Goal: Task Accomplishment & Management: Complete application form

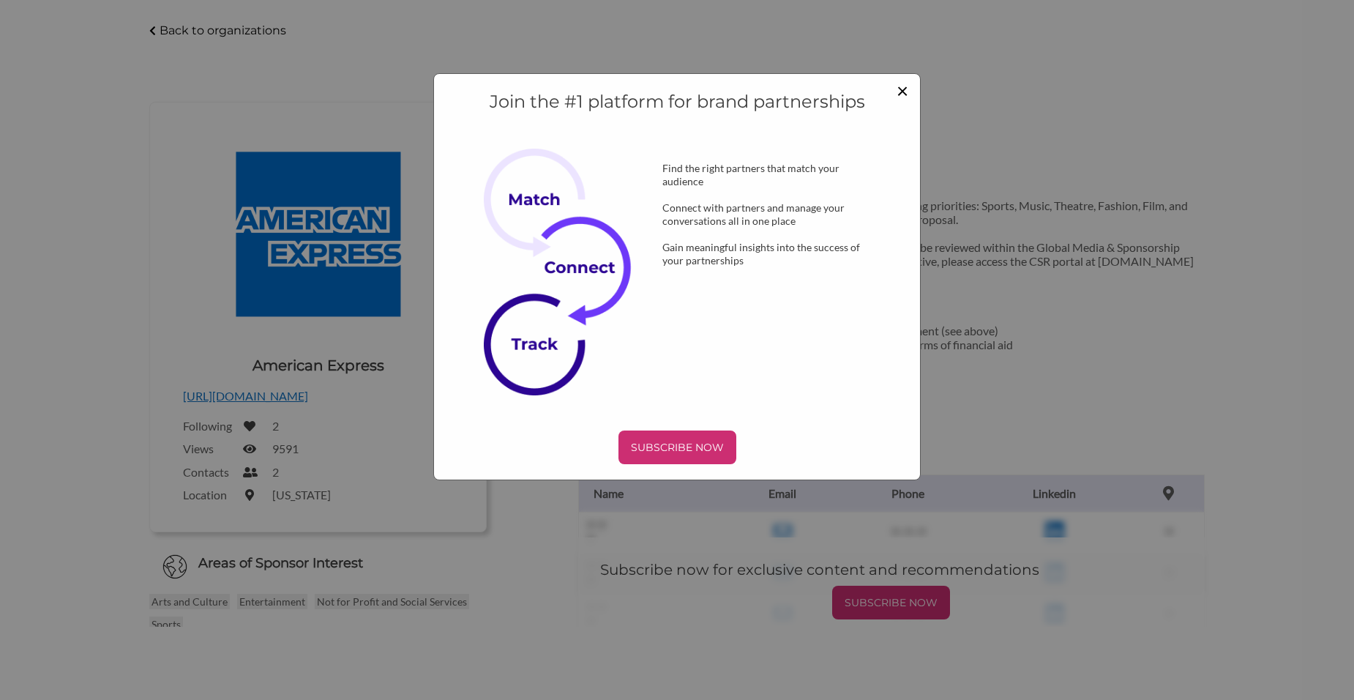
click at [903, 89] on span "×" at bounding box center [902, 90] width 12 height 25
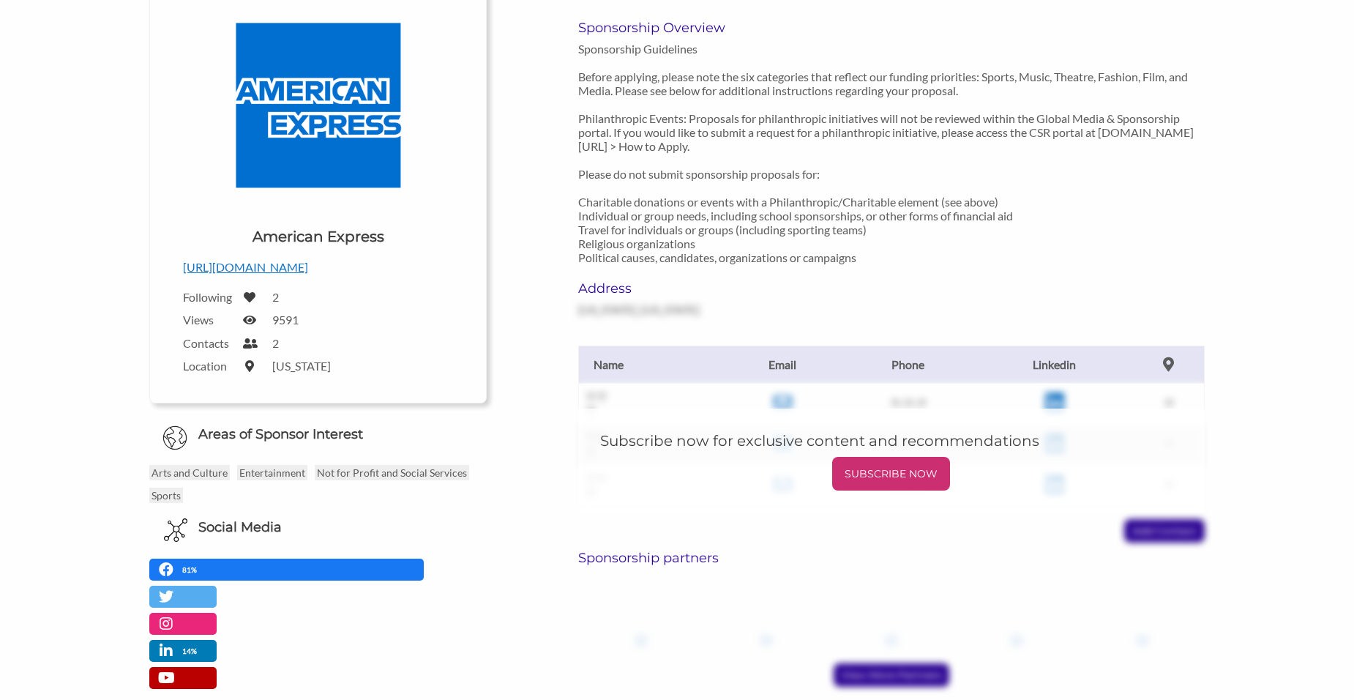
scroll to position [220, 0]
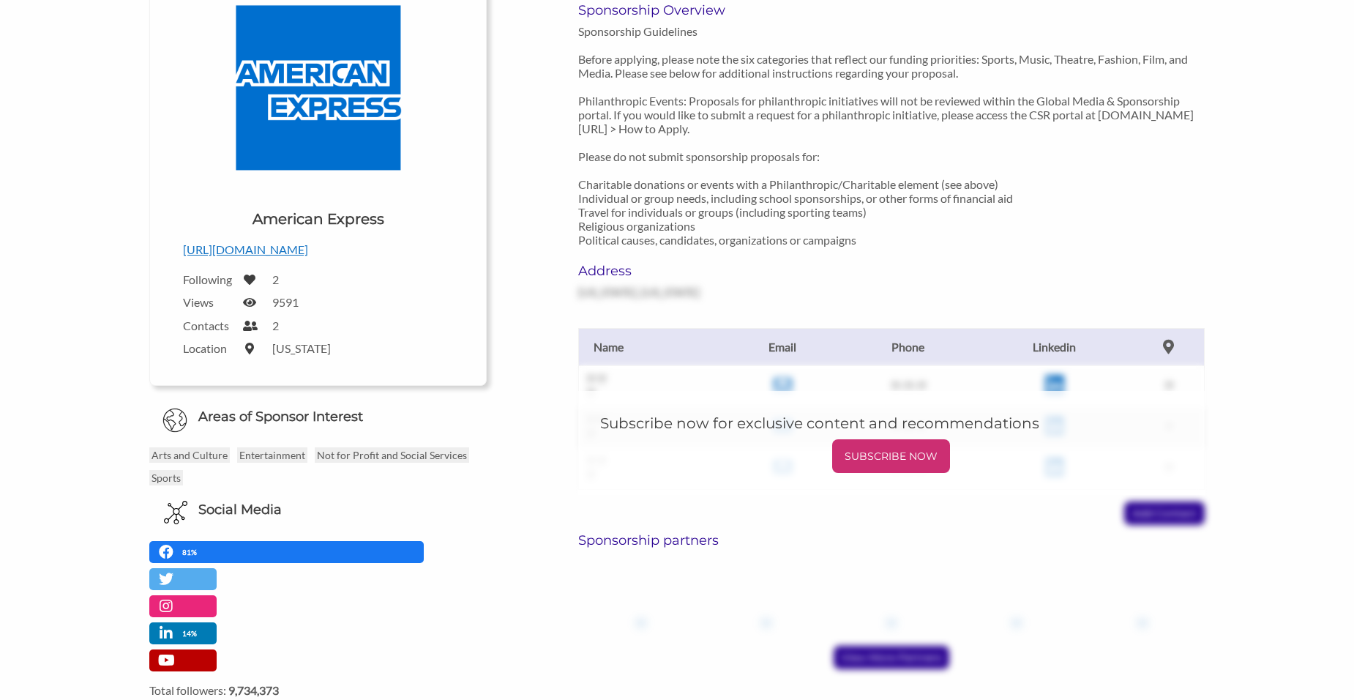
click at [277, 259] on div "Upload a logo for your organization Choose American Express https://www.america…" at bounding box center [318, 170] width 292 height 385
click at [287, 250] on p "https://www.americanexpress.com/en-ca/" at bounding box center [318, 249] width 270 height 19
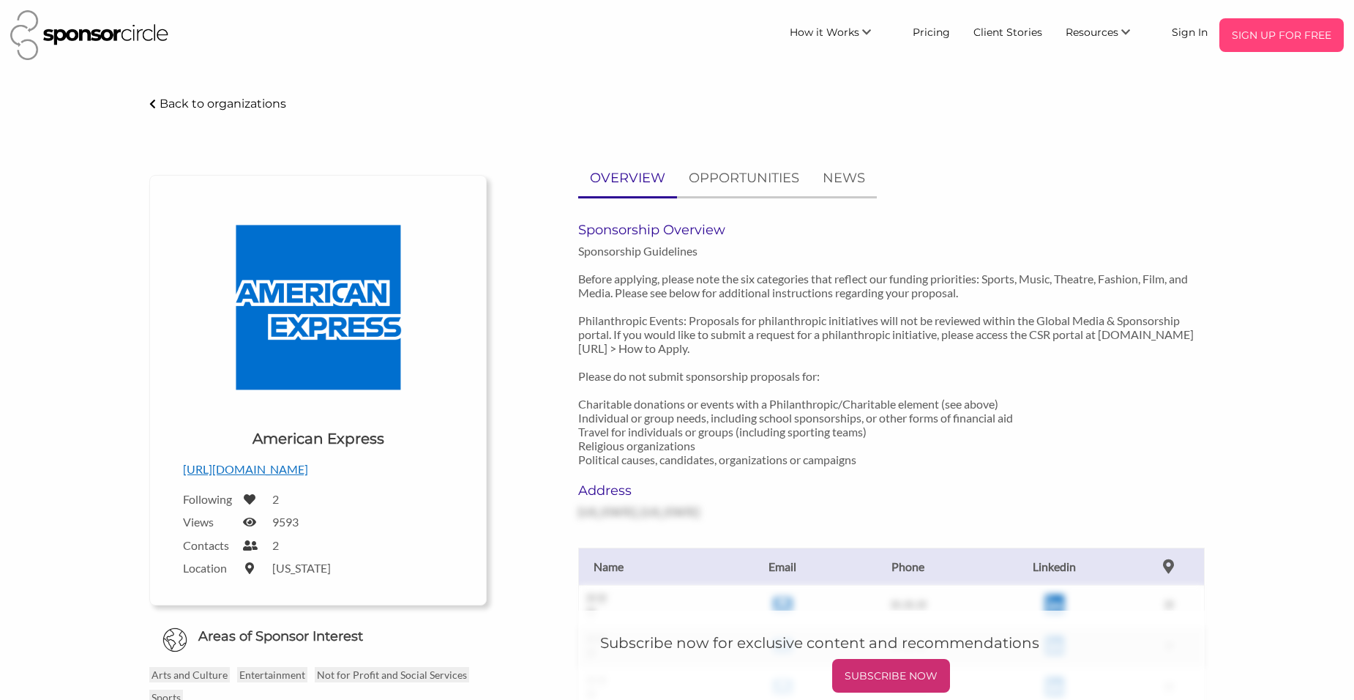
click at [1291, 36] on p "SIGN UP FOR FREE" at bounding box center [1281, 35] width 113 height 22
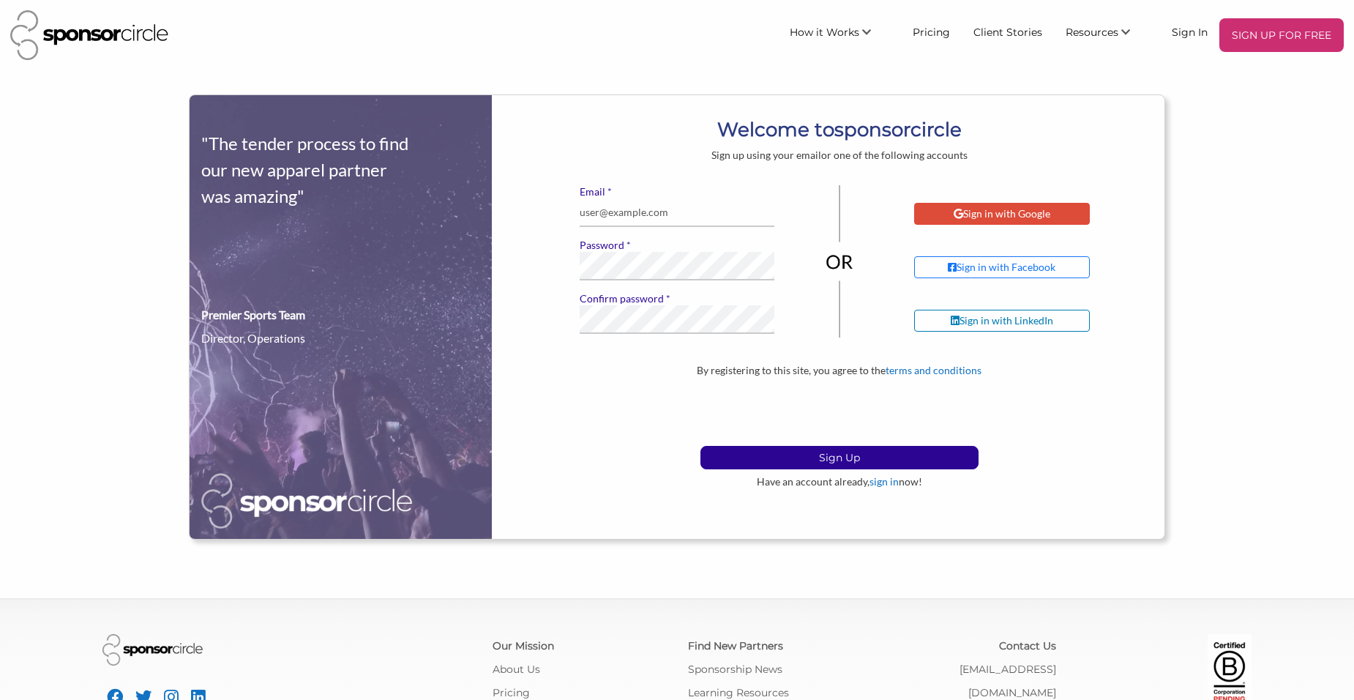
click at [1003, 209] on div "Sign in with Google" at bounding box center [1001, 213] width 97 height 13
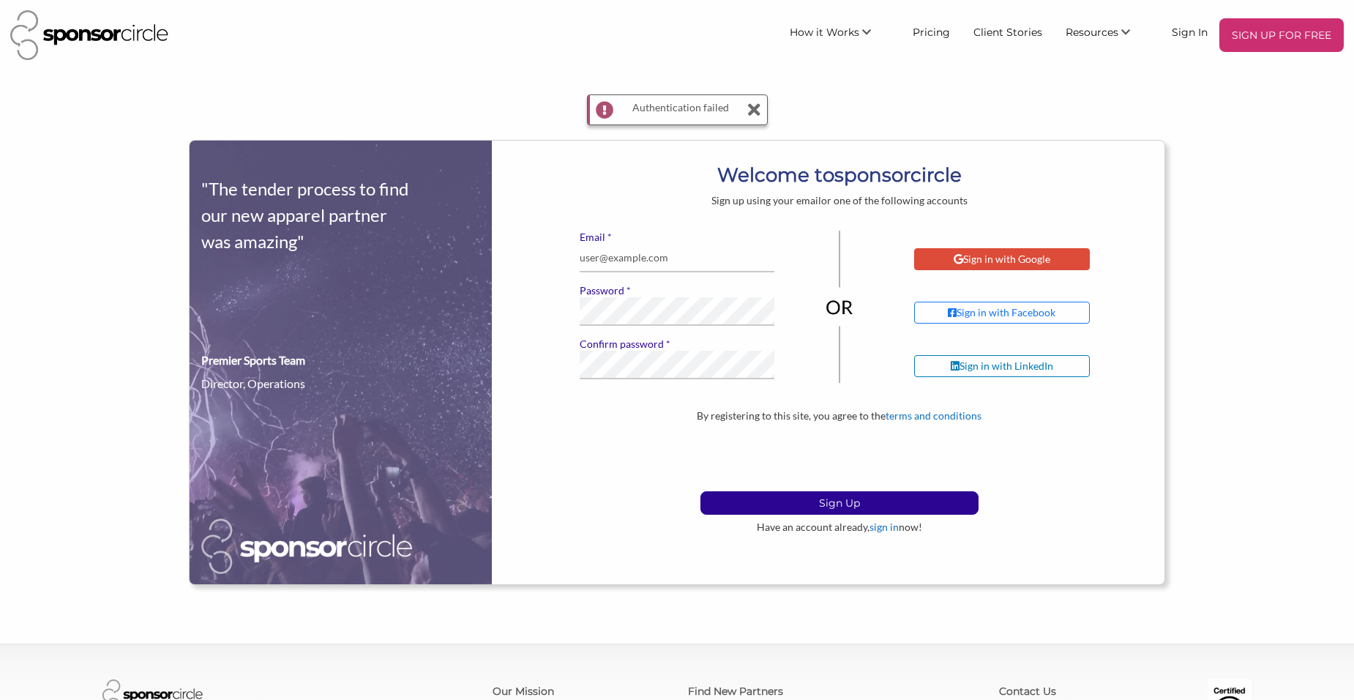
click at [1016, 257] on div "Sign in with Google" at bounding box center [1001, 258] width 97 height 13
click at [610, 248] on input "* Email" at bounding box center [677, 258] width 195 height 29
type input "[EMAIL_ADDRESS][DOMAIN_NAME]"
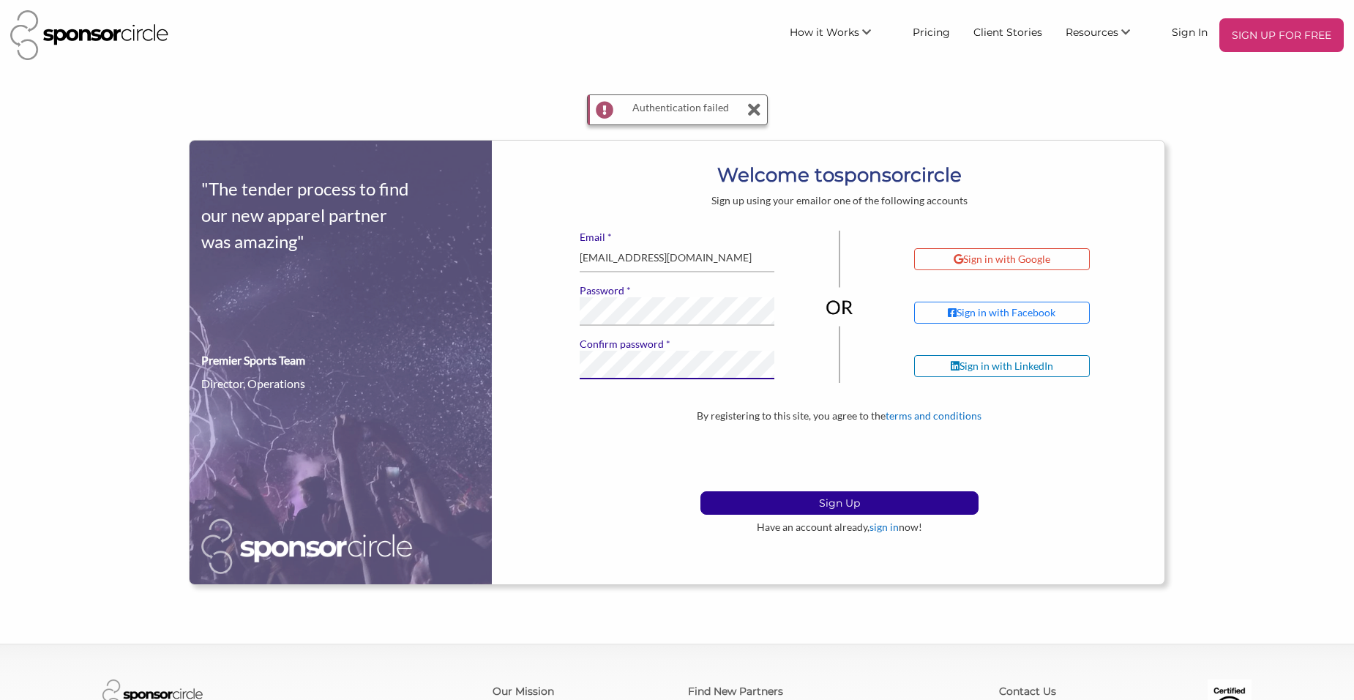
click at [700, 491] on button "Sign Up" at bounding box center [839, 502] width 278 height 23
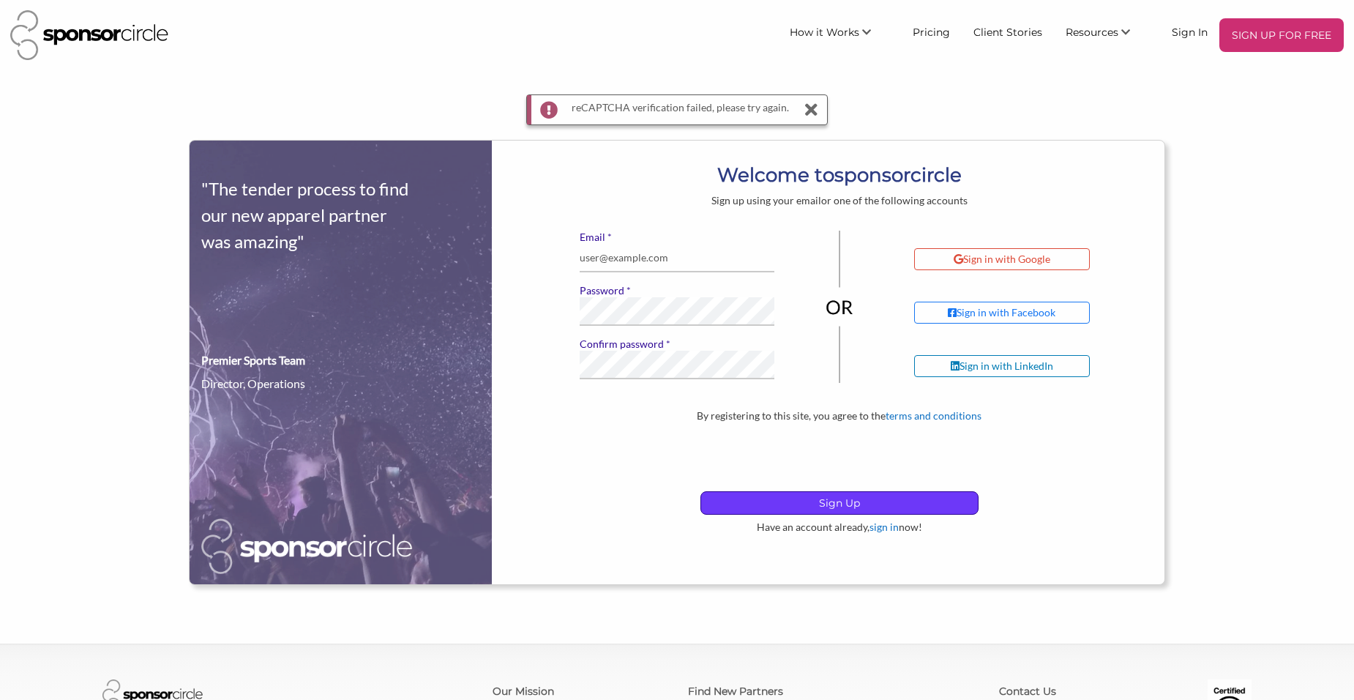
click at [784, 511] on p "Sign Up" at bounding box center [839, 503] width 277 height 22
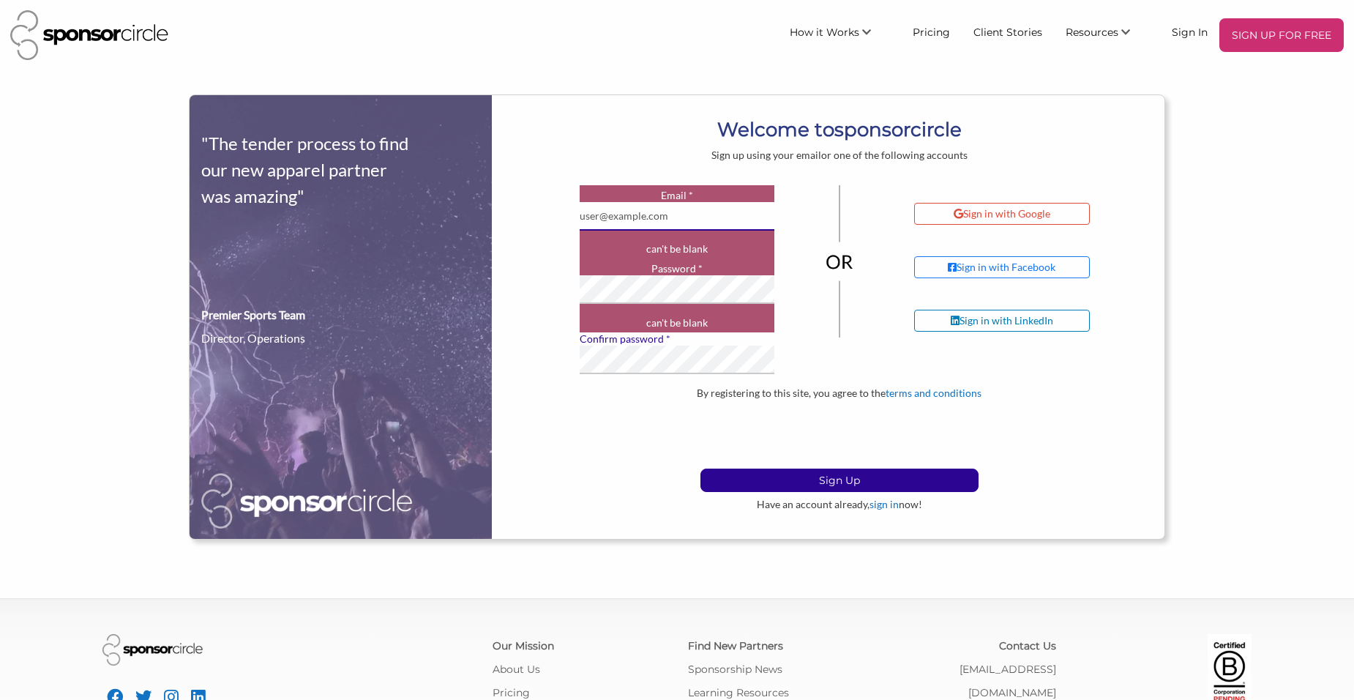
click at [668, 203] on input "* Email" at bounding box center [677, 216] width 195 height 29
type input "cfth@callingsforthehomeless.org"
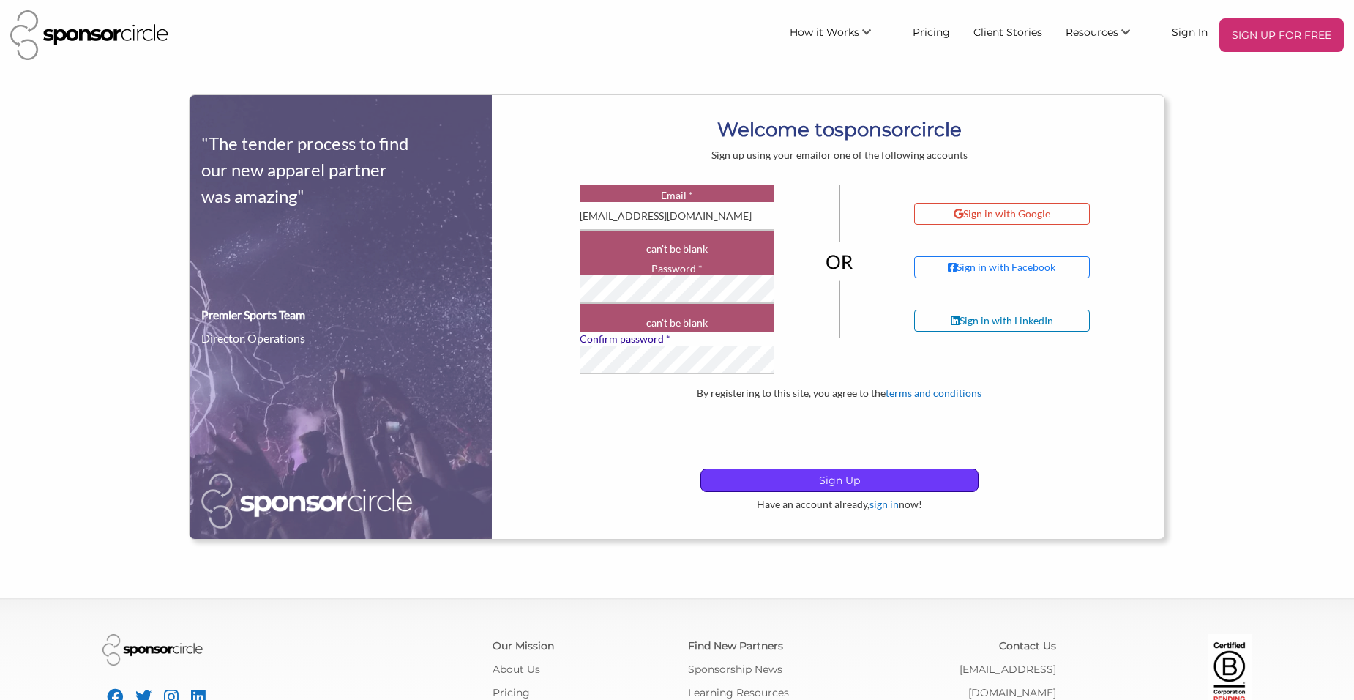
click at [839, 485] on p "Sign Up" at bounding box center [839, 480] width 277 height 22
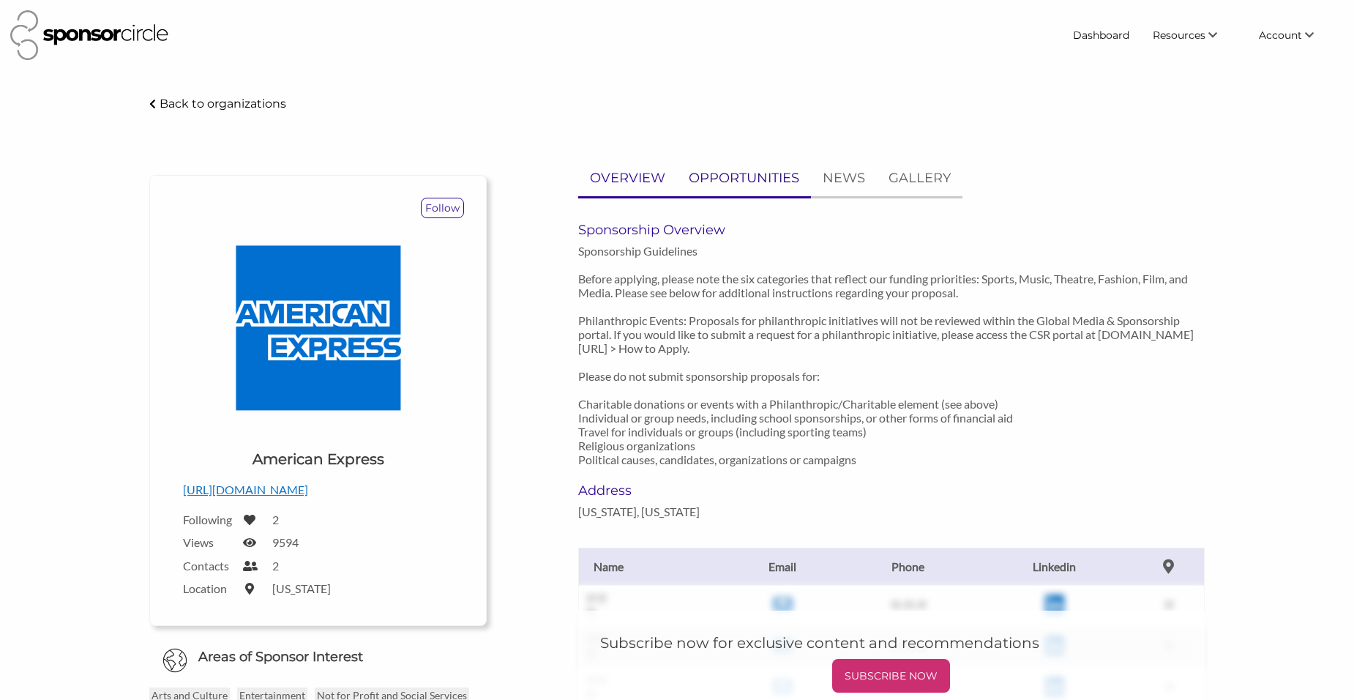
click at [775, 169] on p "OPPORTUNITIES" at bounding box center [744, 178] width 110 height 21
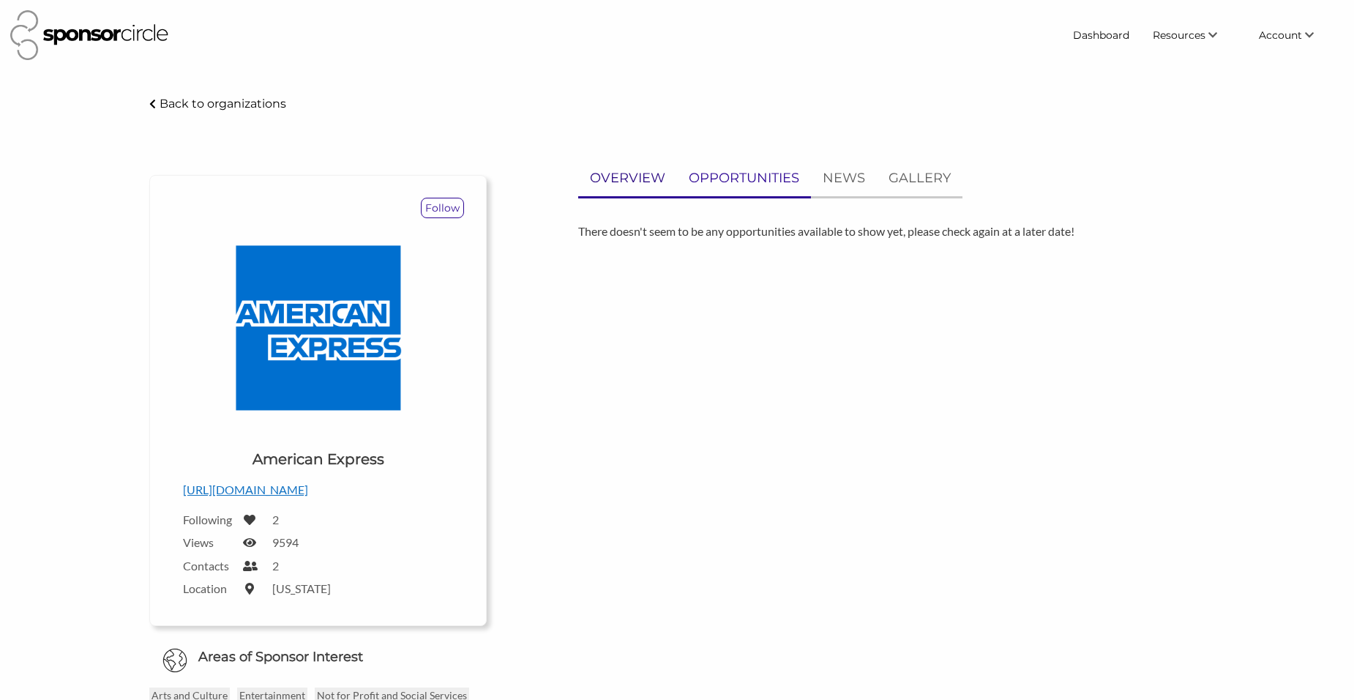
click at [621, 174] on p "OVERVIEW" at bounding box center [627, 178] width 75 height 21
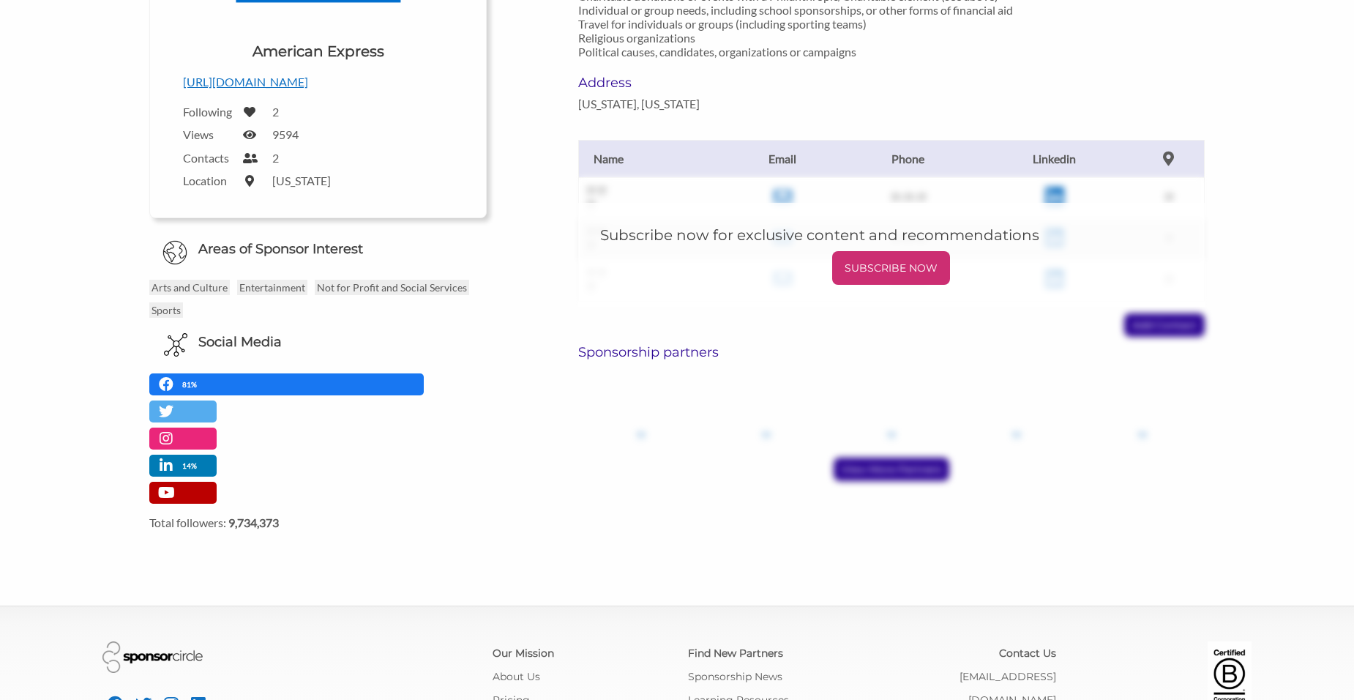
scroll to position [501, 0]
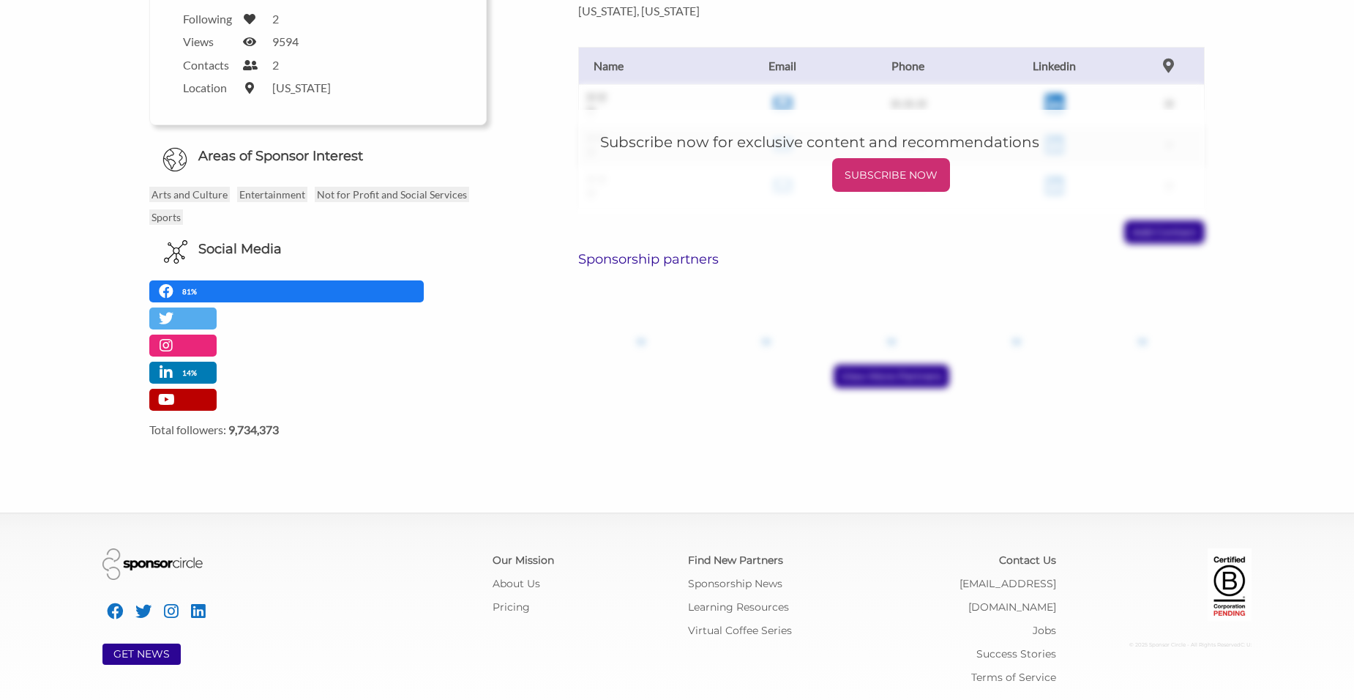
click at [664, 271] on div "Sponsorship partners ?? ?? ?? ?? ?? View More Partners" at bounding box center [891, 319] width 626 height 137
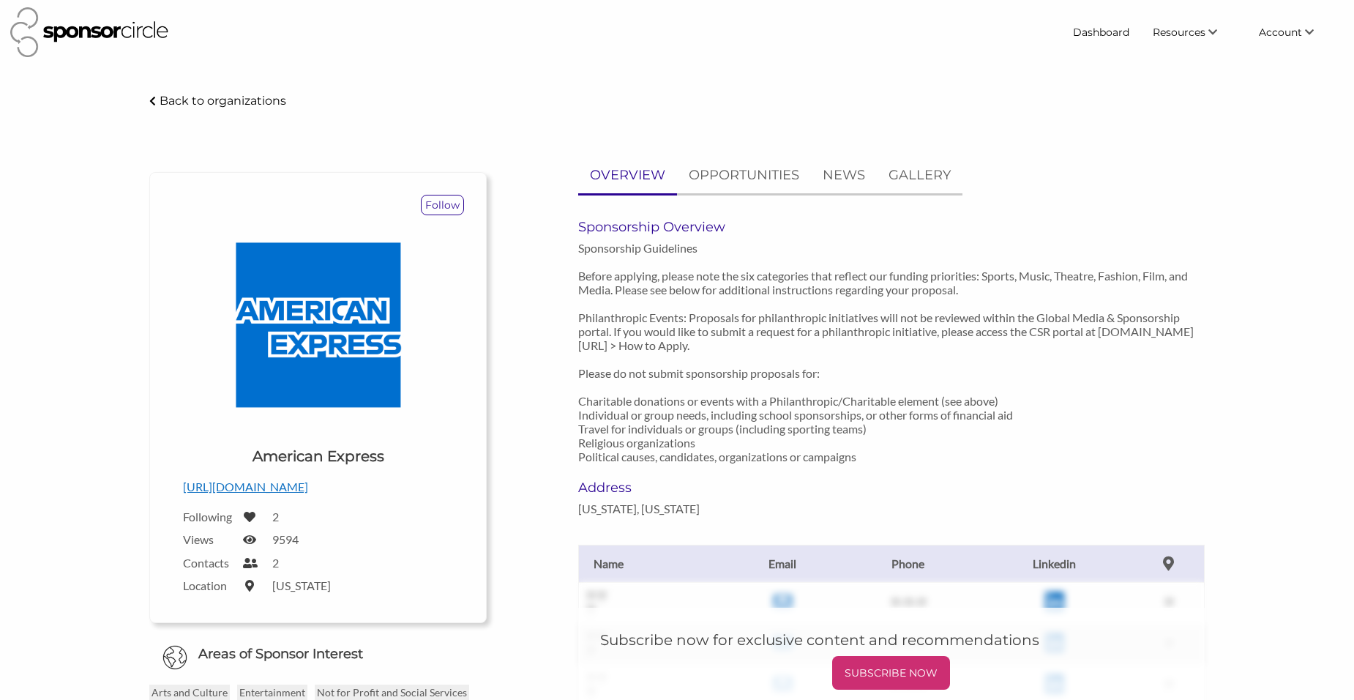
scroll to position [0, 0]
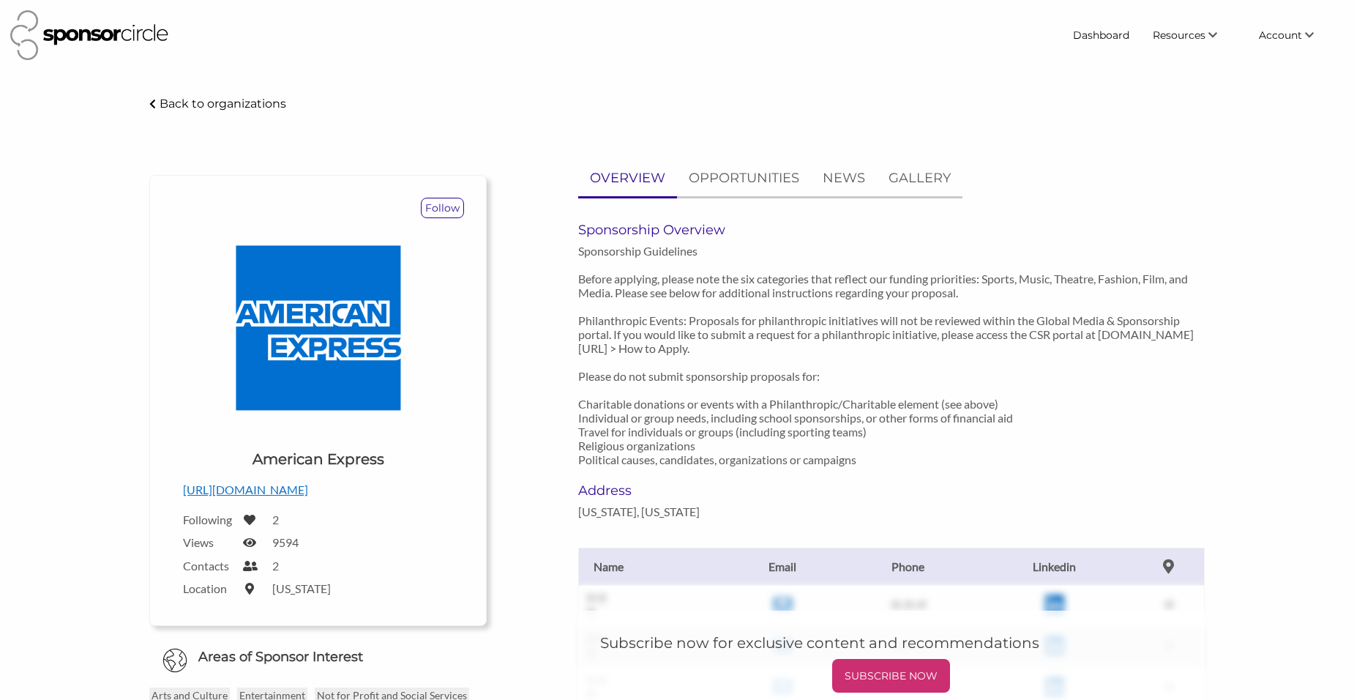
click at [789, 330] on p "Sponsorship Guidelines Before applying, please note the six categories that ref…" at bounding box center [891, 355] width 626 height 222
drag, startPoint x: 736, startPoint y: 348, endPoint x: 582, endPoint y: 351, distance: 154.4
click at [582, 351] on p "Sponsorship Guidelines Before applying, please note the six categories that ref…" at bounding box center [891, 355] width 626 height 222
copy p "www.americanexpress.com/csr"
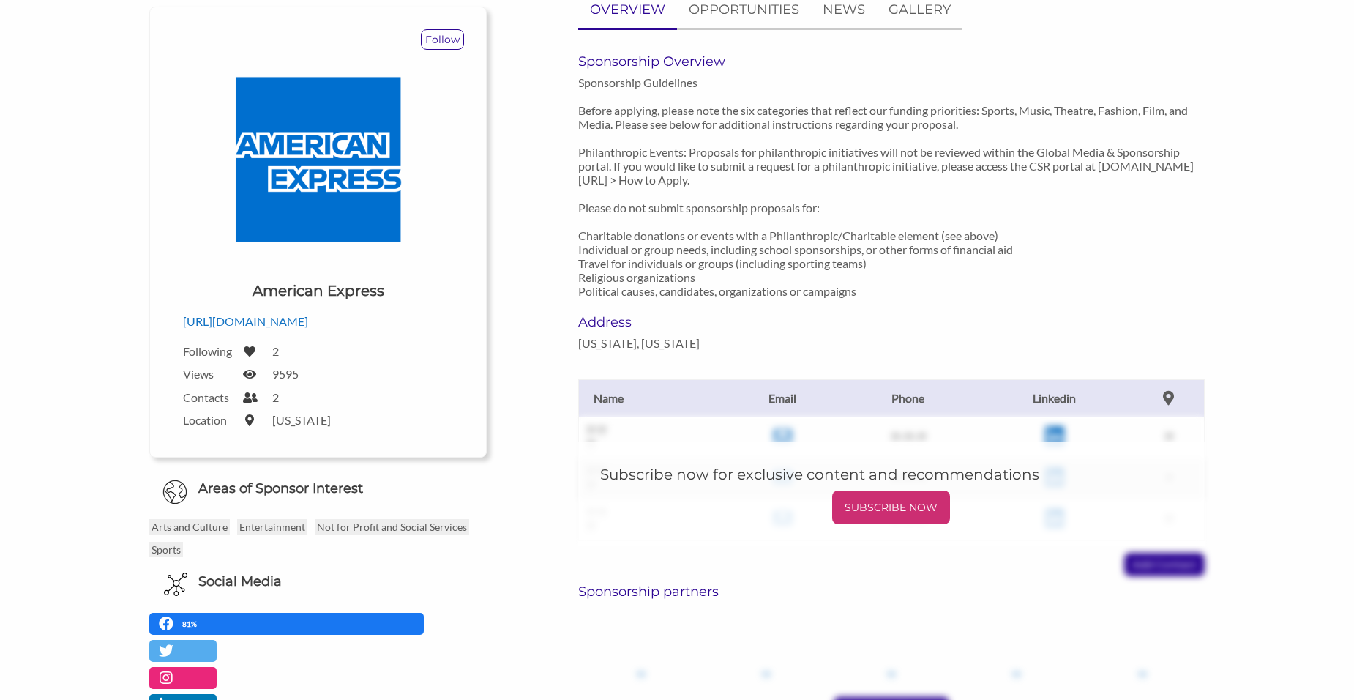
scroll to position [220, 0]
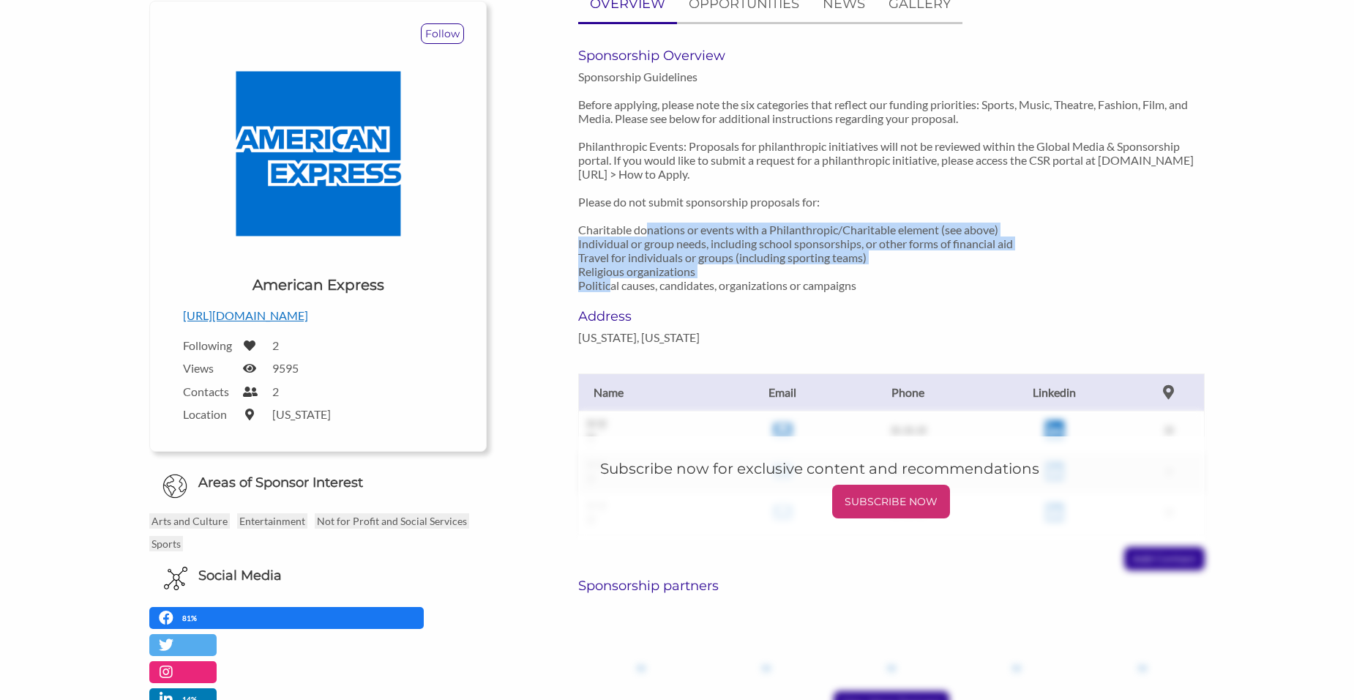
drag, startPoint x: 604, startPoint y: 232, endPoint x: 846, endPoint y: 274, distance: 245.9
click at [846, 274] on p "Sponsorship Guidelines Before applying, please note the six categories that ref…" at bounding box center [891, 181] width 626 height 222
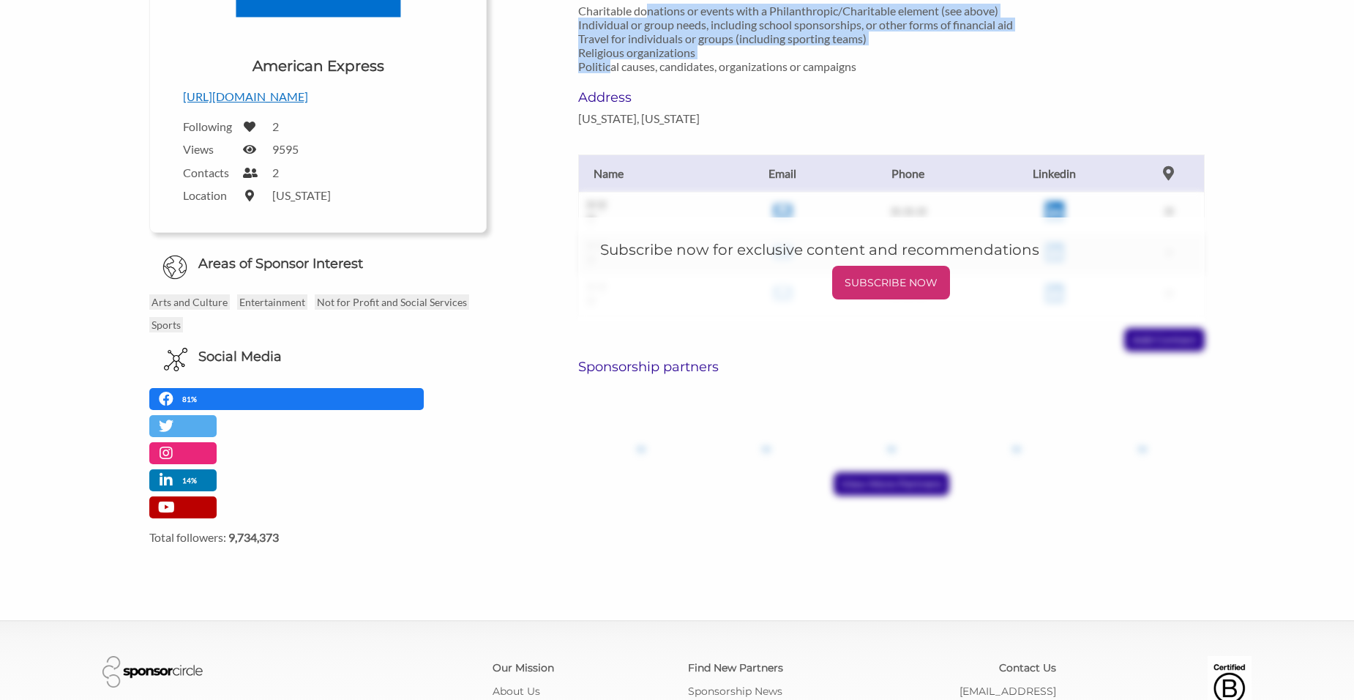
scroll to position [439, 0]
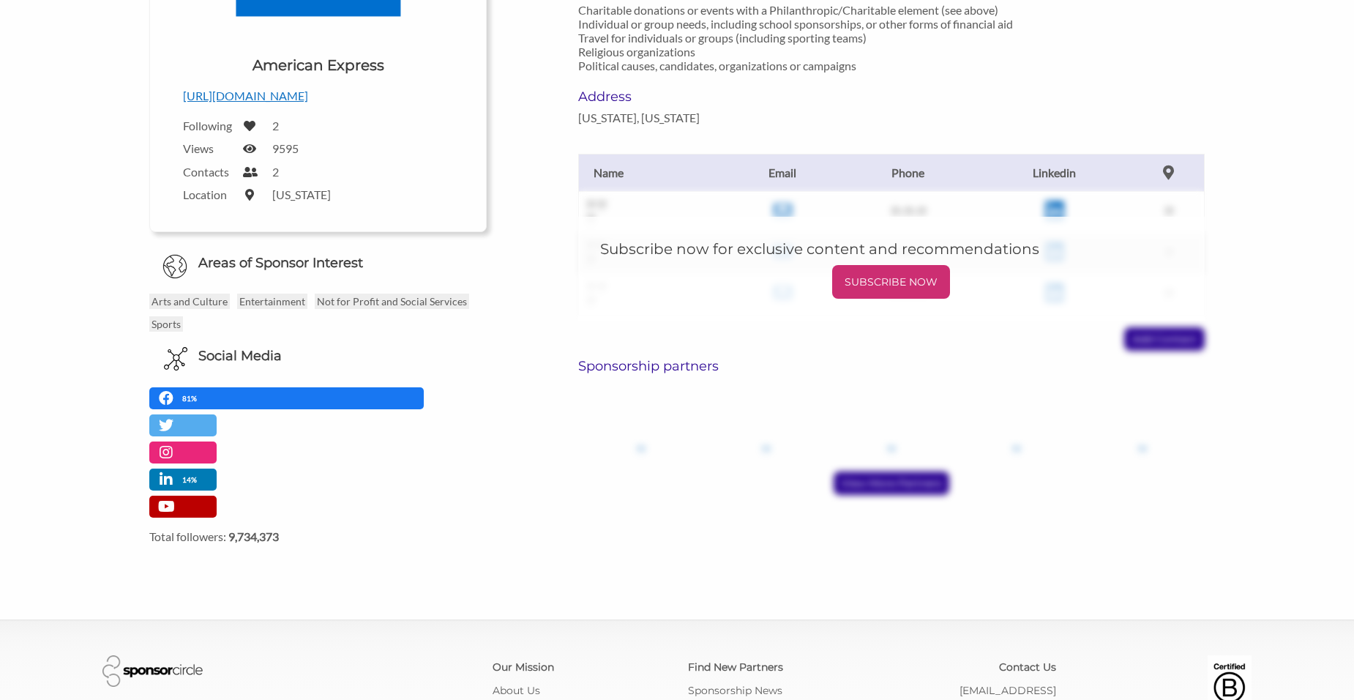
click at [654, 411] on div "?? ?? ?? ?? ??" at bounding box center [891, 418] width 626 height 77
click at [953, 465] on div "Sponsorship partners ?? ?? ?? ?? ?? View More Partners" at bounding box center [891, 426] width 626 height 137
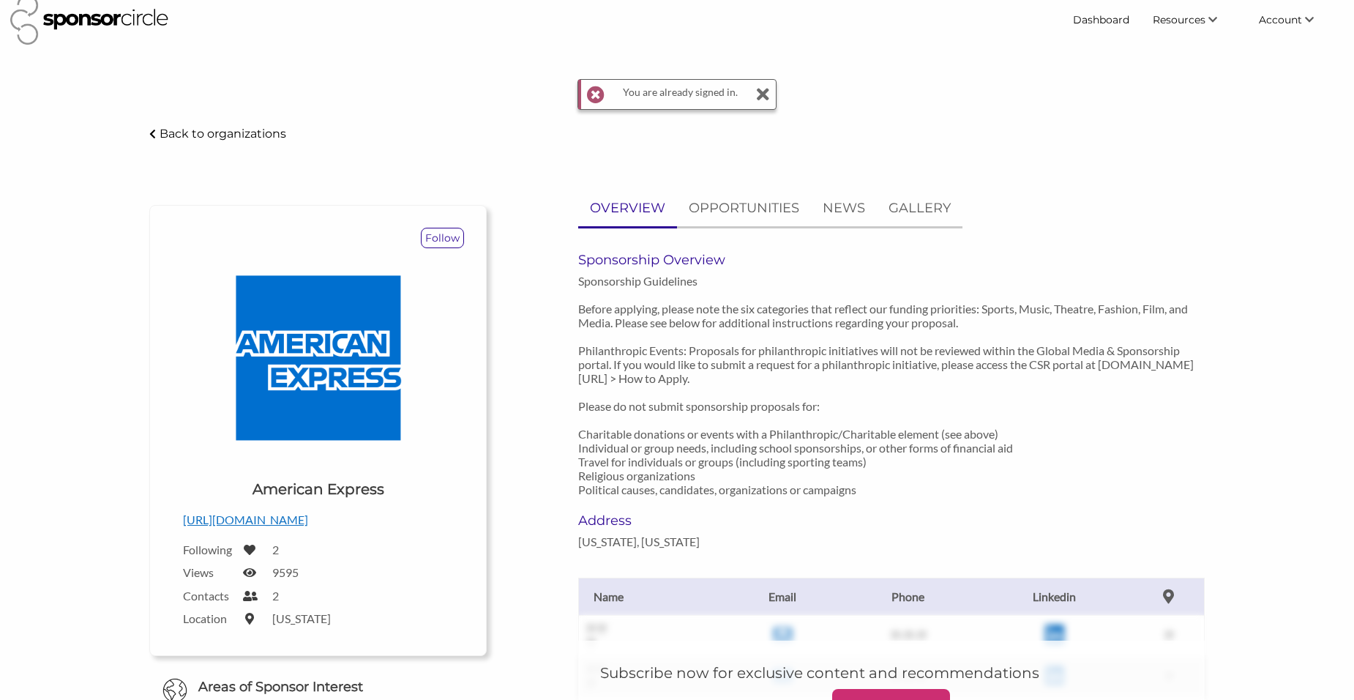
scroll to position [0, 0]
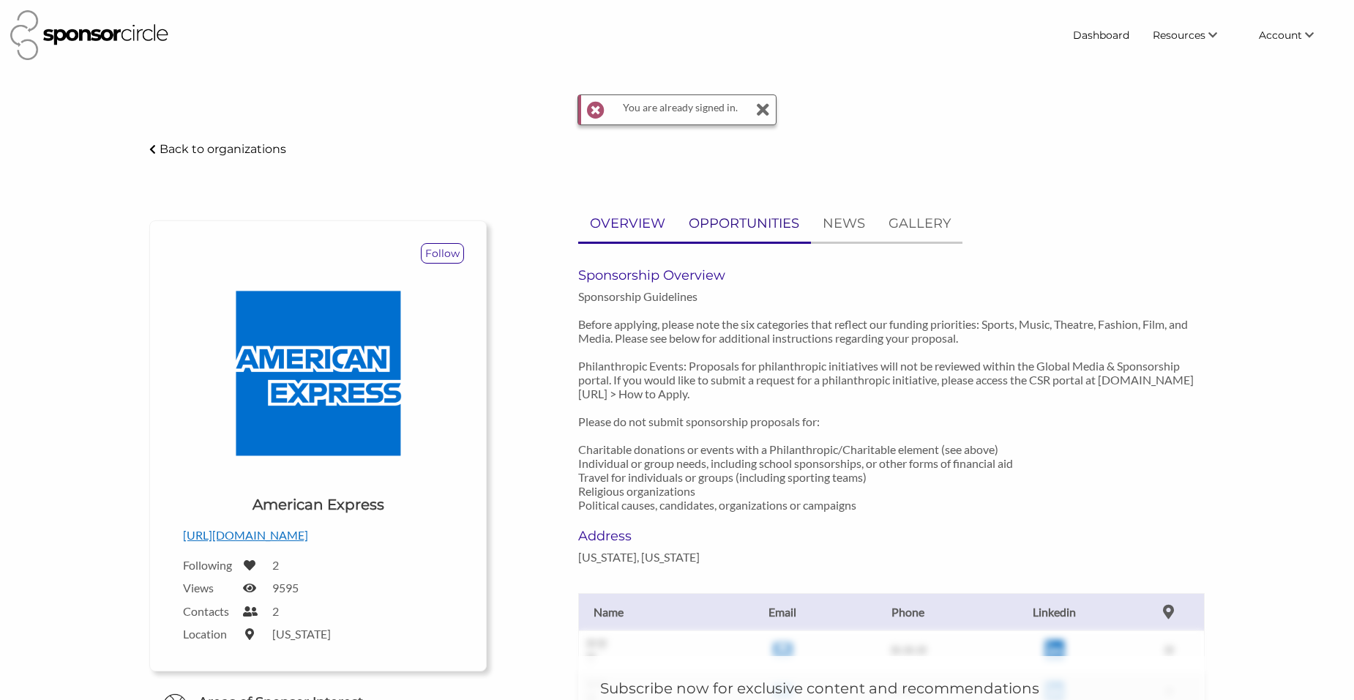
click at [782, 230] on p "OPPORTUNITIES" at bounding box center [744, 223] width 110 height 21
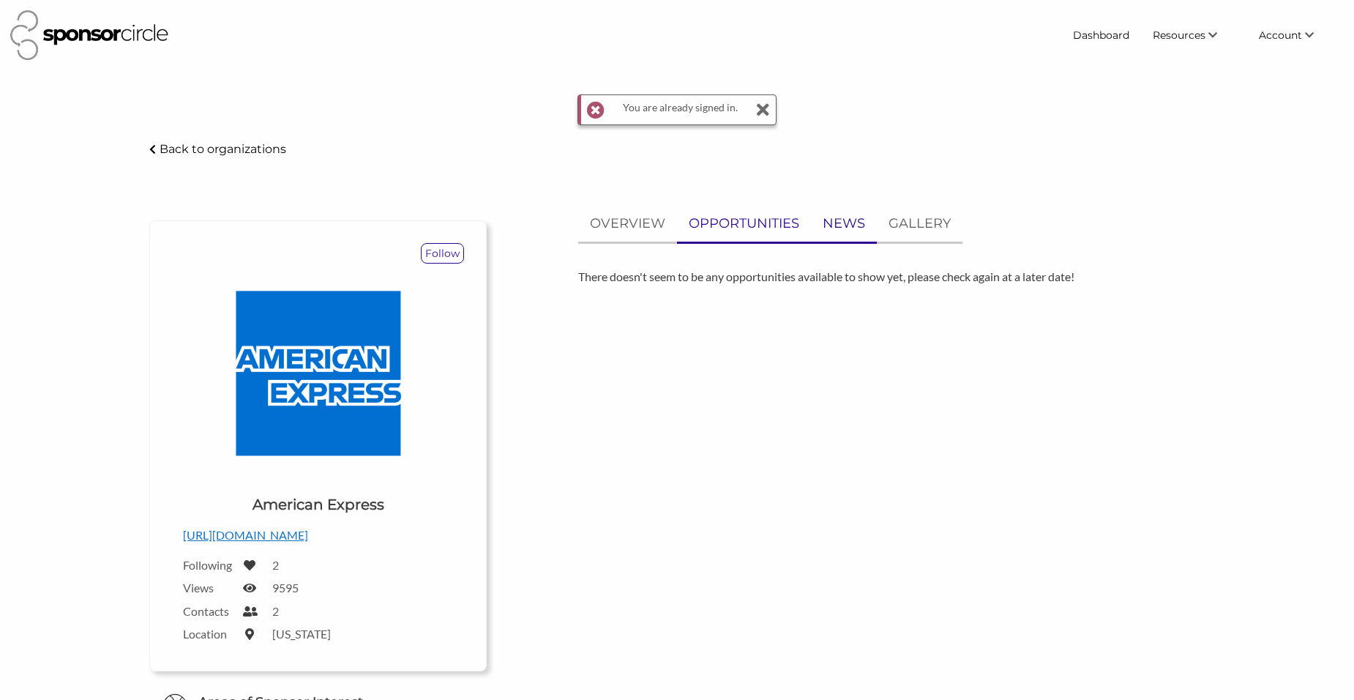
click at [855, 220] on p "NEWS" at bounding box center [843, 223] width 42 height 21
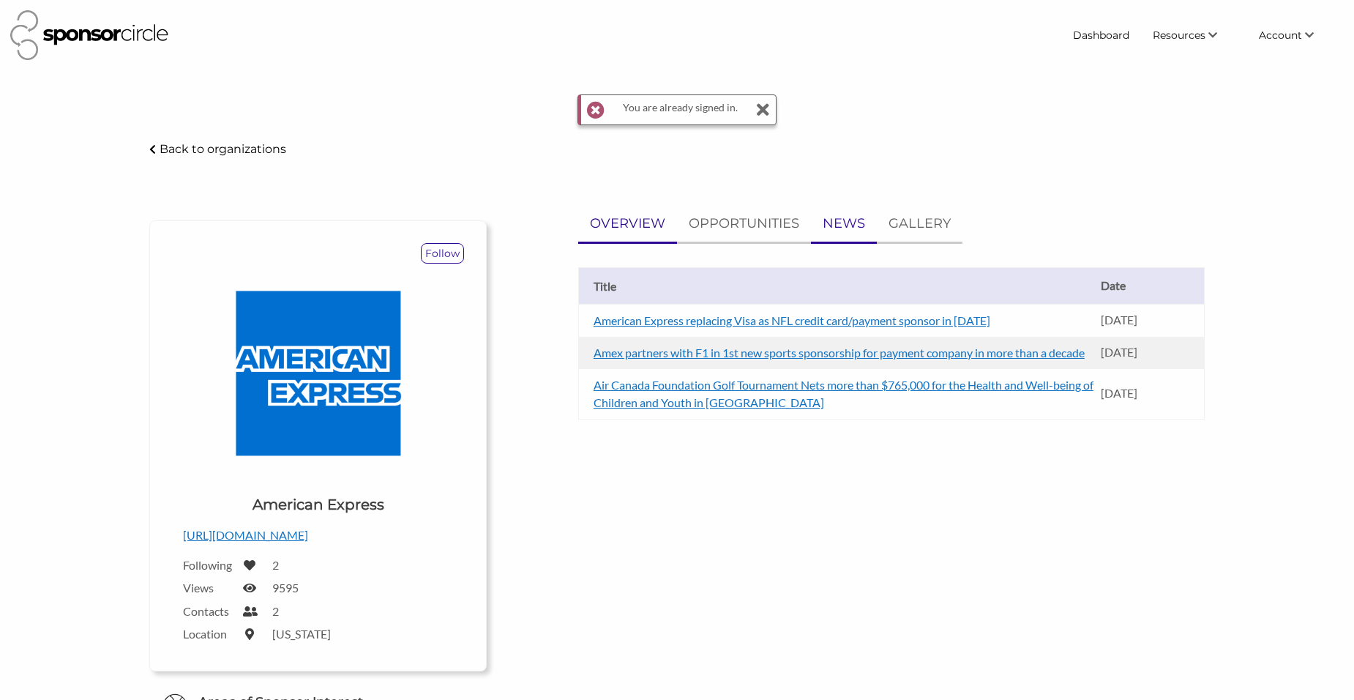
click at [629, 220] on p "OVERVIEW" at bounding box center [627, 223] width 75 height 21
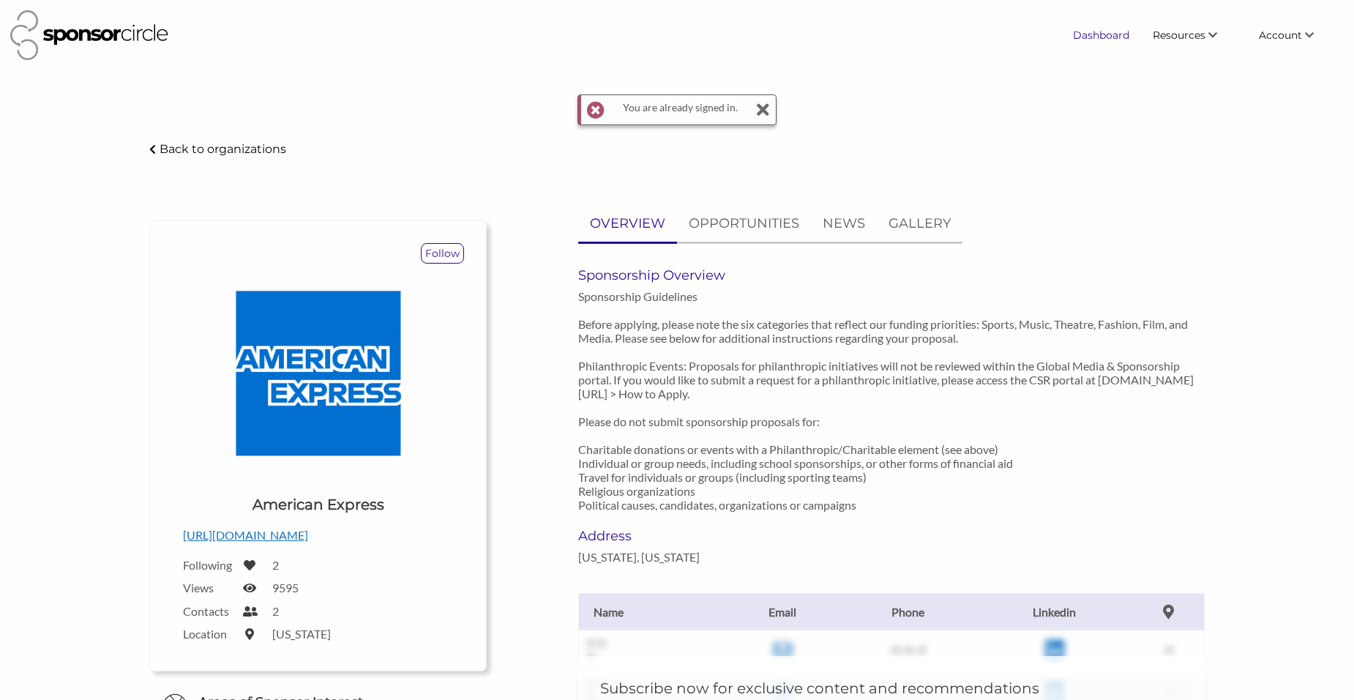
click at [1117, 31] on link "Dashboard" at bounding box center [1101, 35] width 80 height 26
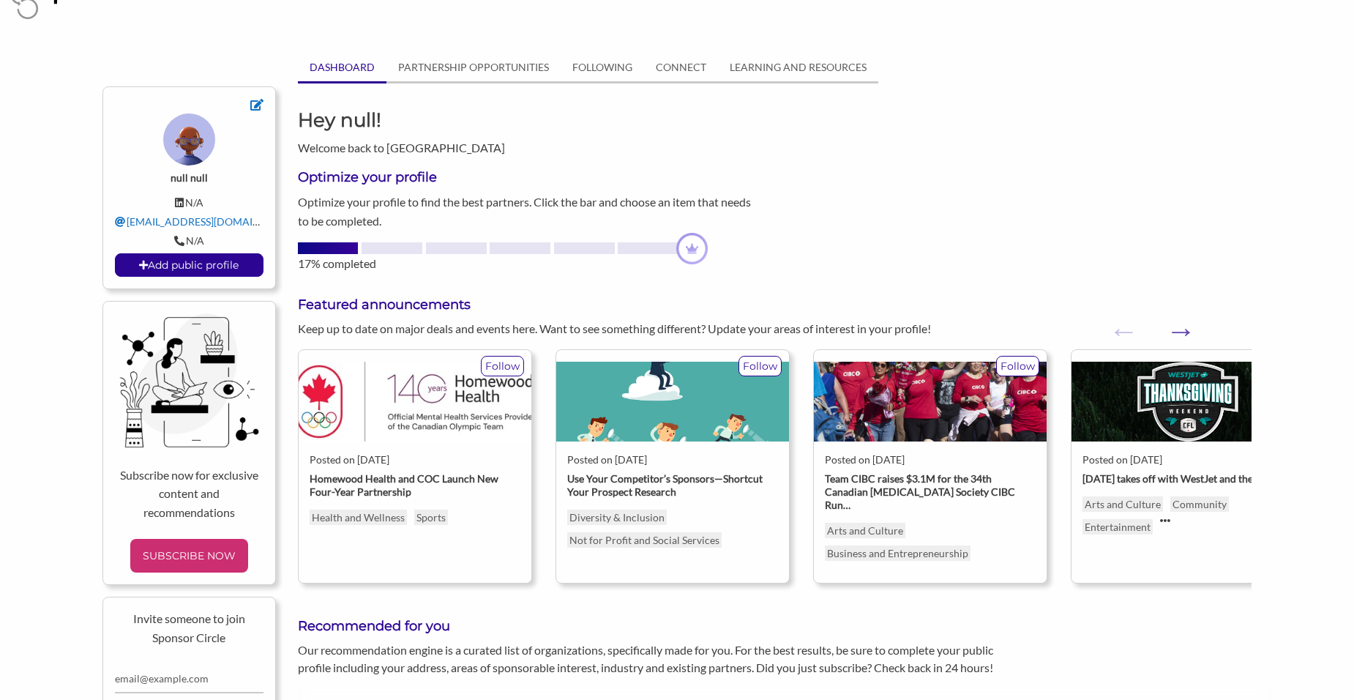
scroll to position [73, 0]
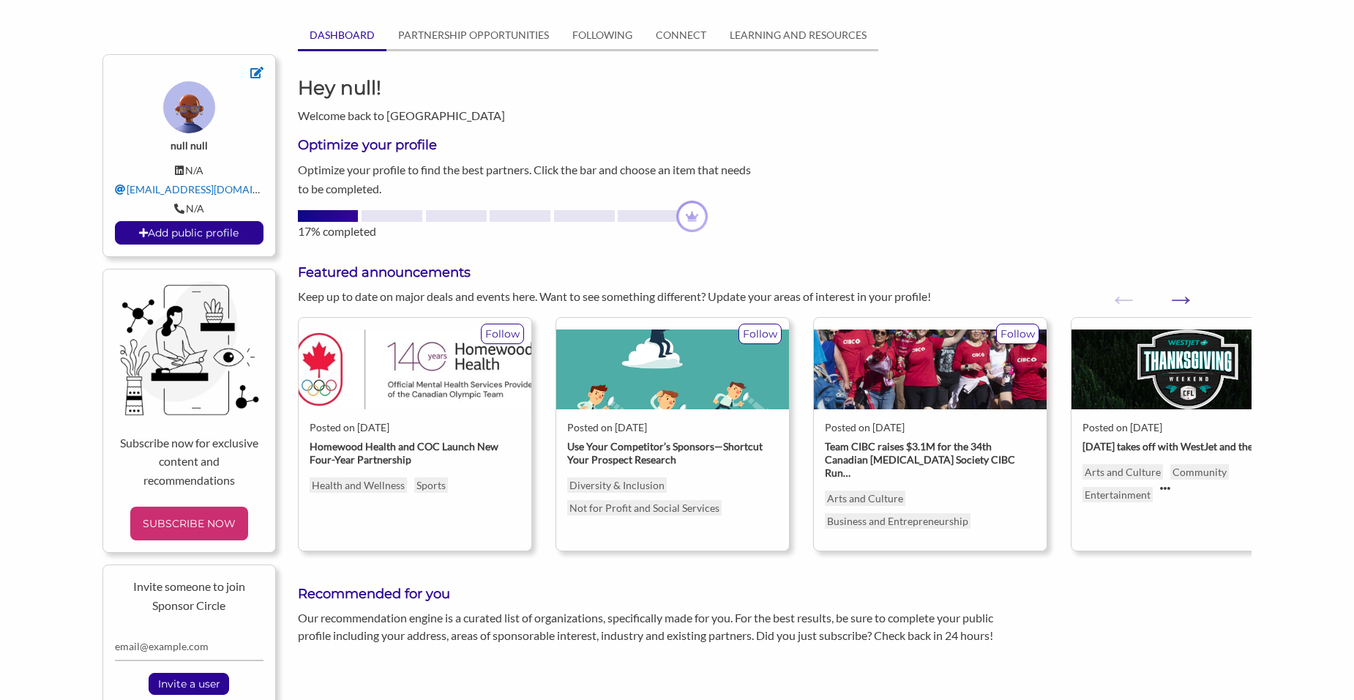
click at [261, 61] on div "null null N/A cfth@callingsforthehomeless.org N/A Add public profile" at bounding box center [188, 155] width 173 height 203
click at [251, 75] on icon at bounding box center [256, 73] width 13 height 12
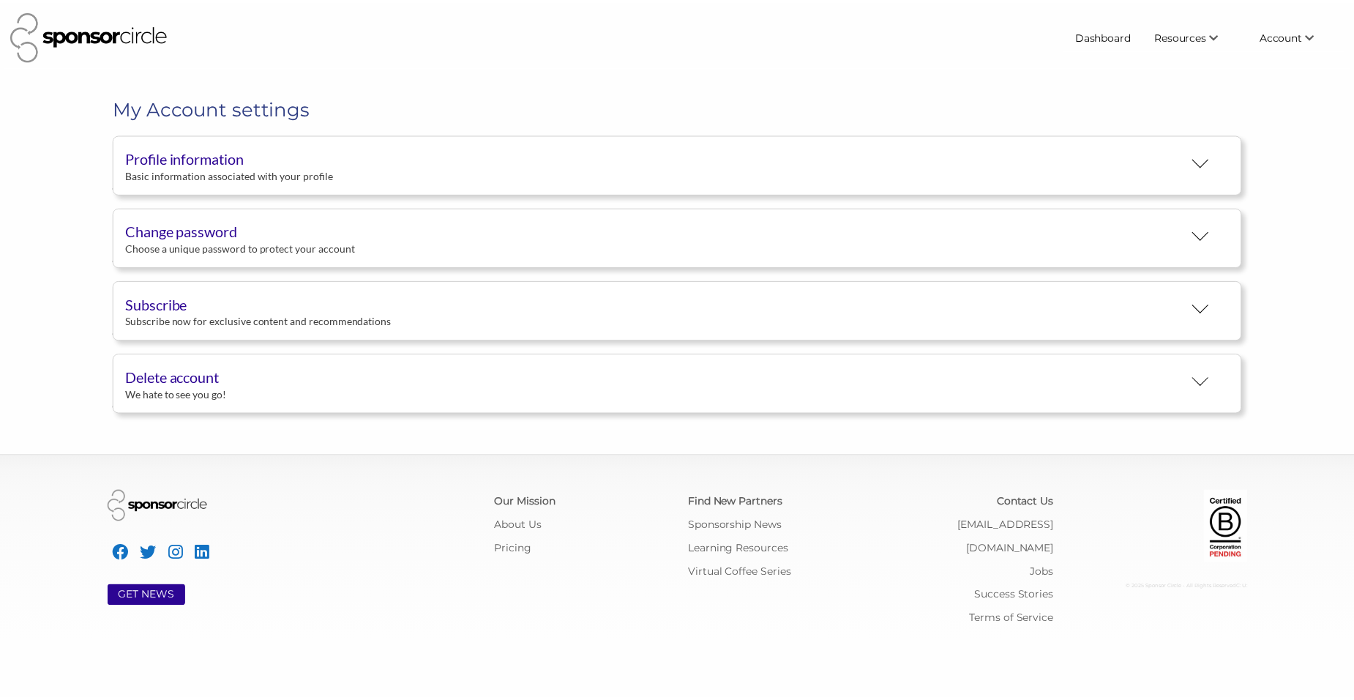
scroll to position [27, 0]
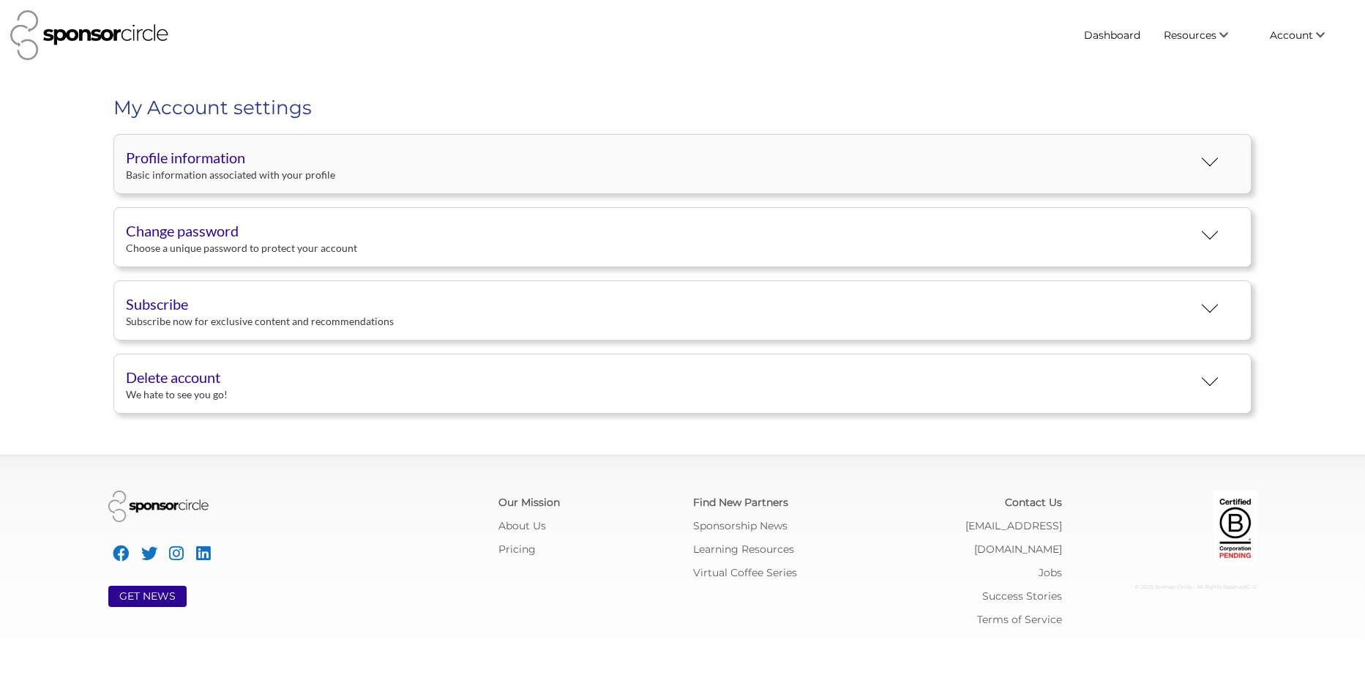
click at [252, 169] on div "Basic information associated with your profile" at bounding box center [658, 174] width 1065 height 13
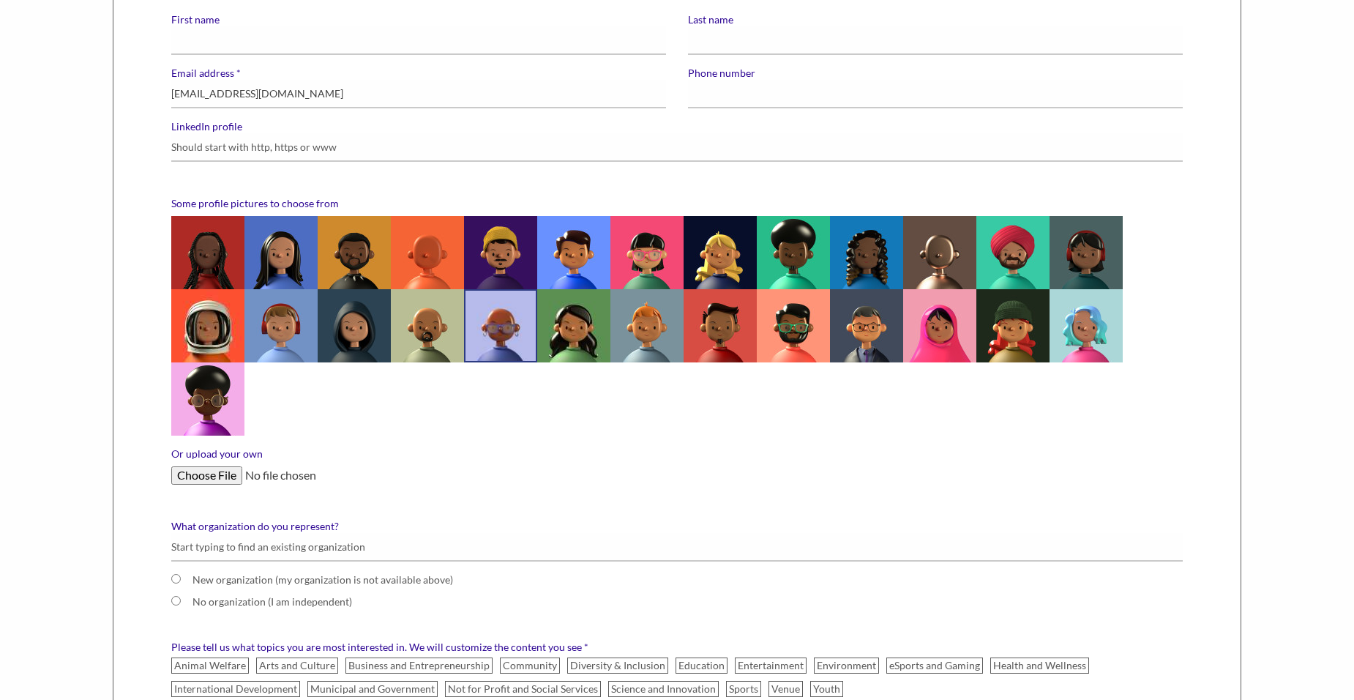
scroll to position [220, 0]
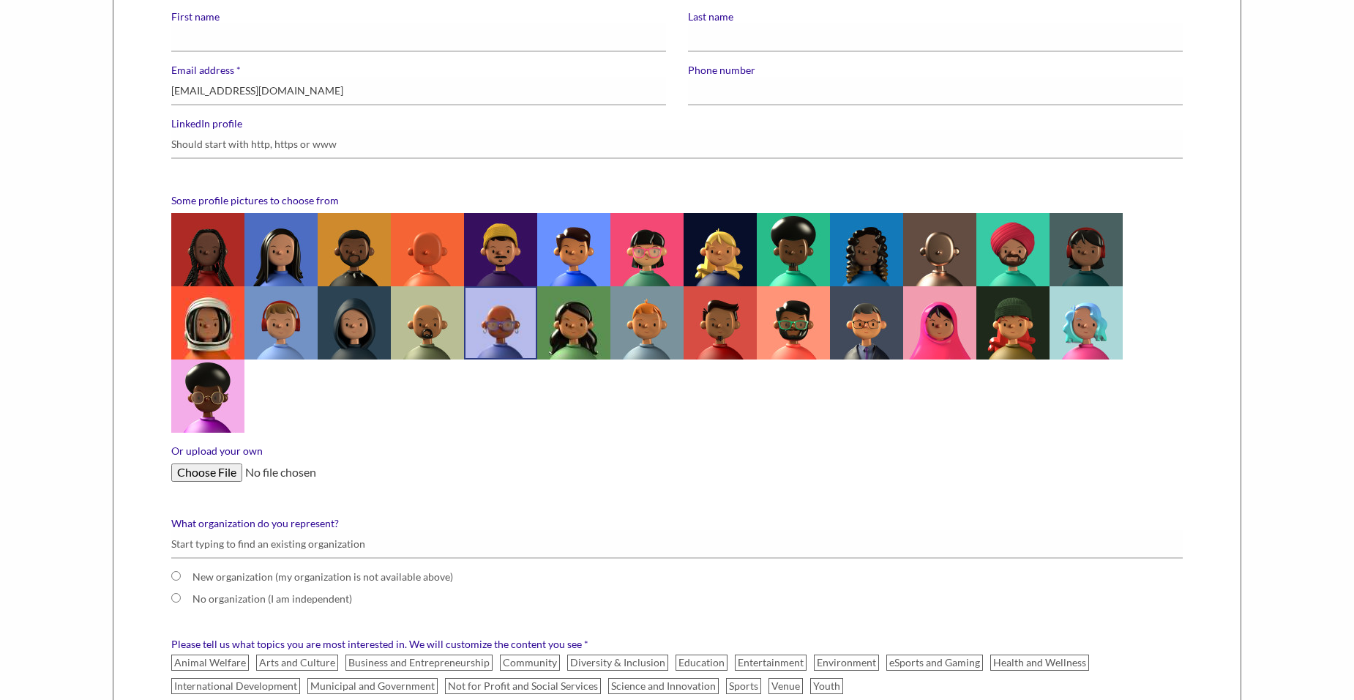
click at [215, 476] on input "Or upload your own" at bounding box center [676, 472] width 1011 height 18
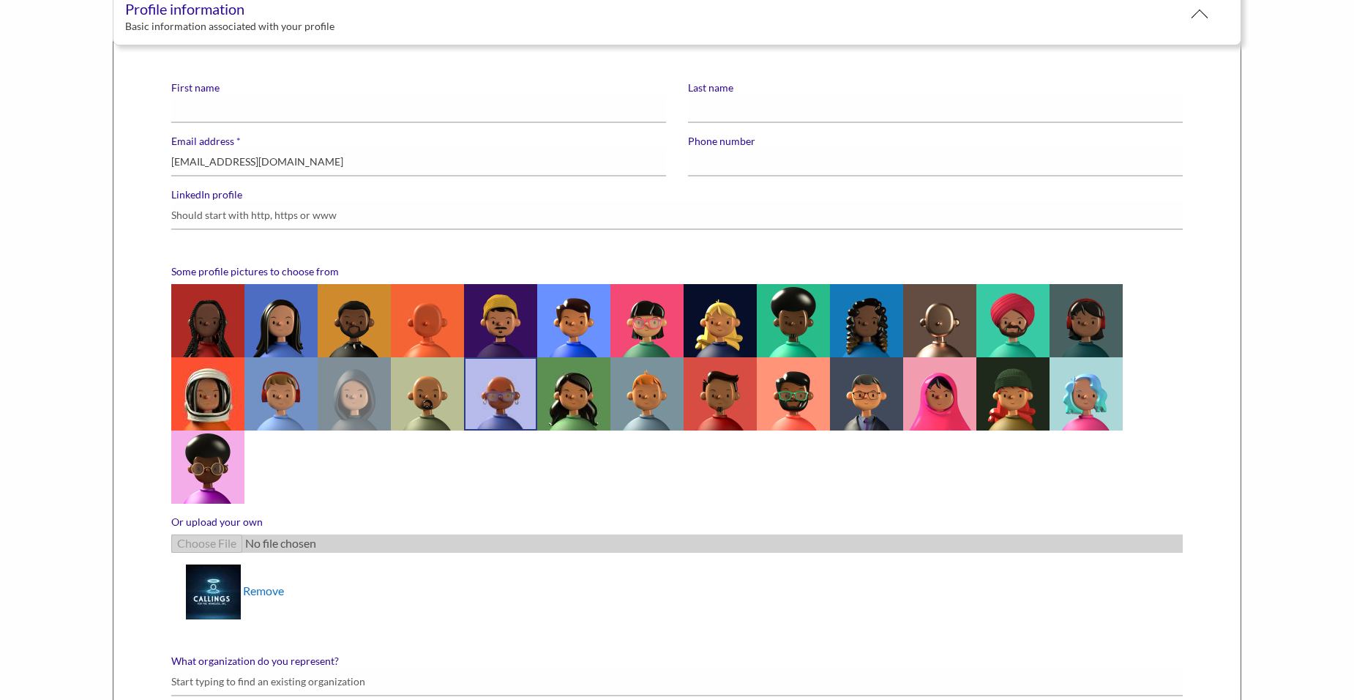
scroll to position [146, 0]
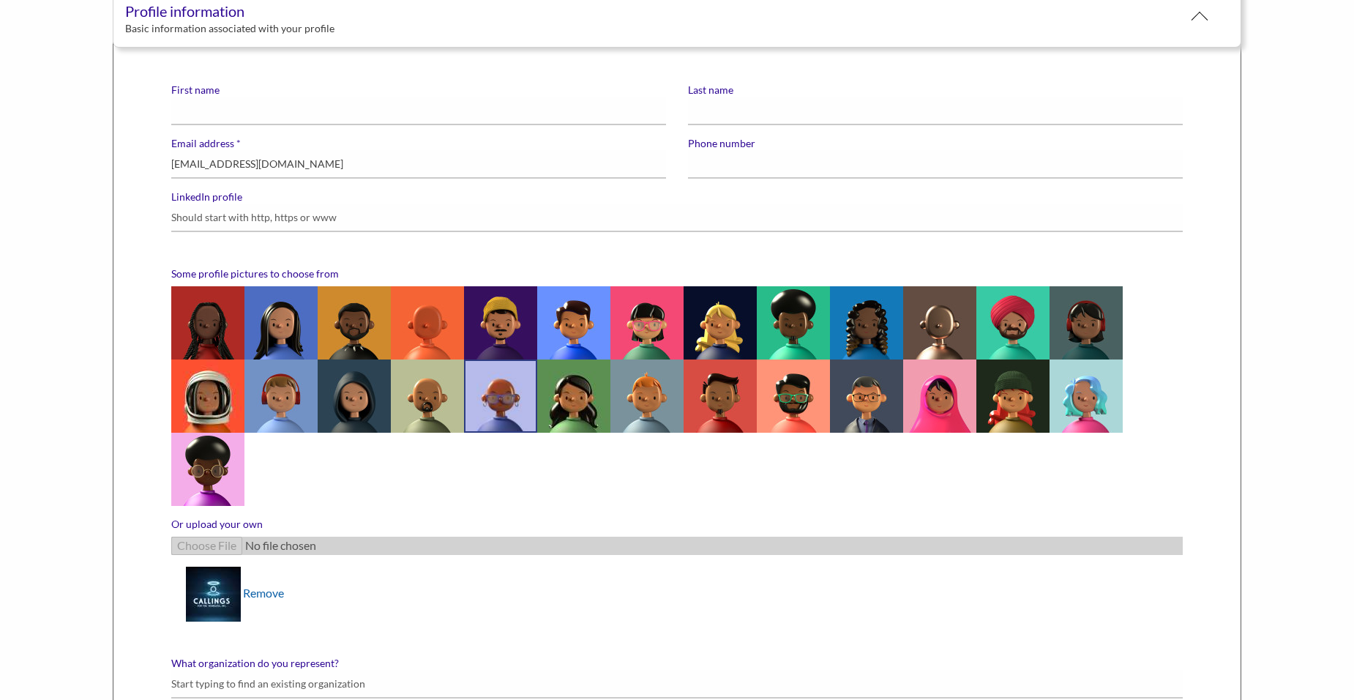
click at [274, 592] on link "Remove" at bounding box center [263, 592] width 41 height 14
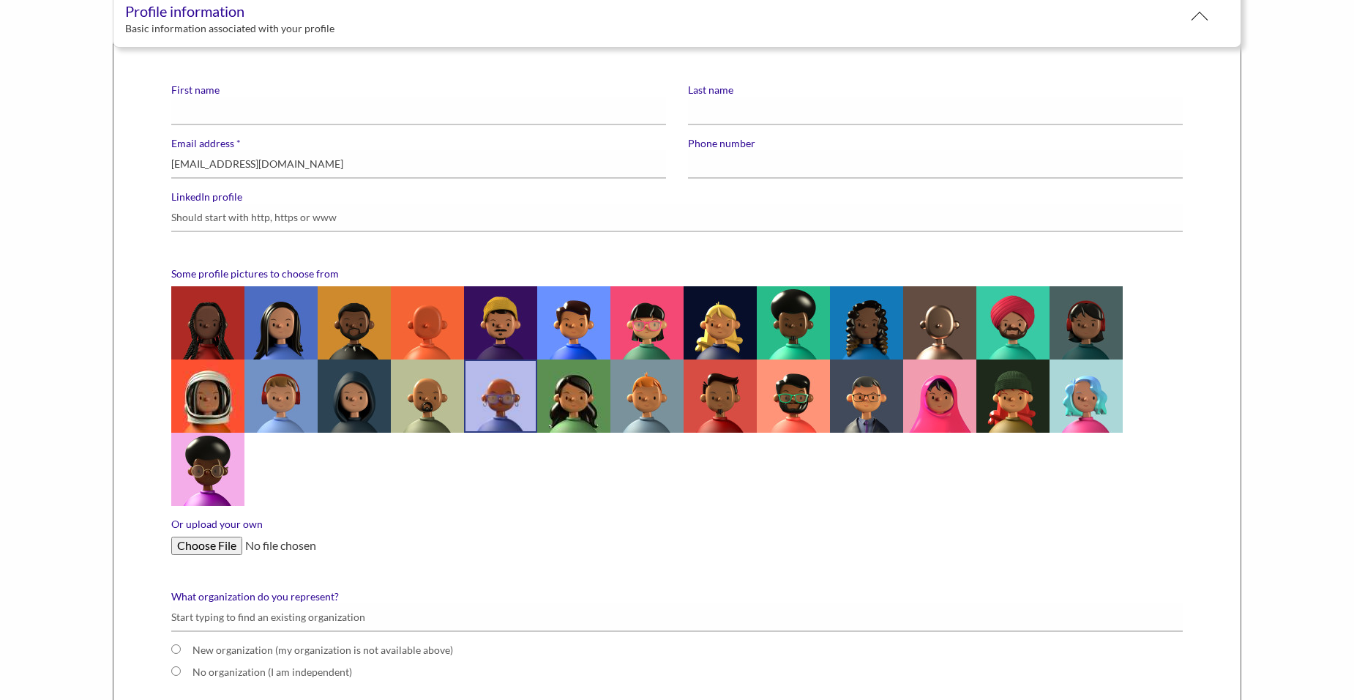
click at [220, 539] on input "Or upload your own" at bounding box center [676, 545] width 1011 height 18
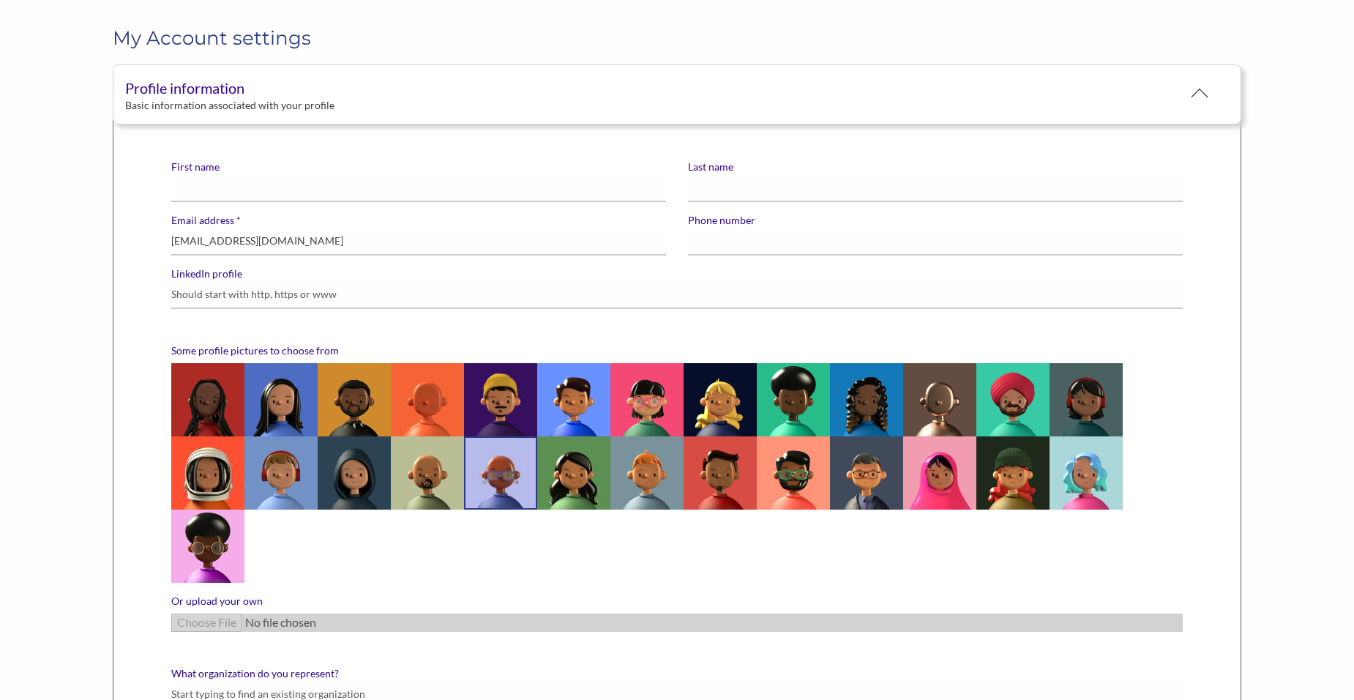
scroll to position [0, 0]
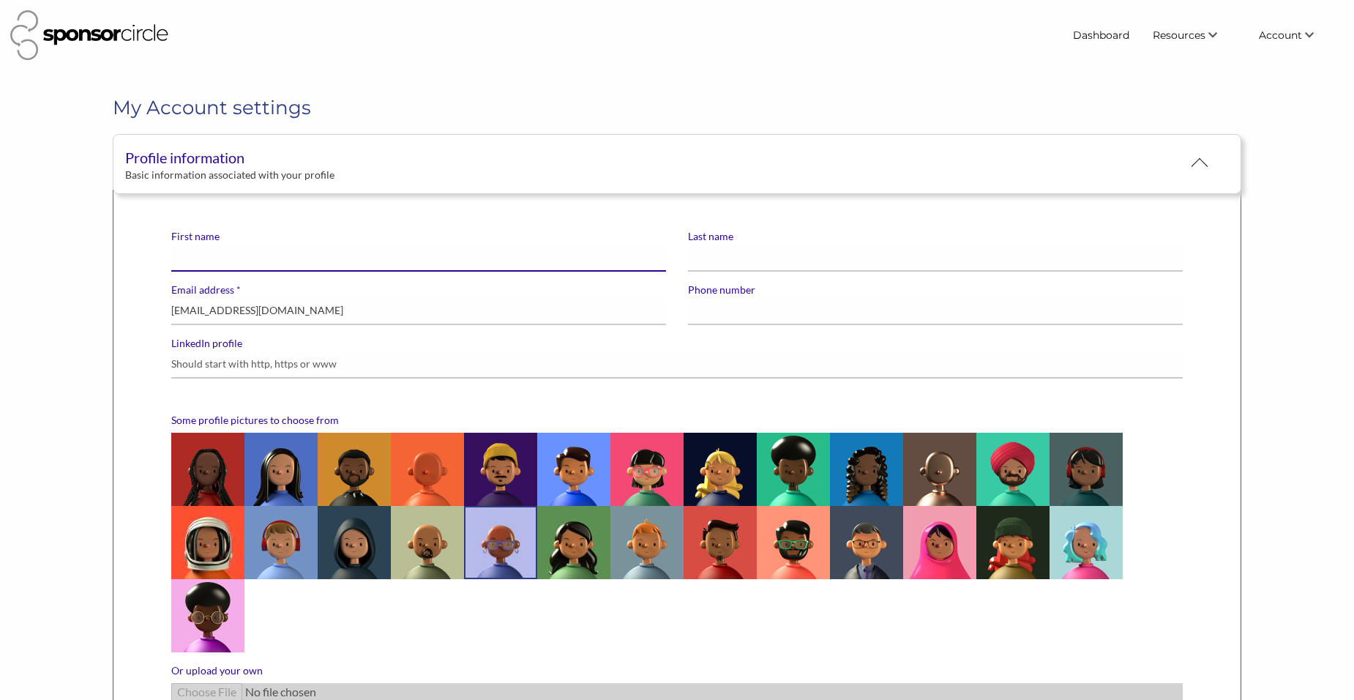
click at [250, 258] on input "First name" at bounding box center [418, 257] width 495 height 29
type input "Callings for the Homeless,"
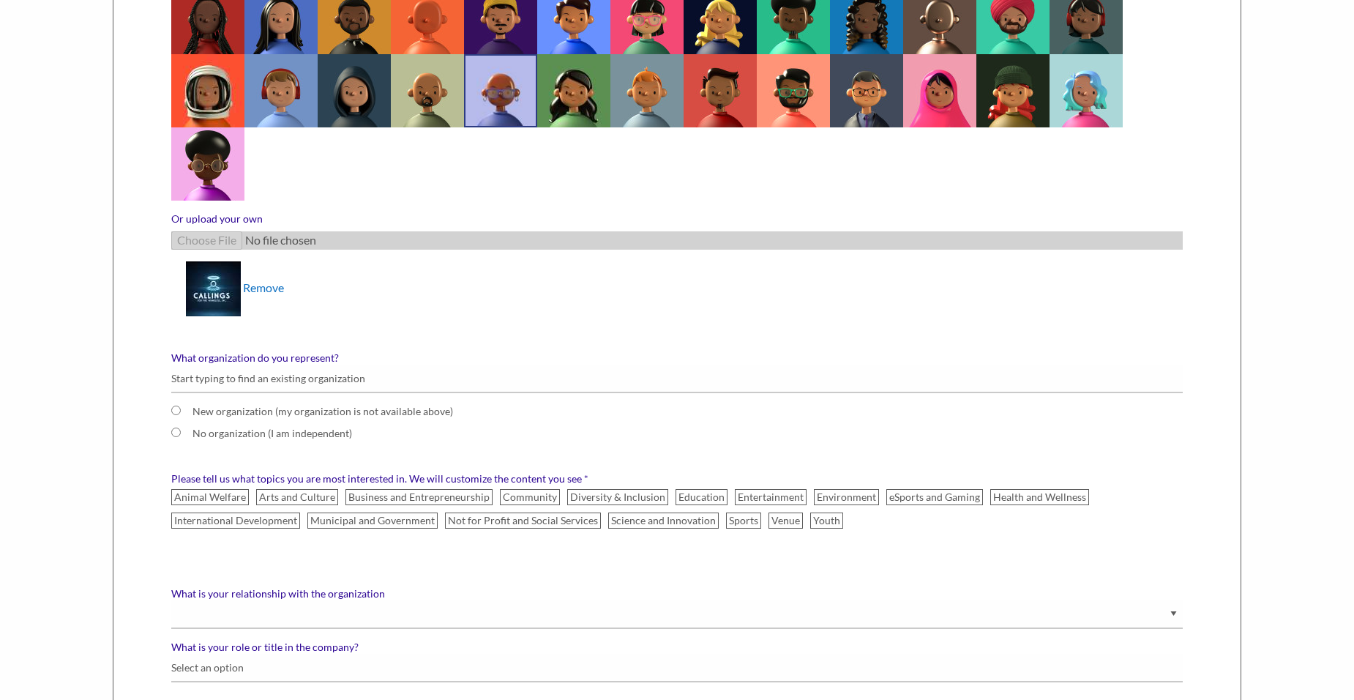
scroll to position [585, 0]
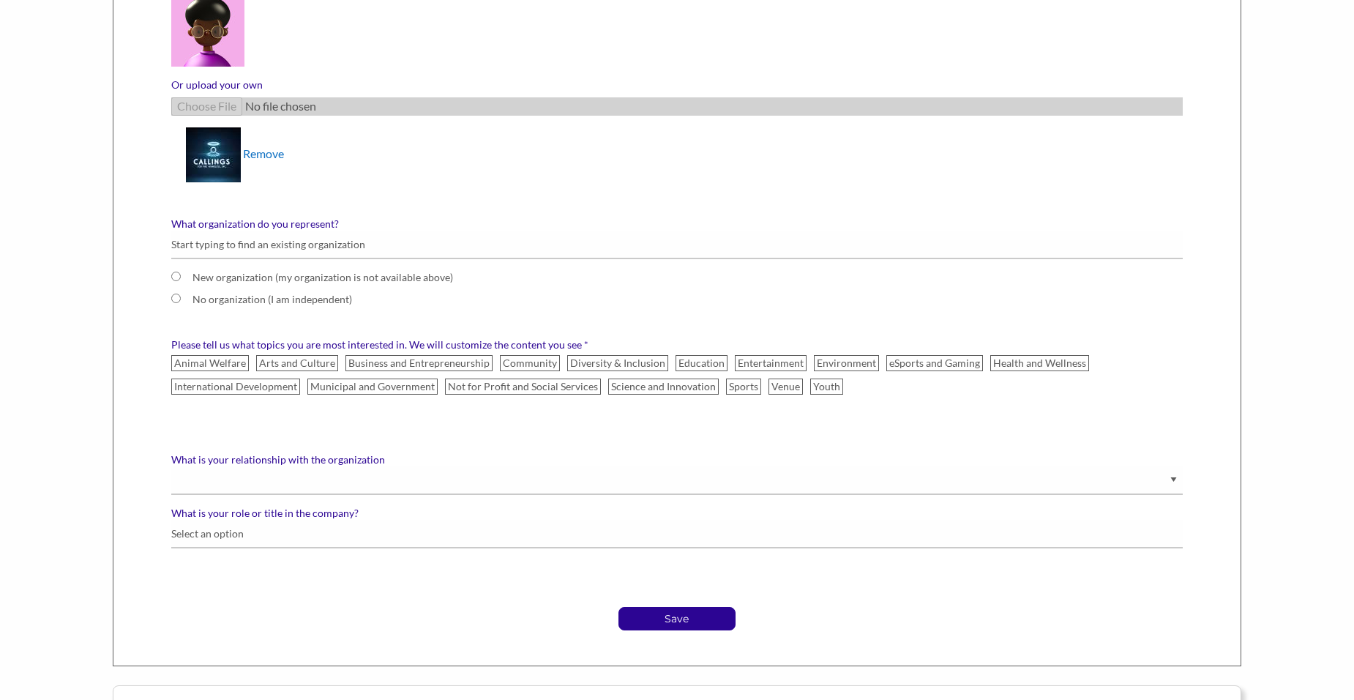
type input "Inc."
click at [175, 279] on input "New organization (my organization is not available above)" at bounding box center [176, 276] width 10 height 10
radio input "true"
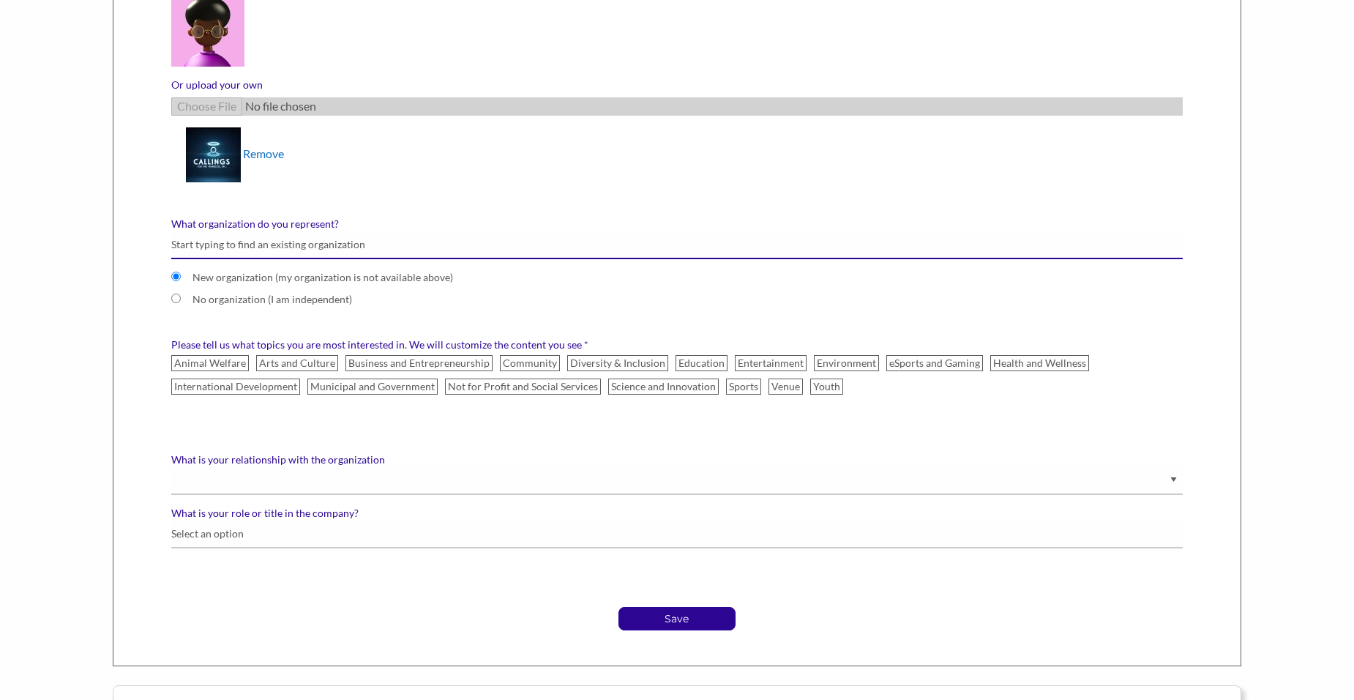
click at [233, 244] on input "What organization do you represent?" at bounding box center [676, 244] width 1011 height 29
type input "c"
radio input "false"
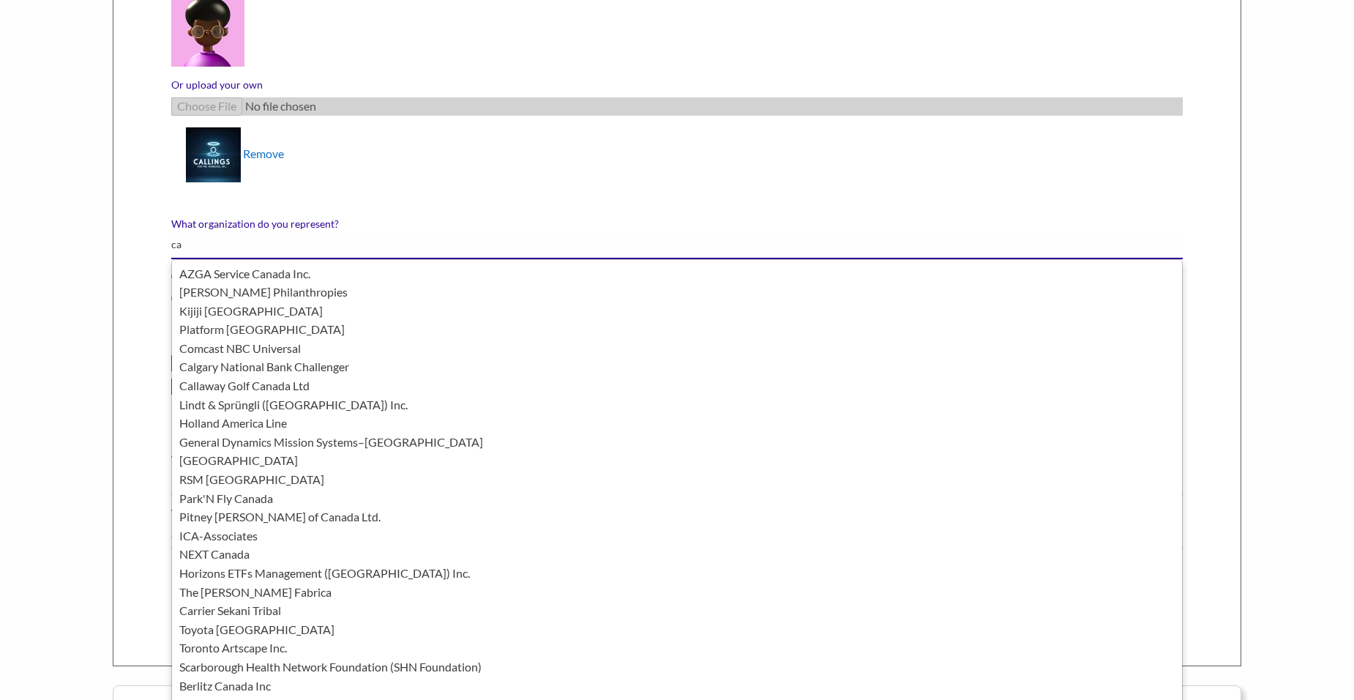
type input "Callings for the Homeless, Inc."
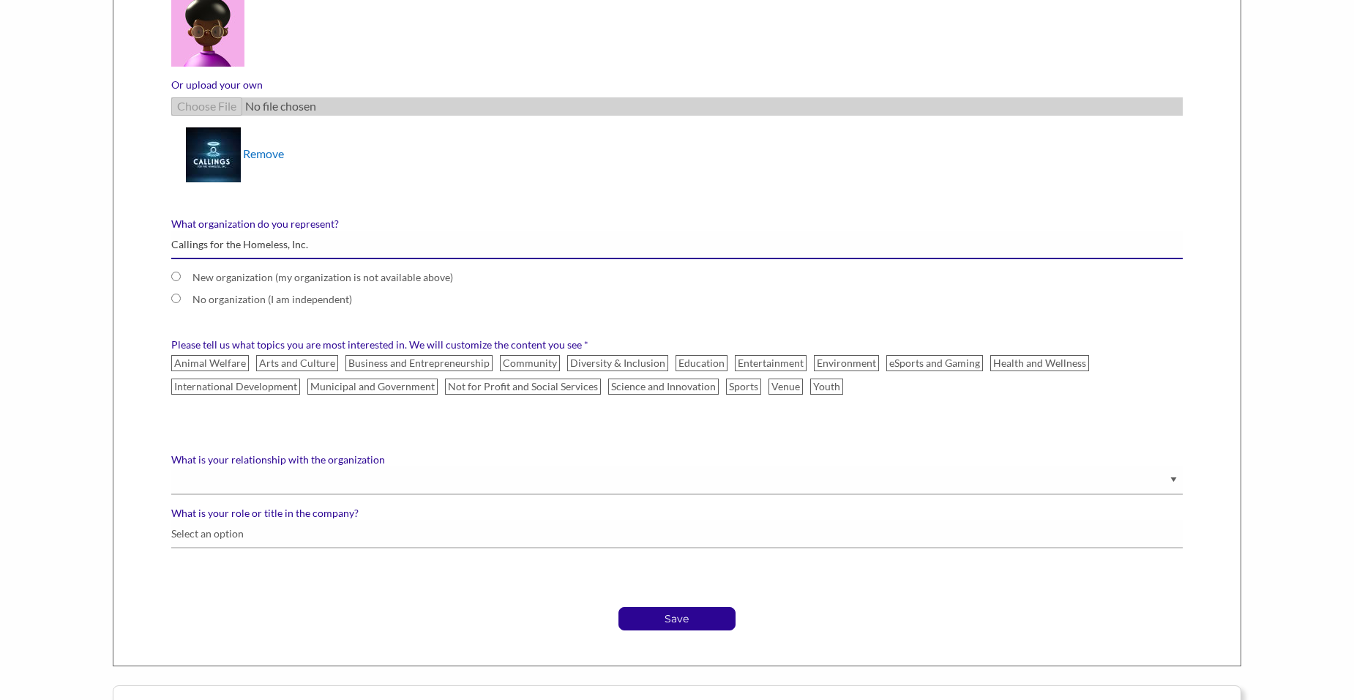
click at [308, 244] on input "Callings for the Homeless, Inc." at bounding box center [676, 244] width 1011 height 29
click at [339, 247] on input "Callings for the Homeless, Inc." at bounding box center [676, 244] width 1011 height 29
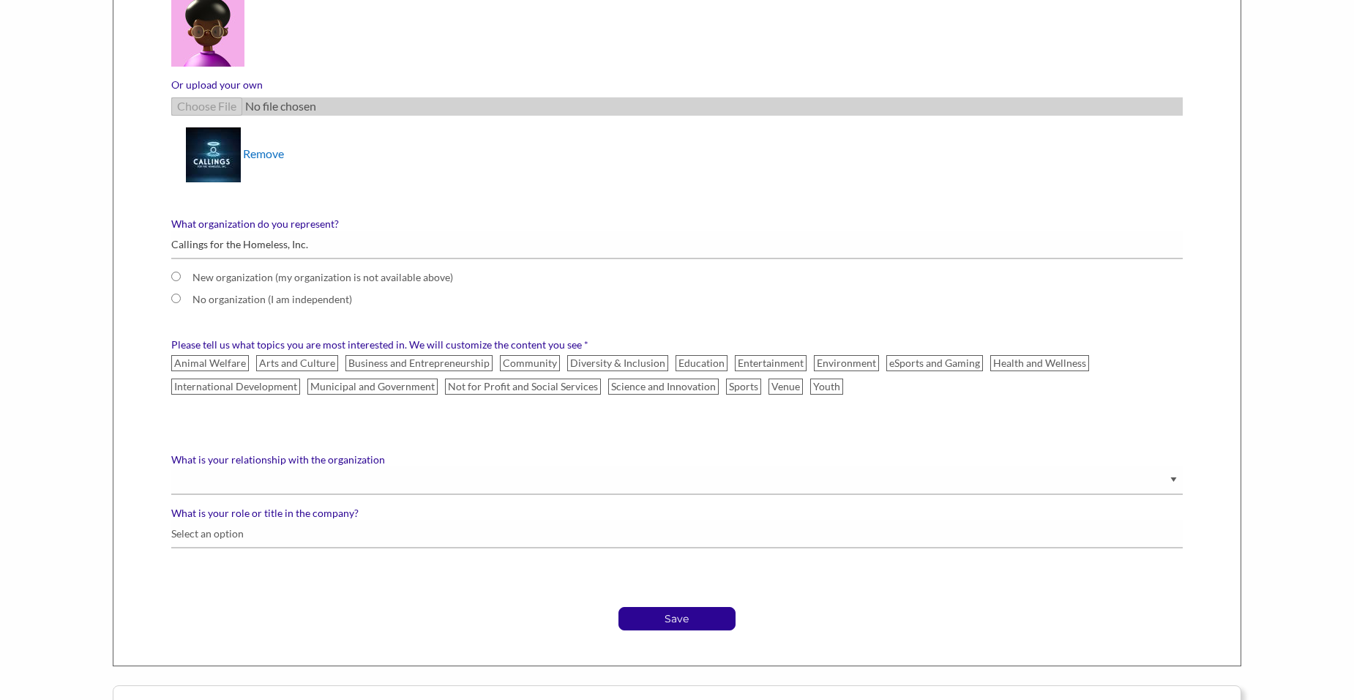
click at [171, 275] on input "New organization (my organization is not available above)" at bounding box center [176, 276] width 10 height 10
radio input "true"
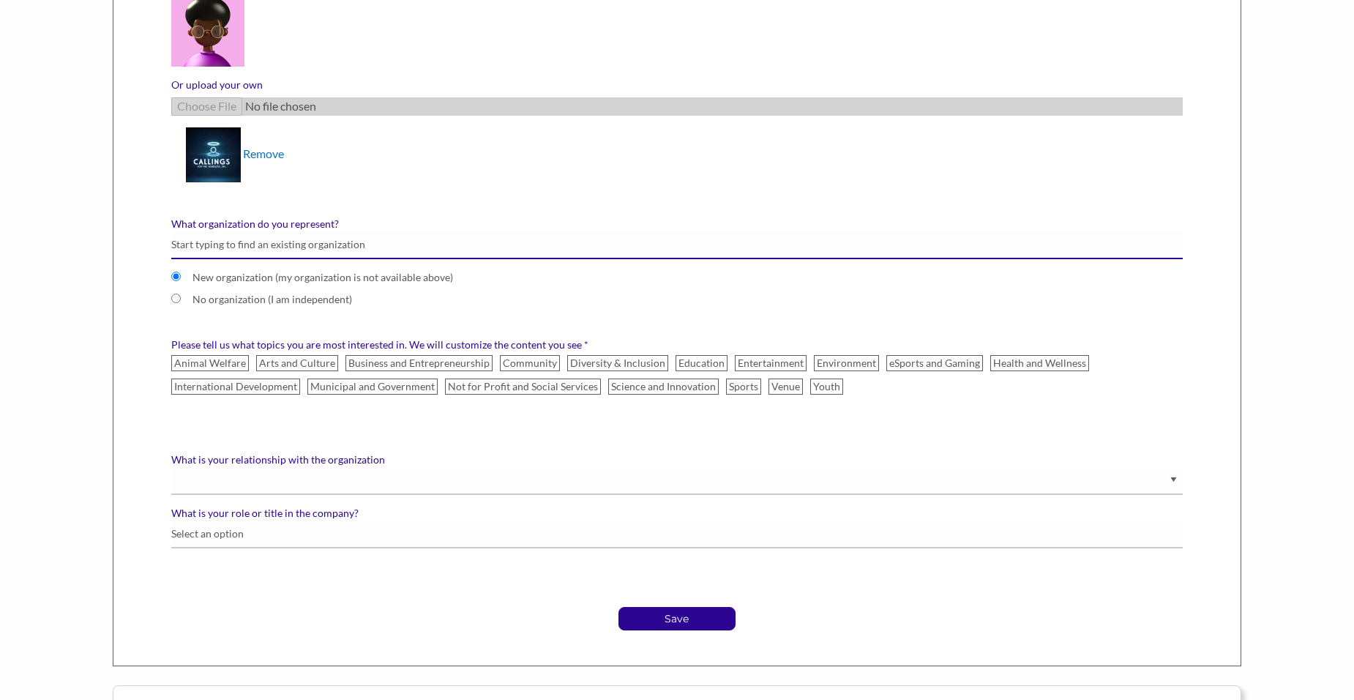
click at [312, 247] on input "What organization do you represent?" at bounding box center [676, 244] width 1011 height 29
type input "c"
radio input "false"
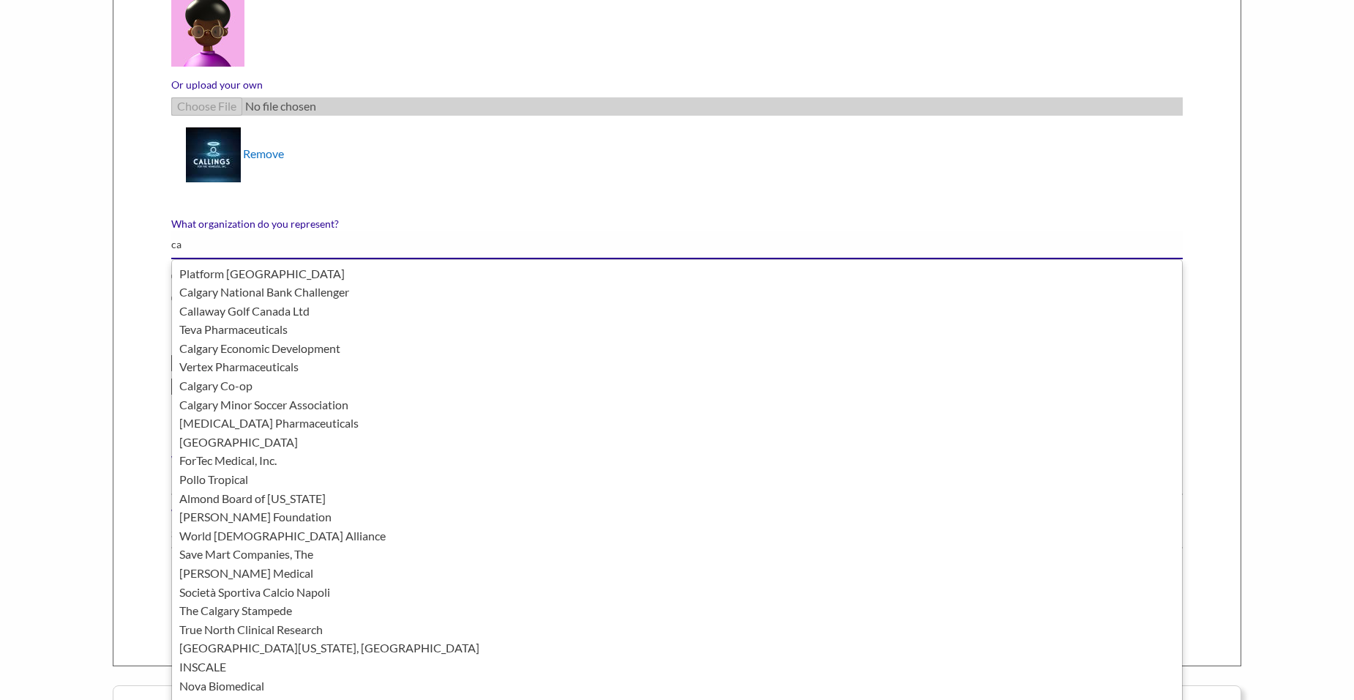
type input "c"
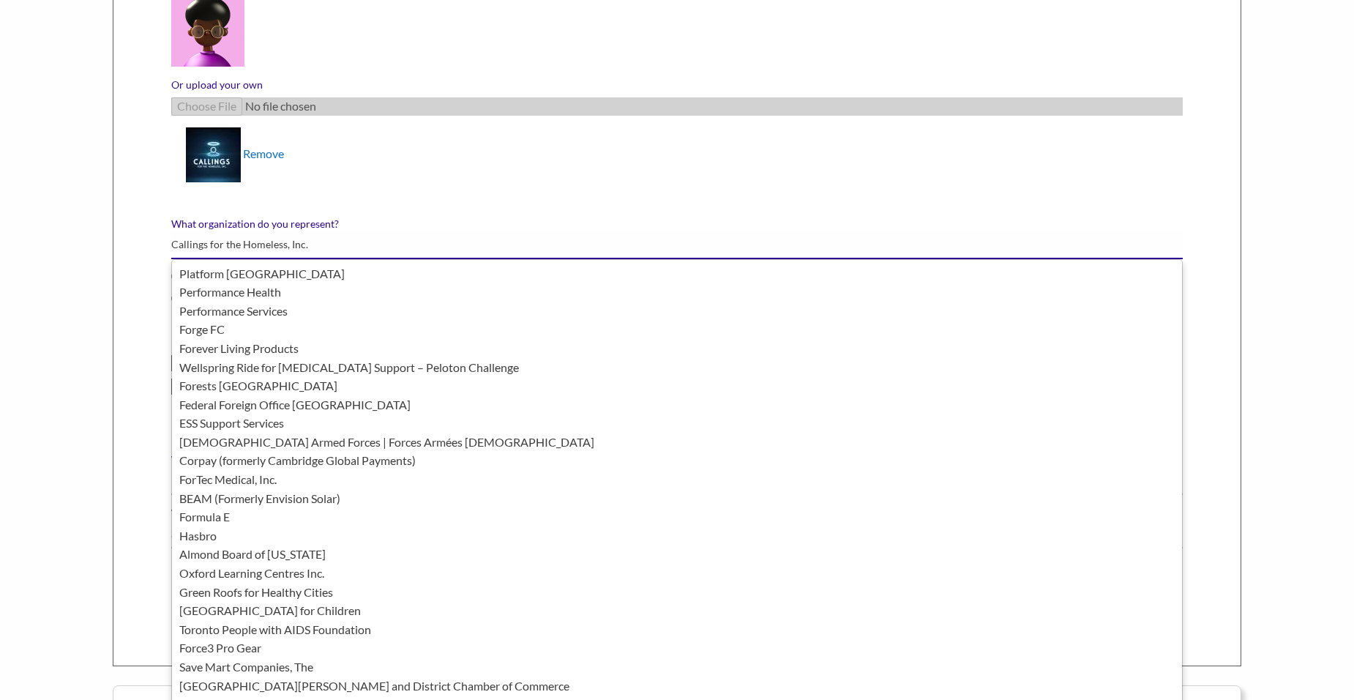
type input "Callings for the Homeless, Inc."
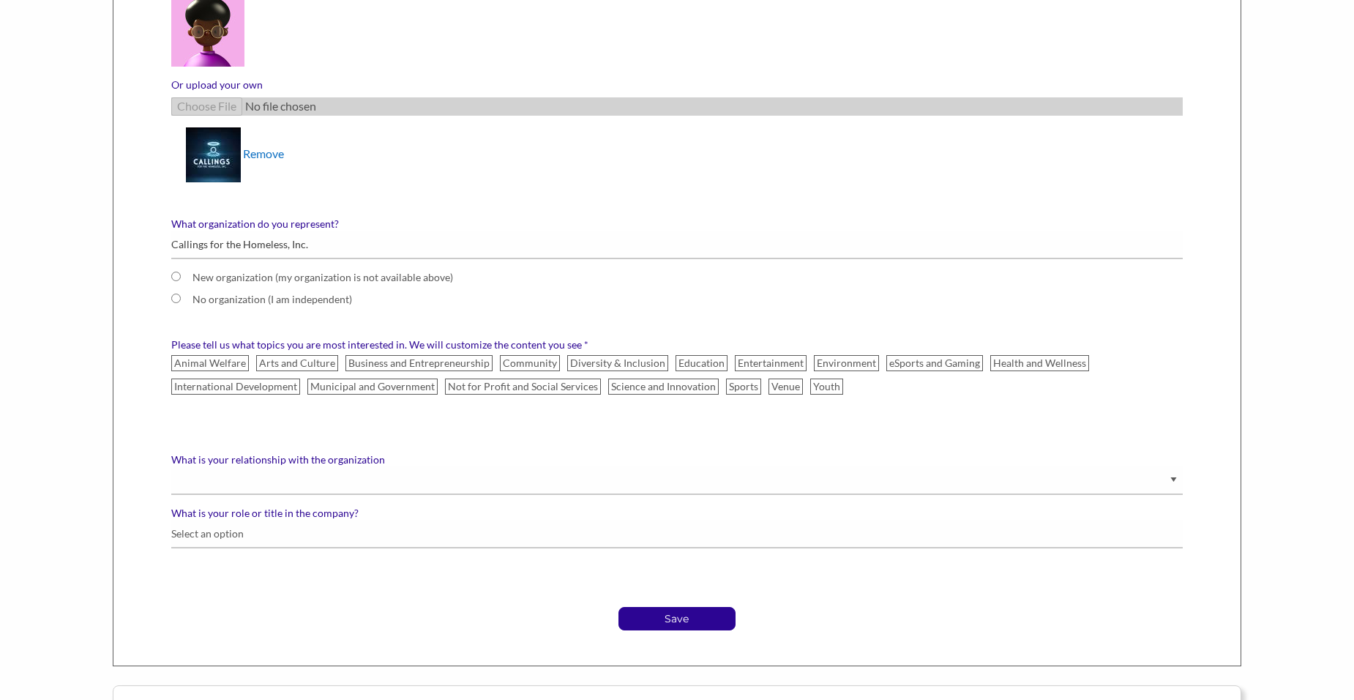
click at [176, 281] on label "New organization (my organization is not available above)" at bounding box center [676, 282] width 1011 height 22
click at [176, 281] on input "New organization (my organization is not available above)" at bounding box center [176, 276] width 10 height 10
radio input "true"
click at [514, 383] on label "Not for Profit and Social Services" at bounding box center [523, 386] width 156 height 16
click at [0, 0] on input "Not for Profit and Social Services" at bounding box center [0, 0] width 0 height 0
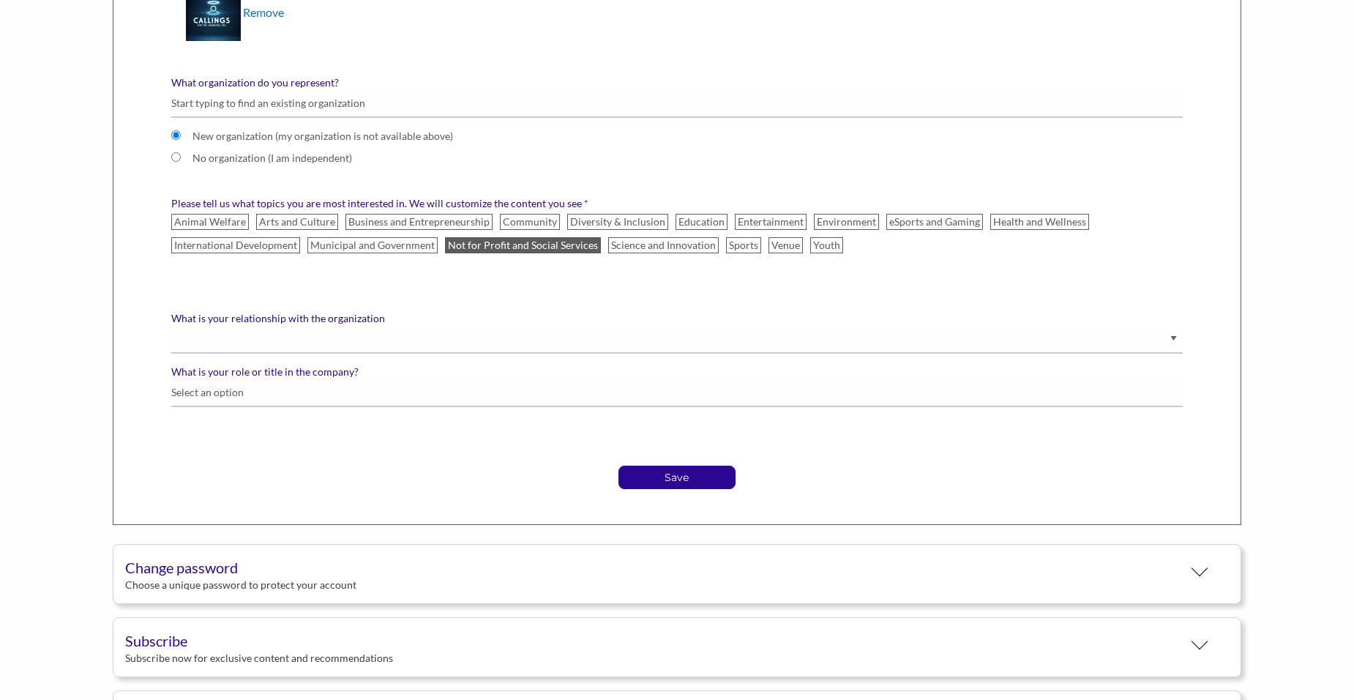
scroll to position [732, 0]
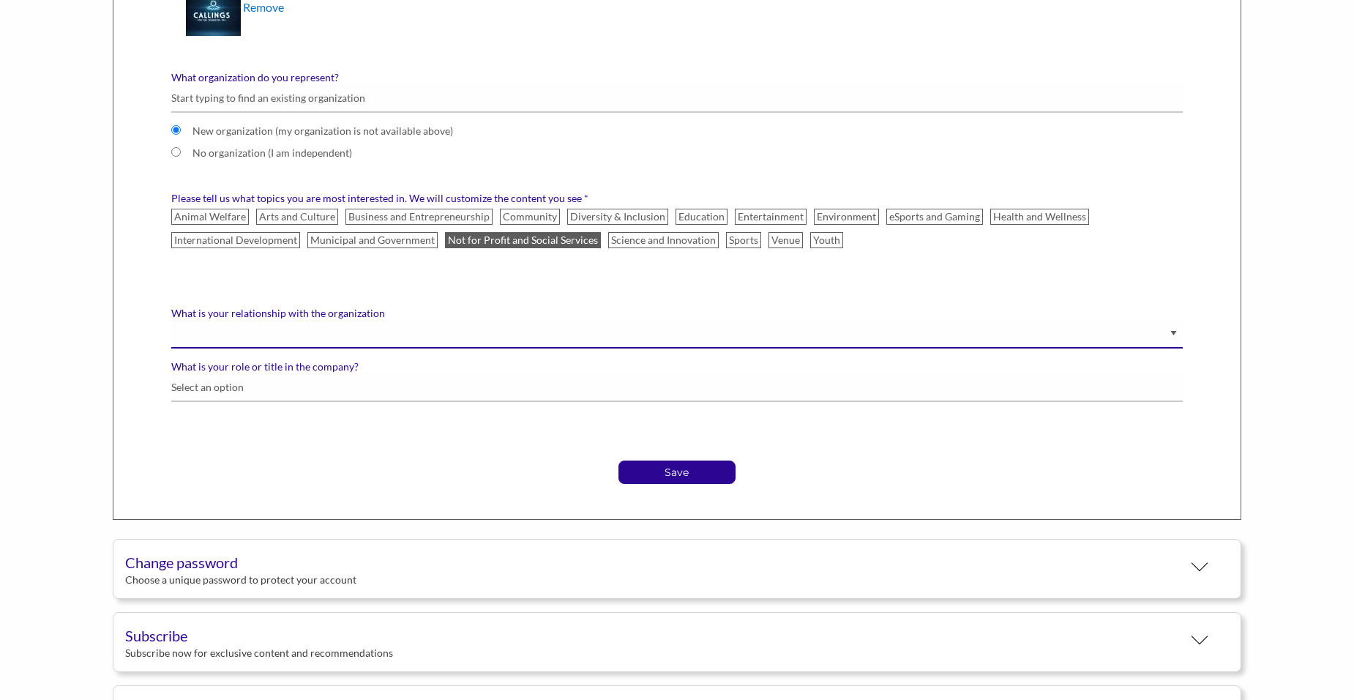
click at [316, 332] on select "Staff Volunteer" at bounding box center [676, 334] width 1011 height 29
select select "Staff"
click at [171, 320] on select "Staff Volunteer" at bounding box center [676, 334] width 1011 height 29
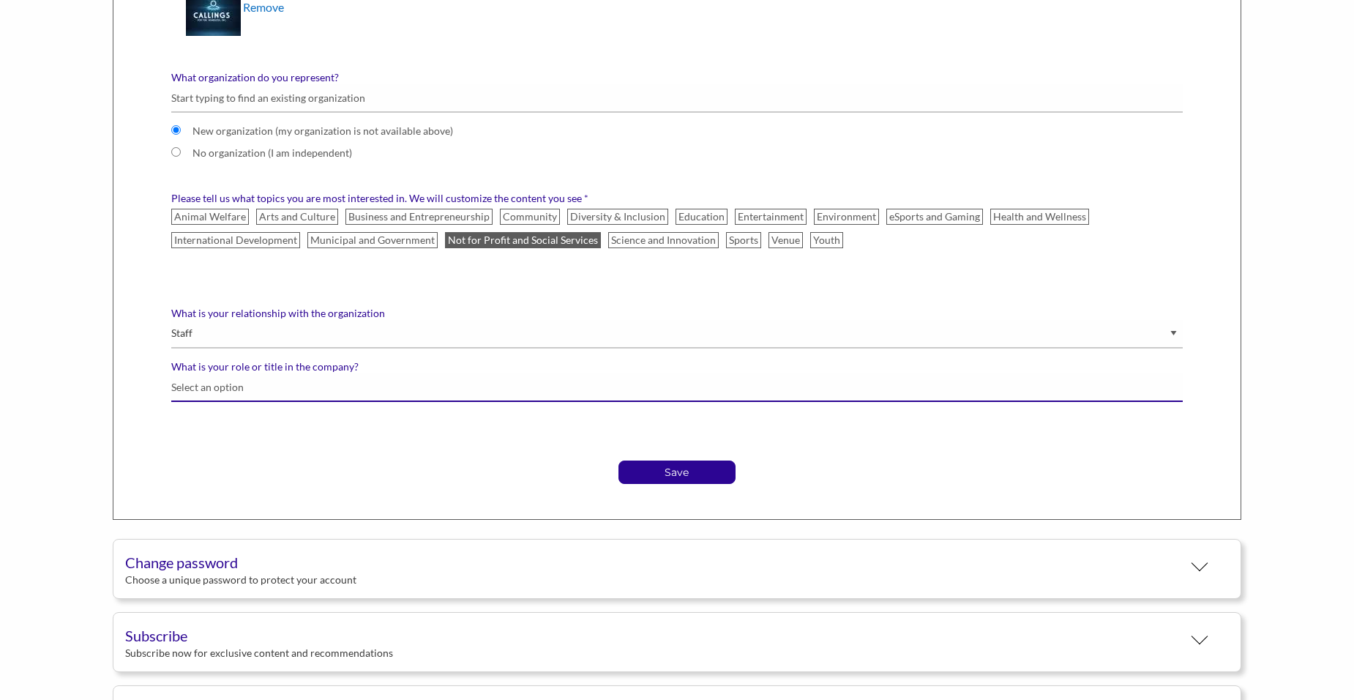
click at [299, 382] on input "What is your role or title in the company?" at bounding box center [676, 387] width 1011 height 29
type input "CEO"
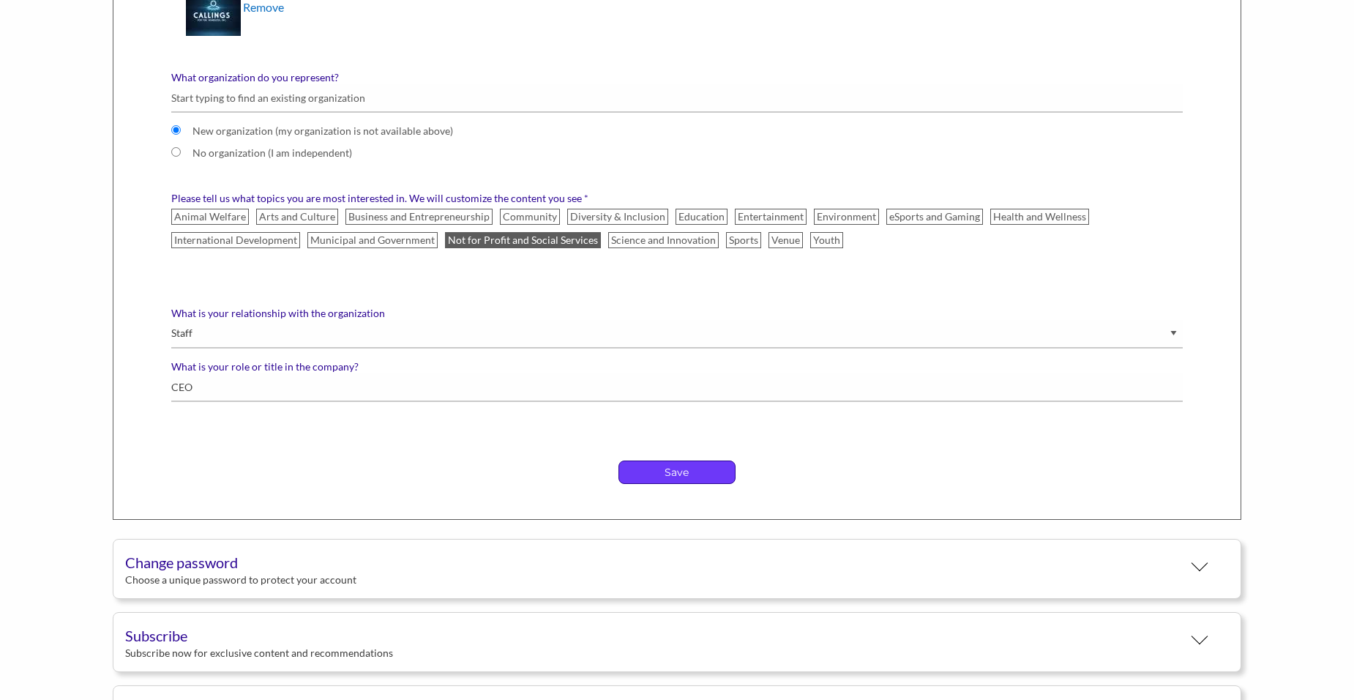
drag, startPoint x: 401, startPoint y: 448, endPoint x: 704, endPoint y: 483, distance: 305.0
click at [539, 477] on div "Save" at bounding box center [676, 460] width 1033 height 47
click at [701, 475] on p "Save" at bounding box center [677, 472] width 116 height 22
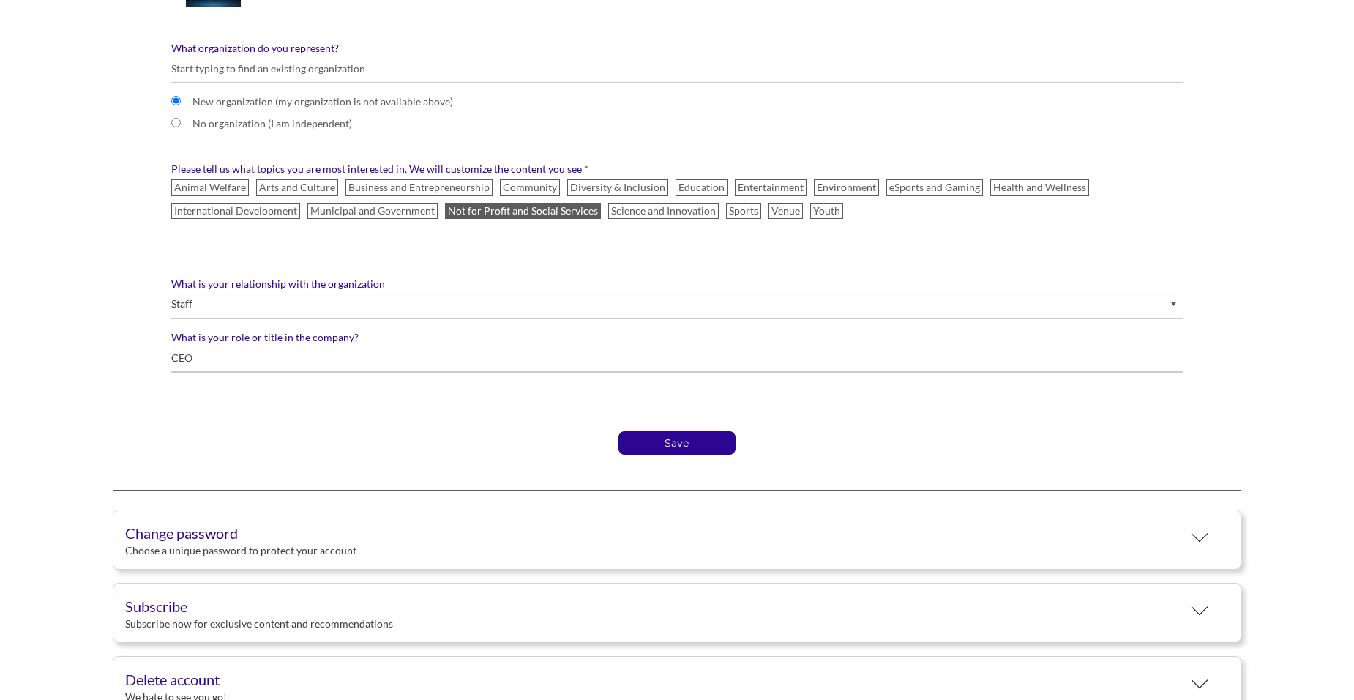
scroll to position [920, 0]
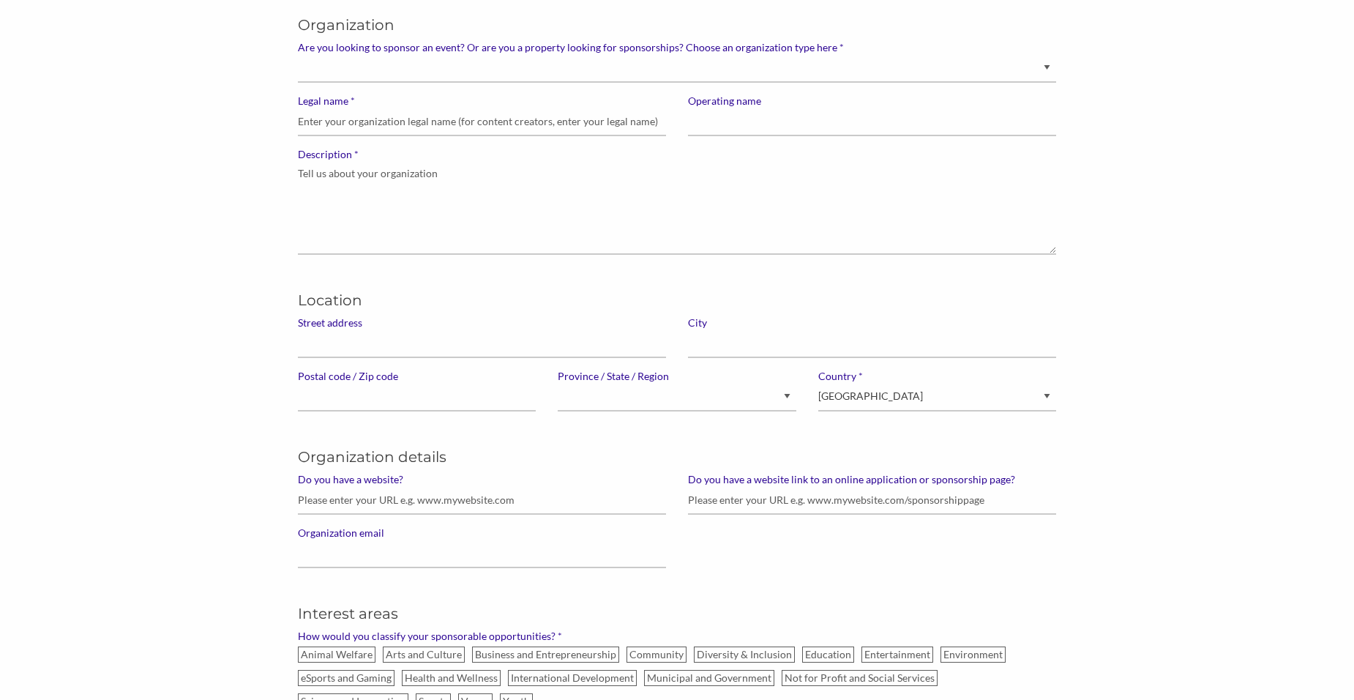
scroll to position [220, 0]
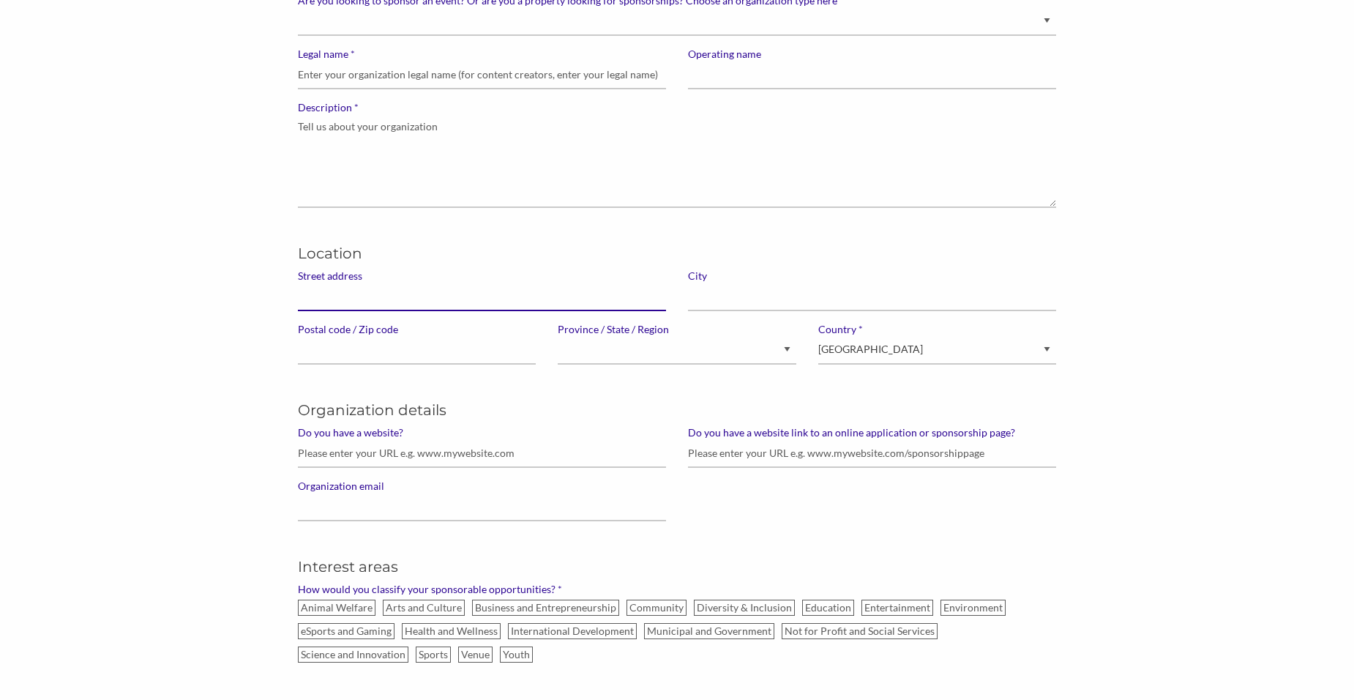
click at [374, 296] on input "Street address" at bounding box center [482, 296] width 368 height 29
type input "PO BOX 23771"
type input "Callings for the Homeless, Inc."
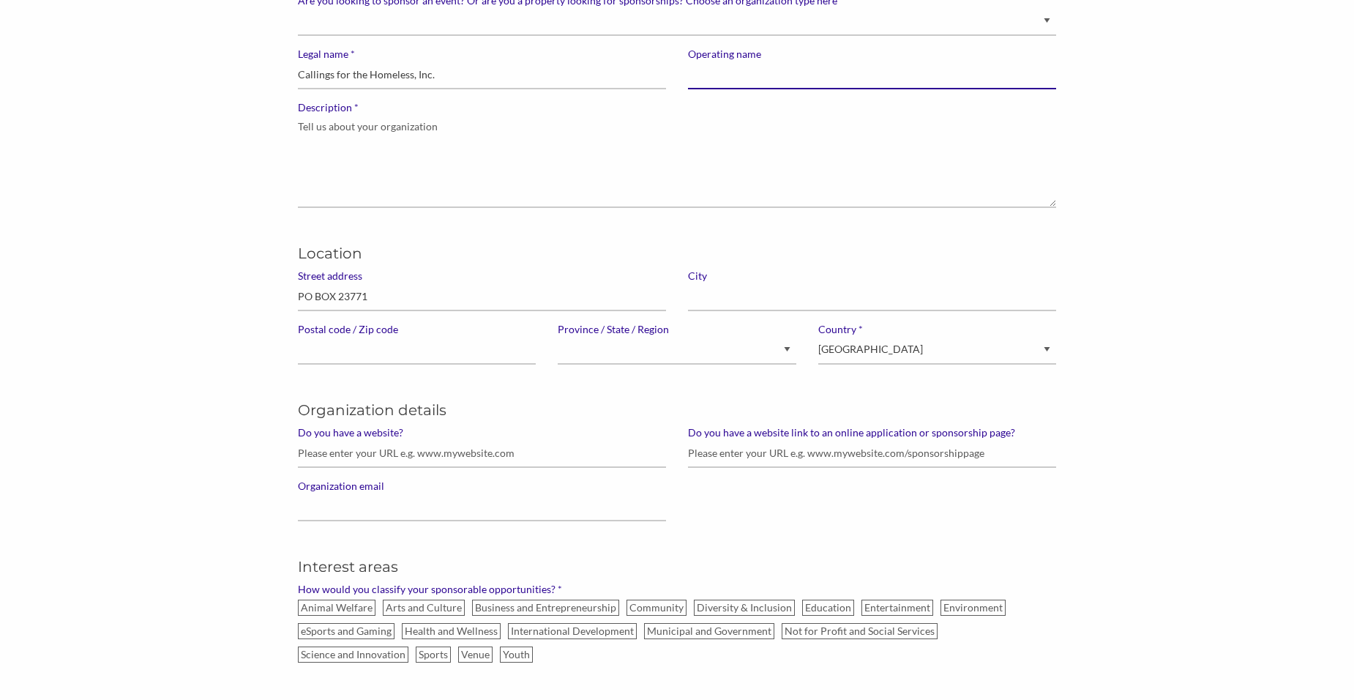
type input "Callings for the Homeless, Inc."
type input "Rochester"
type input "14692"
select select "[US_STATE]"
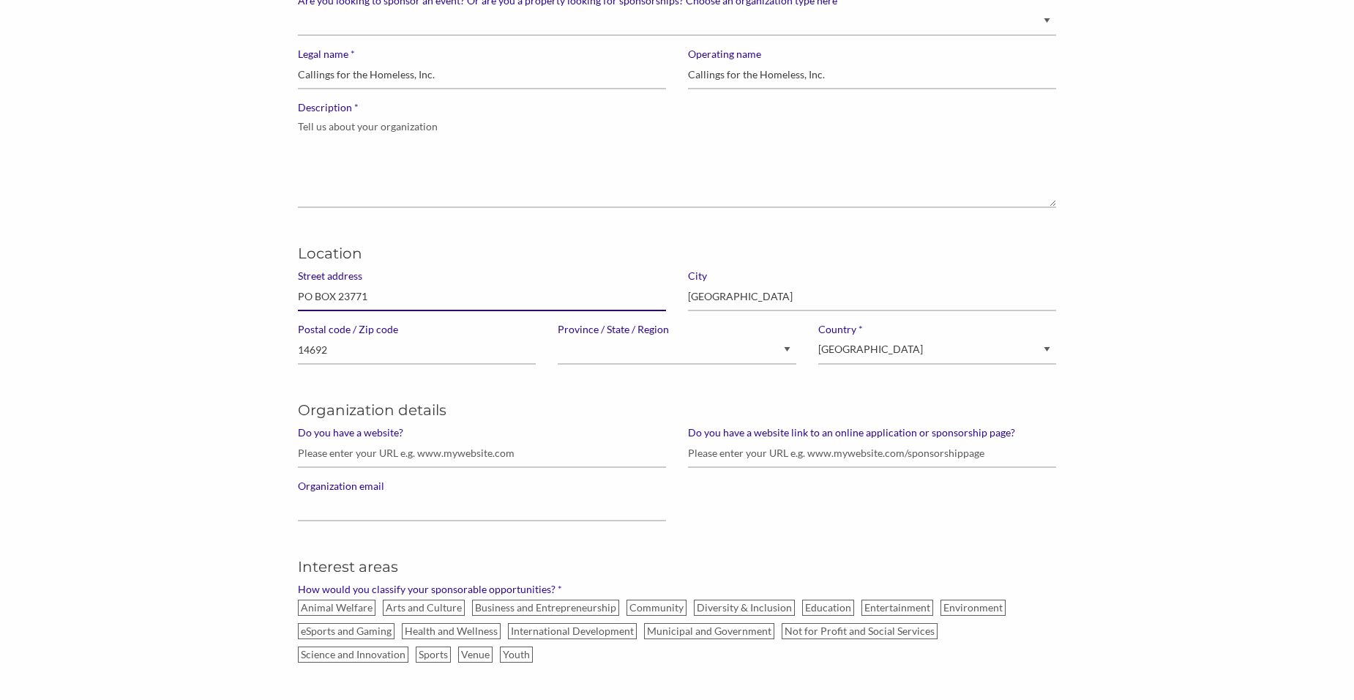
select select "United States of America"
click at [511, 454] on input "Do you have a website?" at bounding box center [482, 453] width 368 height 29
paste input "https://www.callingsforthehomeless.org/"
type input "https://www.callingsforthehomeless.org/"
click at [411, 508] on input "Organization email" at bounding box center [482, 506] width 368 height 29
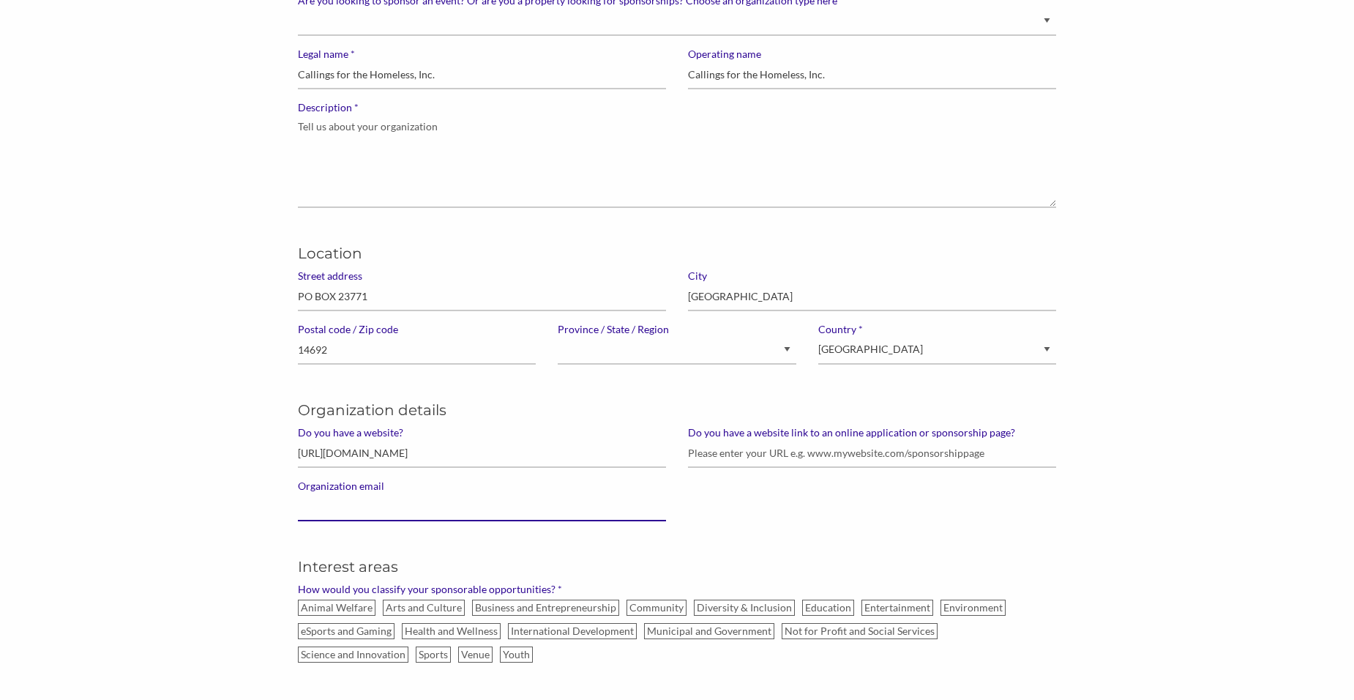
type input "cfth@callingsforthehomeless.org"
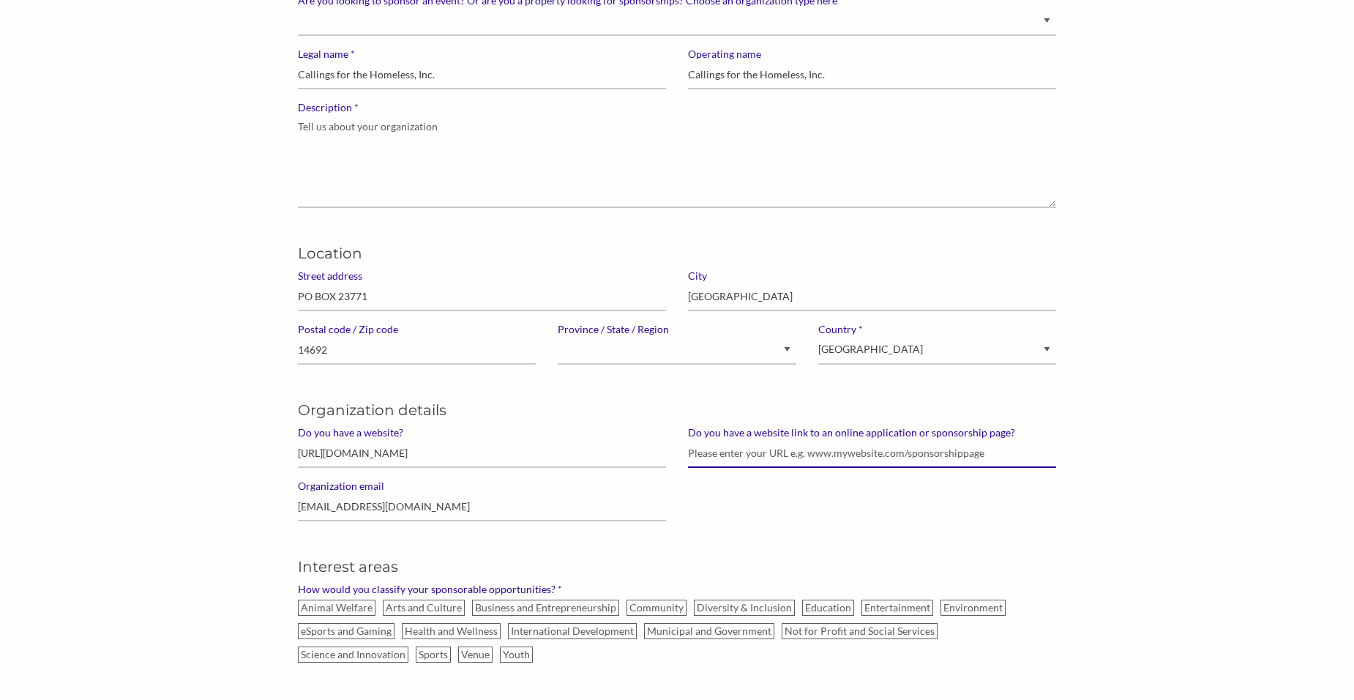
click at [760, 451] on input "Do you have a website link to an online application or sponsorship page?" at bounding box center [872, 453] width 368 height 29
paste input "https://www.callingsforthehomeless.org/sponsorship-or-partnership"
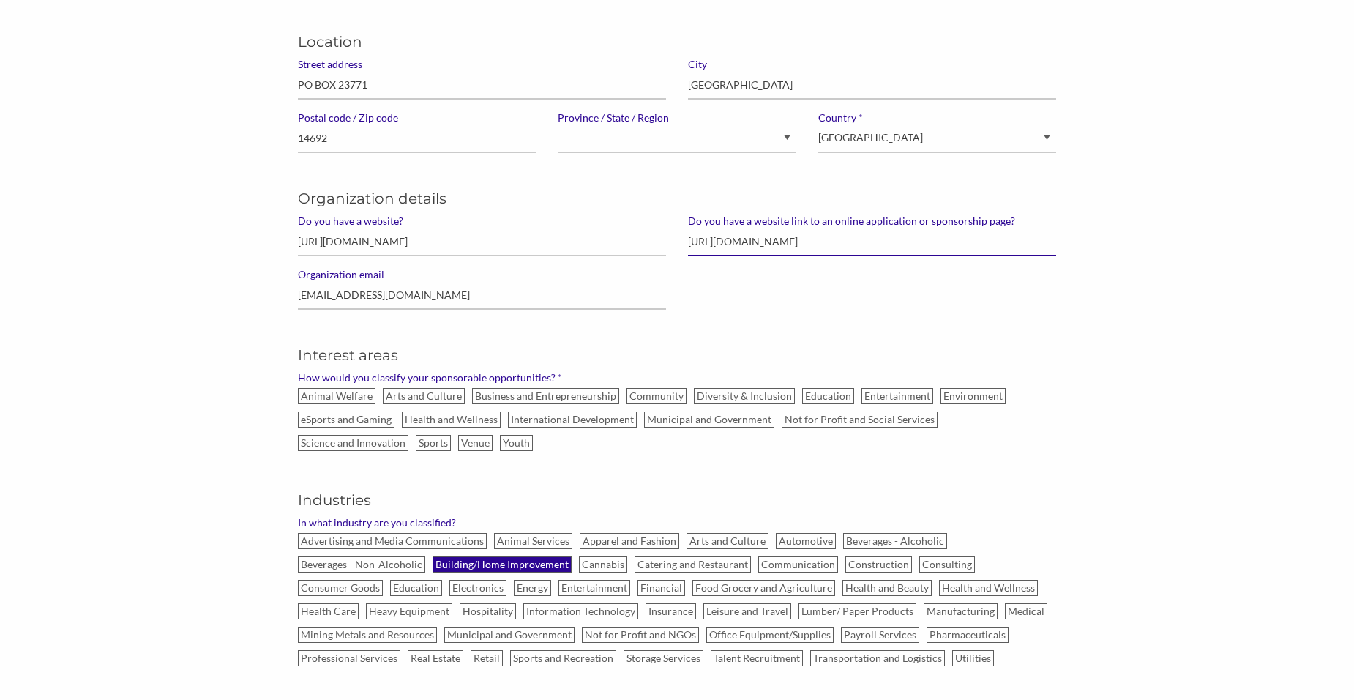
scroll to position [439, 0]
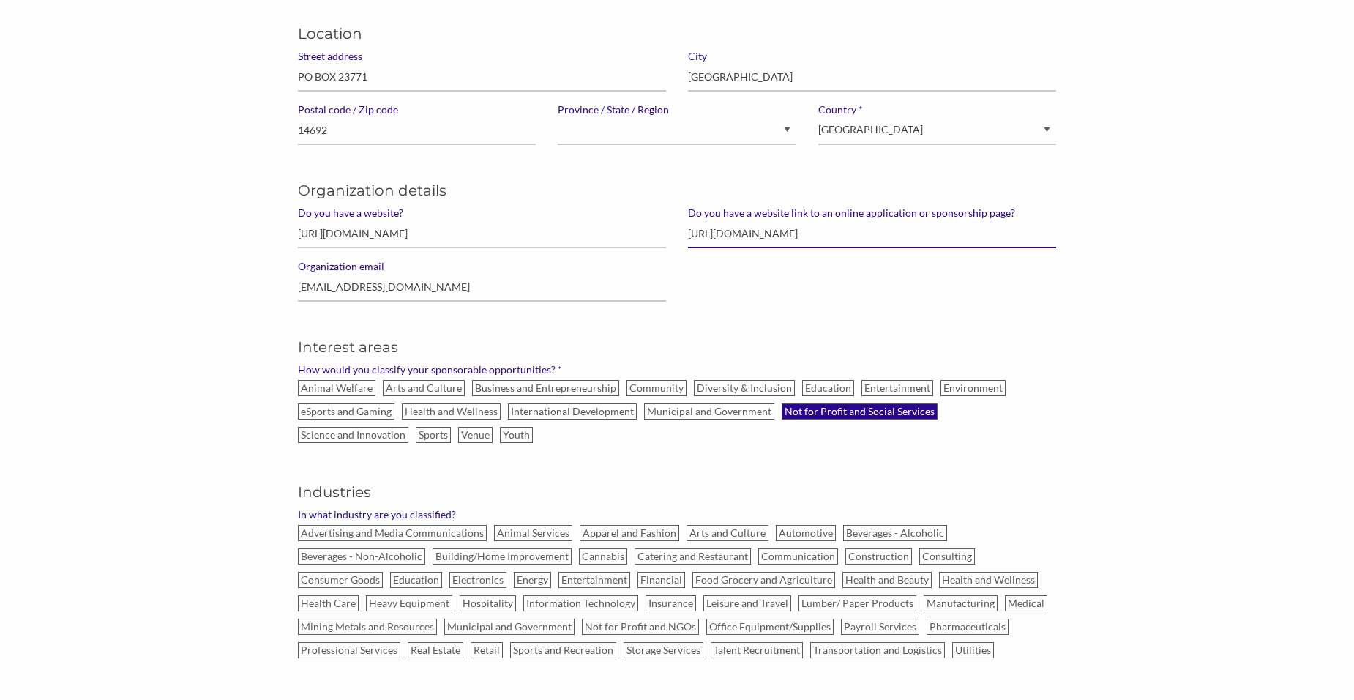
type input "https://www.callingsforthehomeless.org/sponsorship-or-partnership"
click at [852, 411] on label "Not for Profit and Social Services" at bounding box center [860, 411] width 156 height 16
click at [0, 0] on input "Not for Profit and Social Services" at bounding box center [0, 0] width 0 height 0
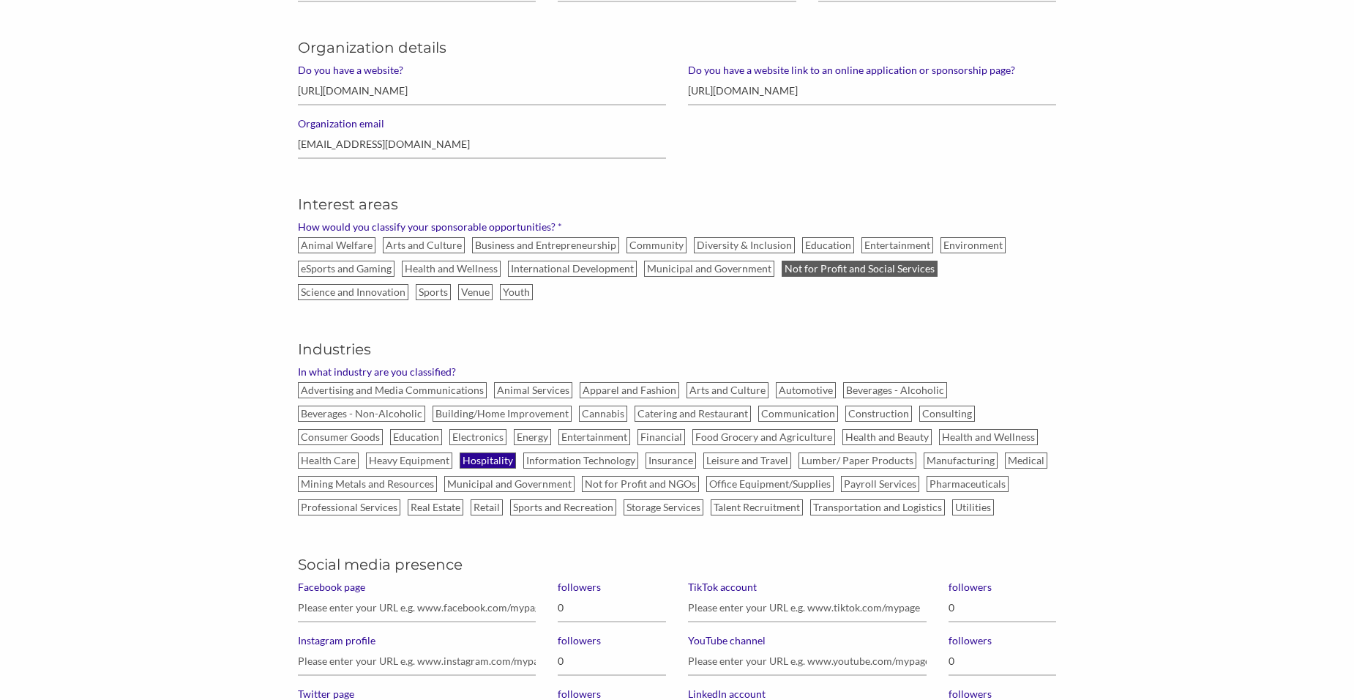
scroll to position [585, 0]
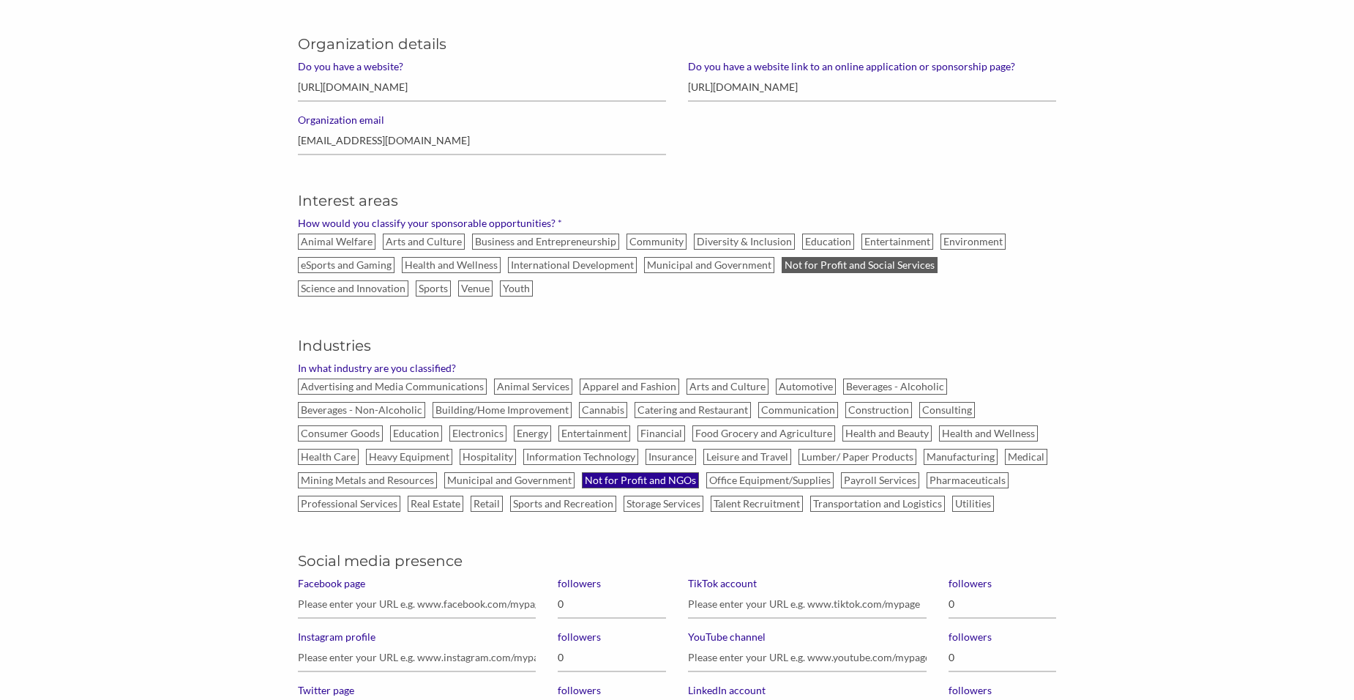
click at [634, 481] on label "Not for Profit and NGOs" at bounding box center [640, 480] width 117 height 16
click at [0, 0] on input "Not for Profit and NGOs" at bounding box center [0, 0] width 0 height 0
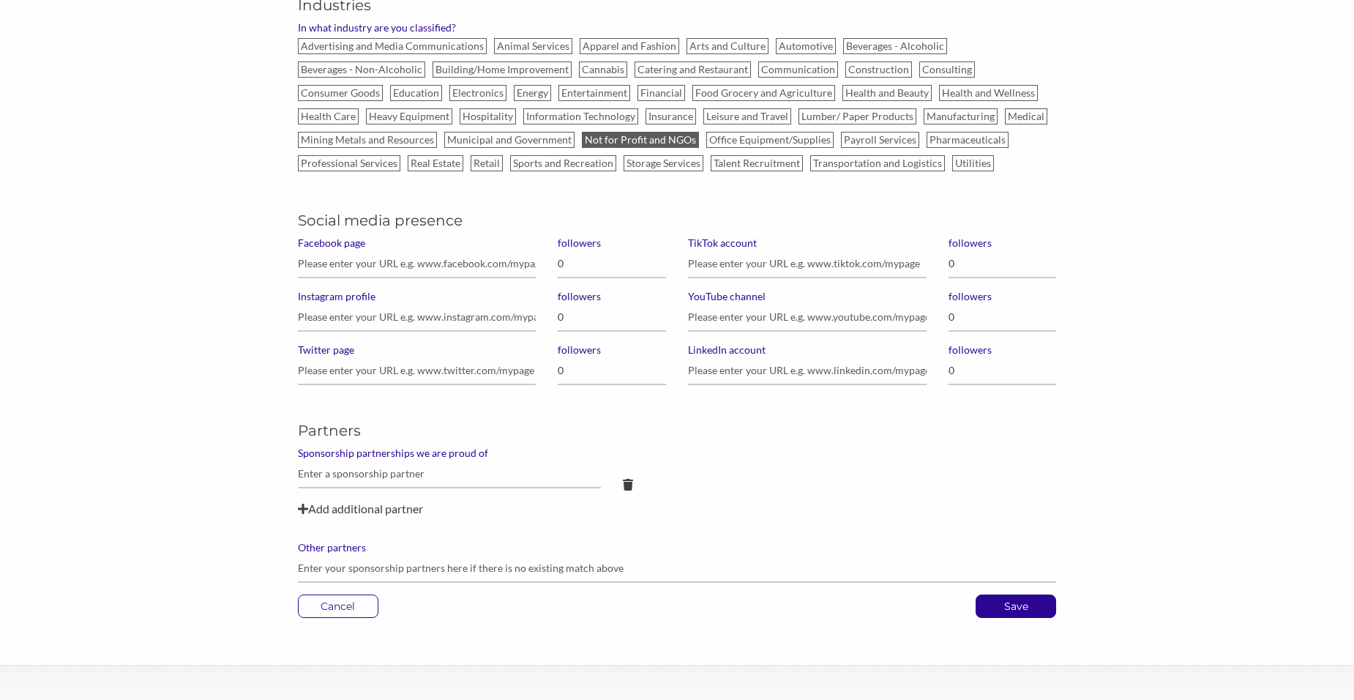
scroll to position [951, 0]
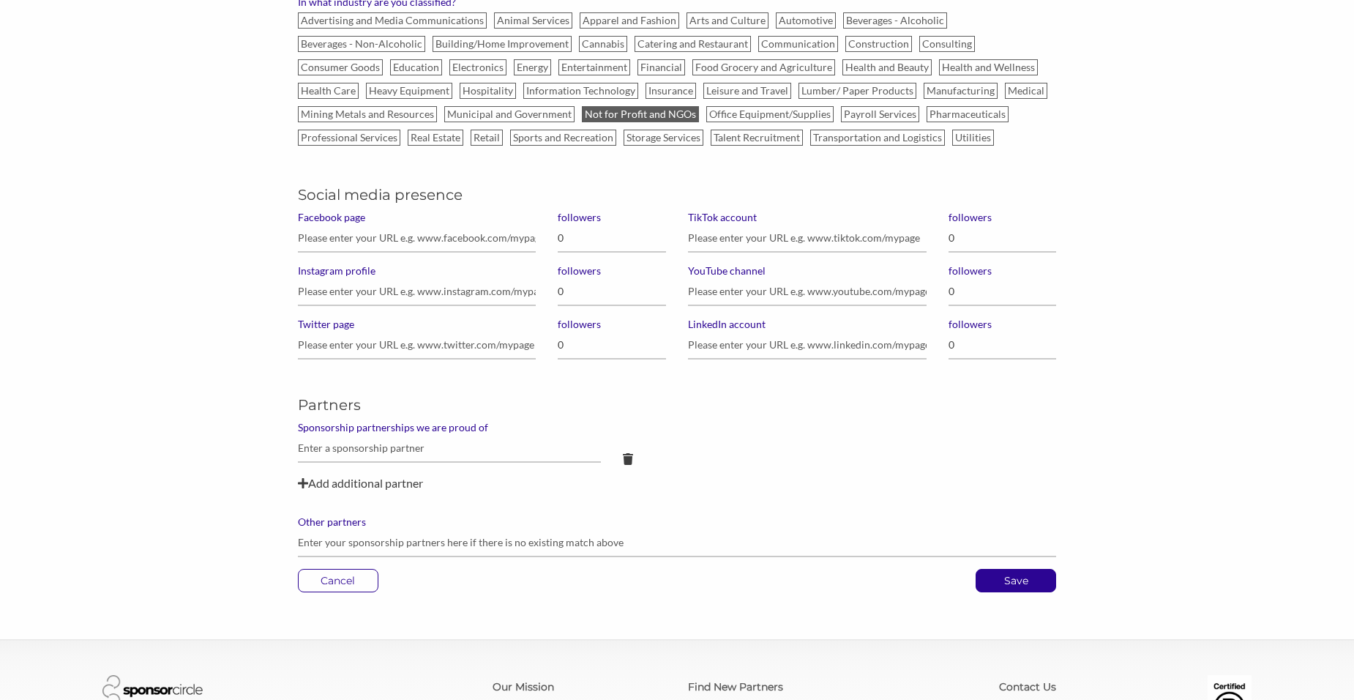
click at [330, 488] on div "Add additional partner" at bounding box center [677, 483] width 759 height 18
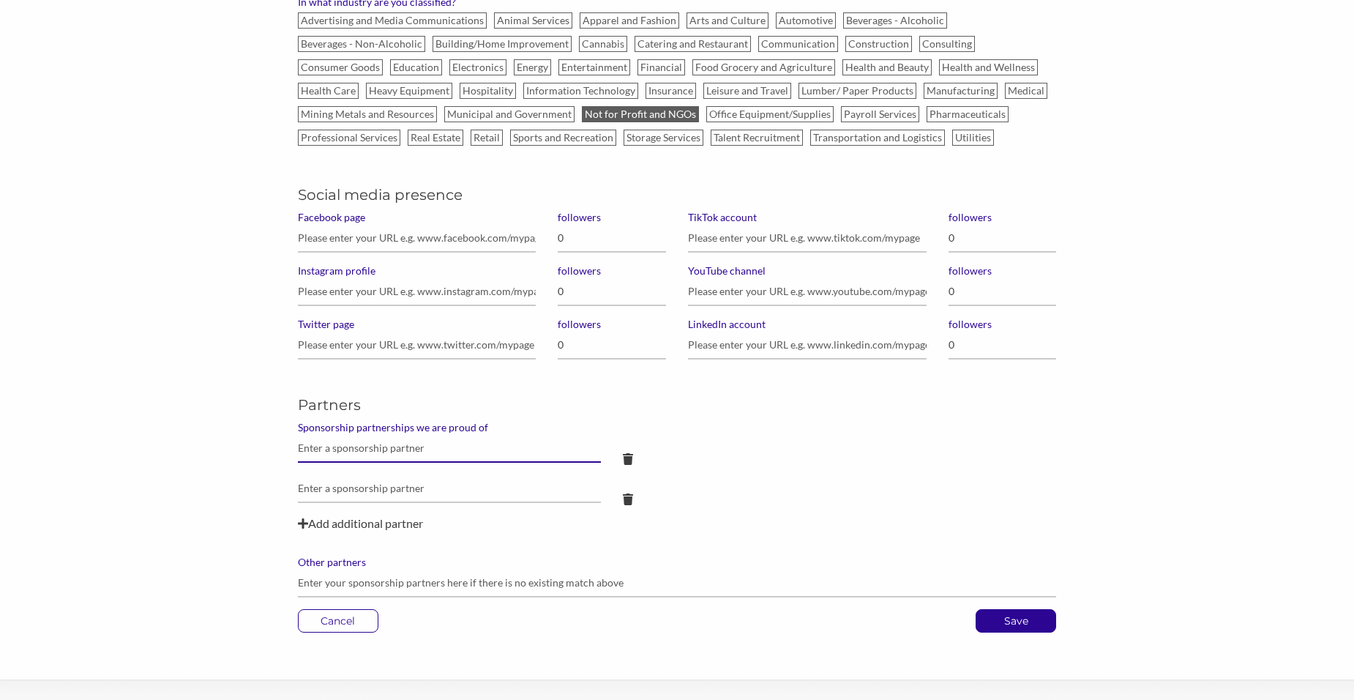
click at [379, 455] on input "text" at bounding box center [449, 448] width 303 height 29
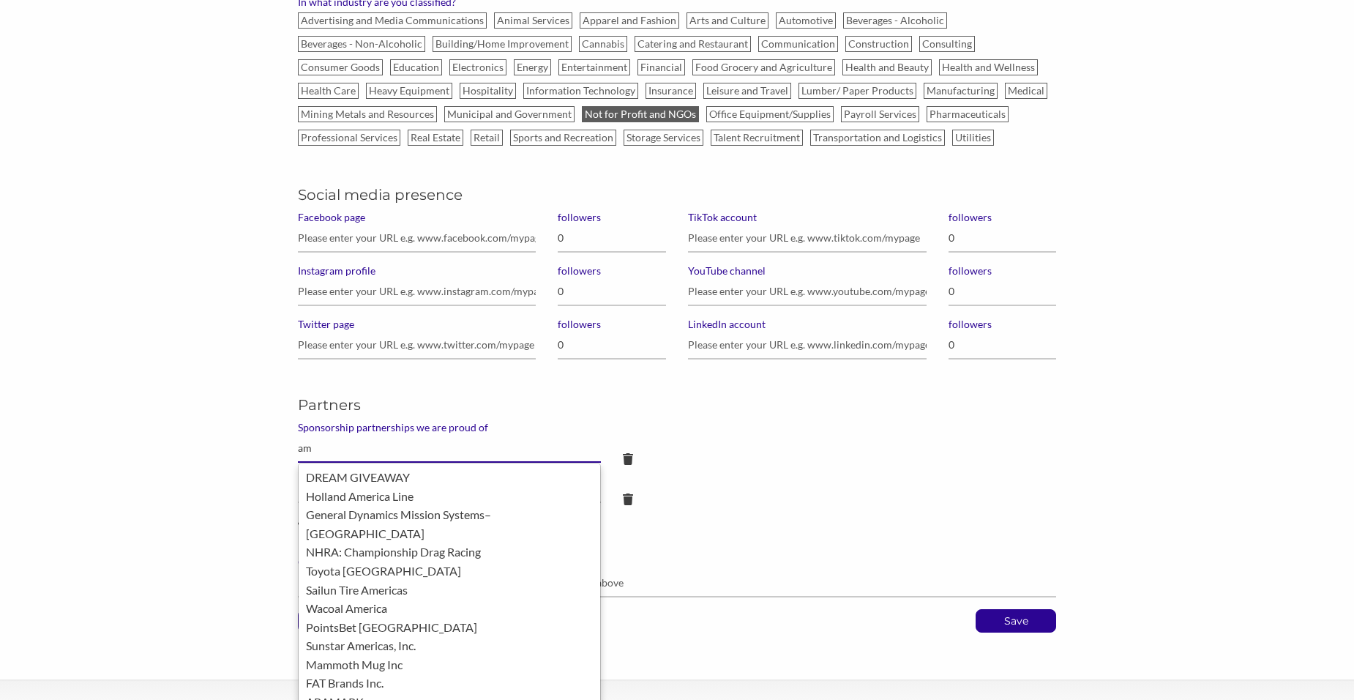
type input "a"
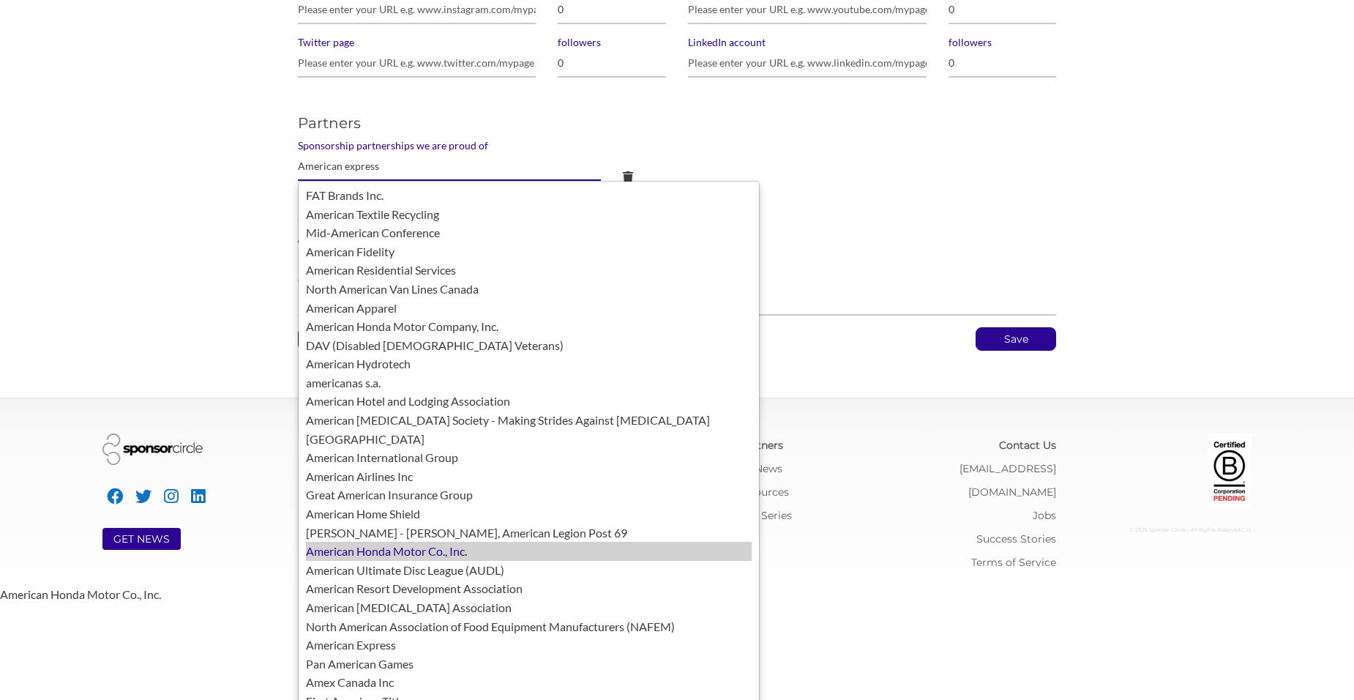
scroll to position [1317, 0]
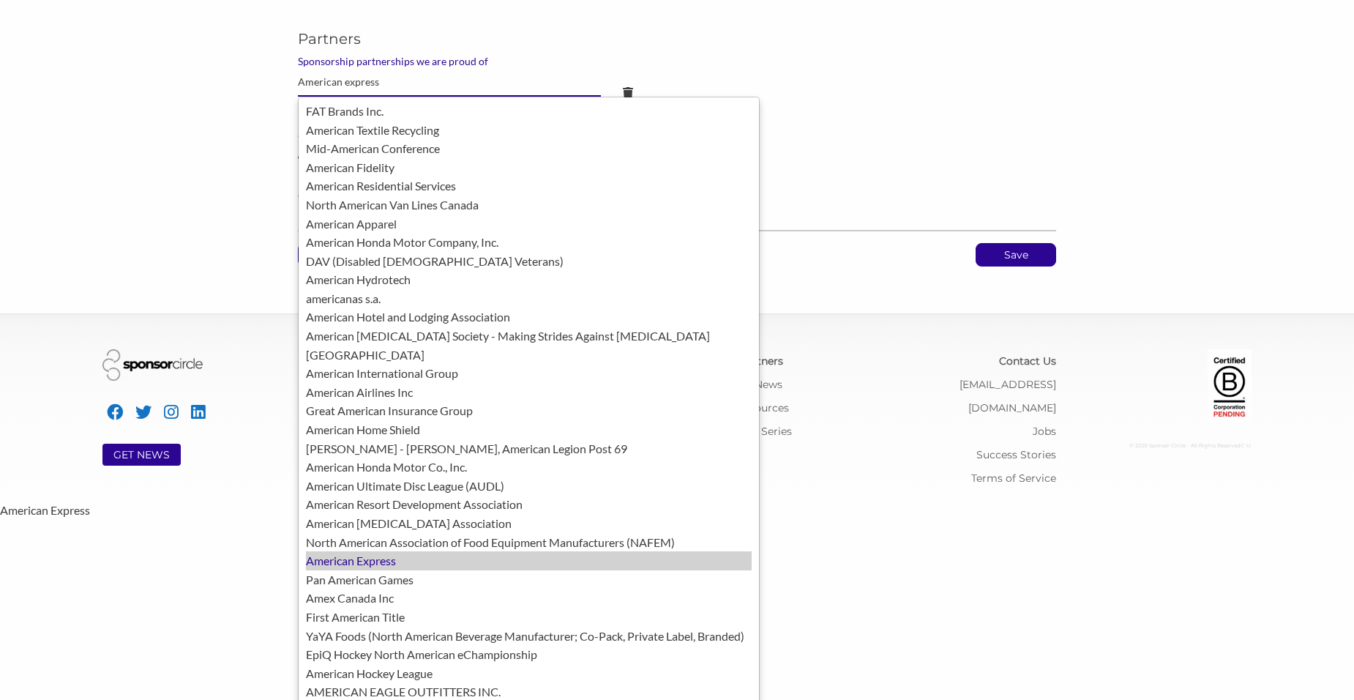
click at [391, 551] on div "American Express" at bounding box center [529, 560] width 446 height 19
type input "American Express"
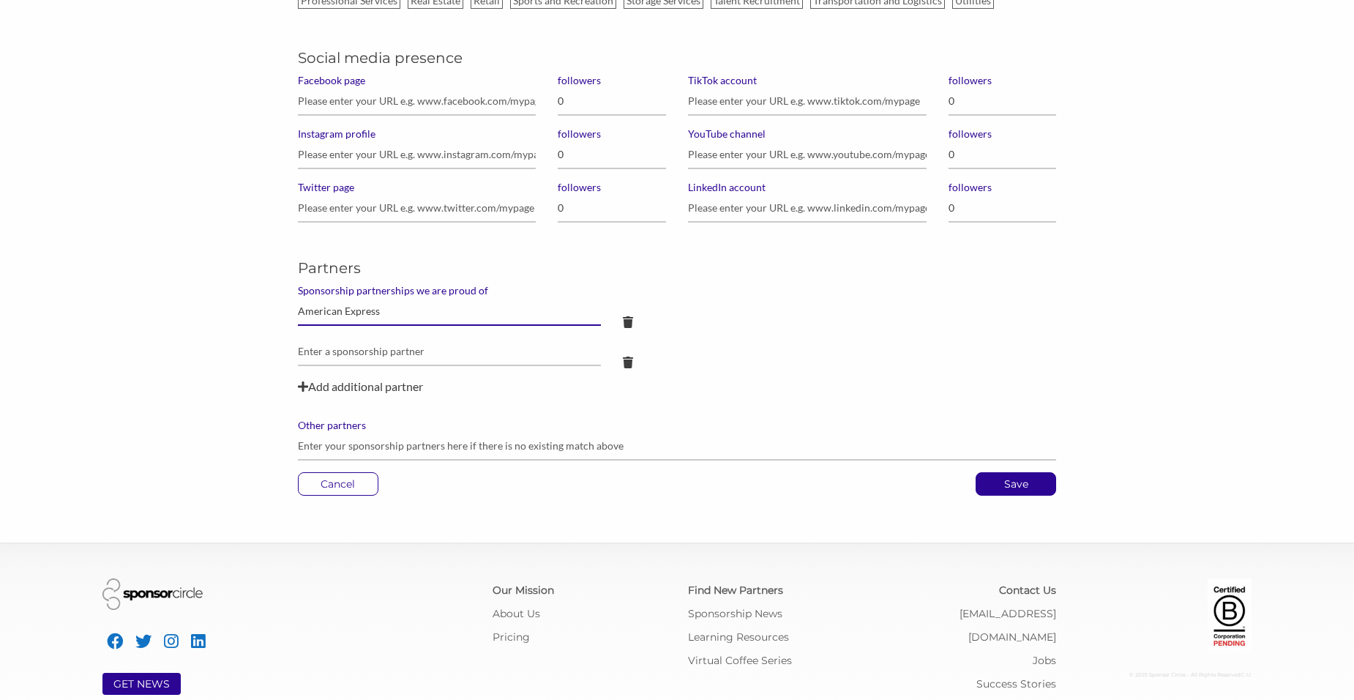
scroll to position [1062, 0]
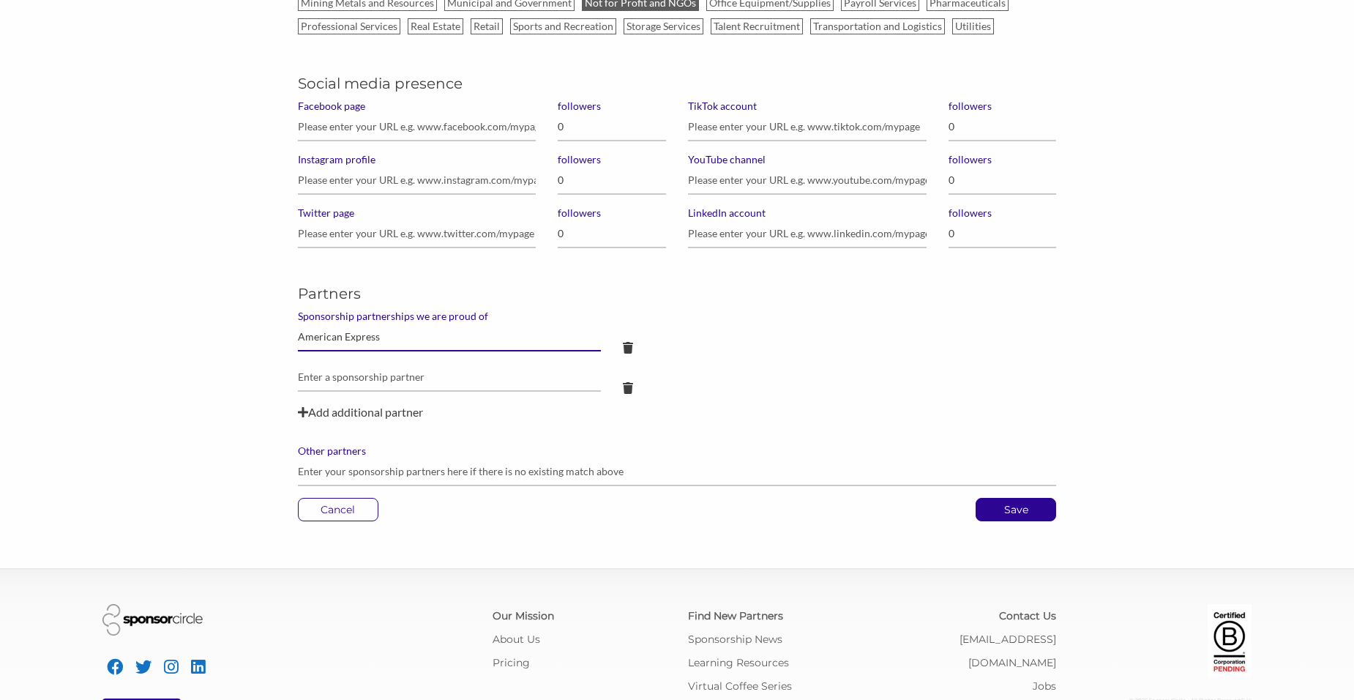
drag, startPoint x: 397, startPoint y: 329, endPoint x: 66, endPoint y: 378, distance: 334.4
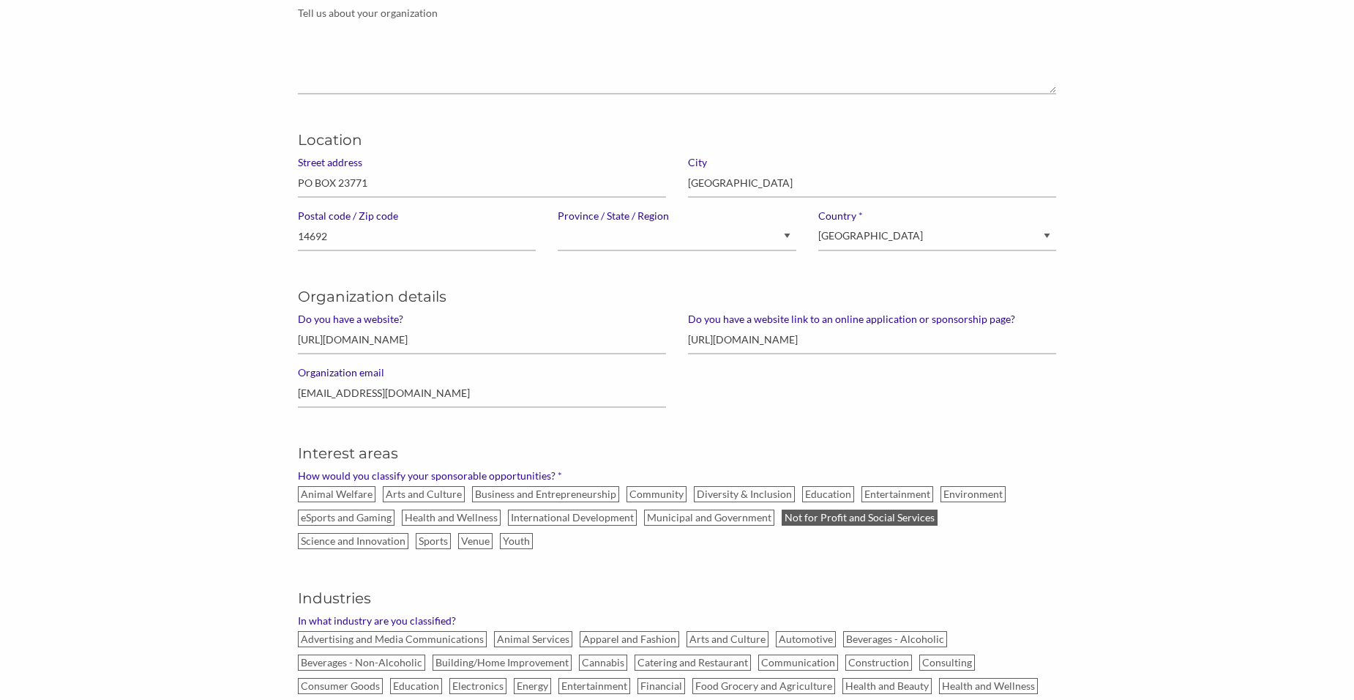
scroll to position [111, 0]
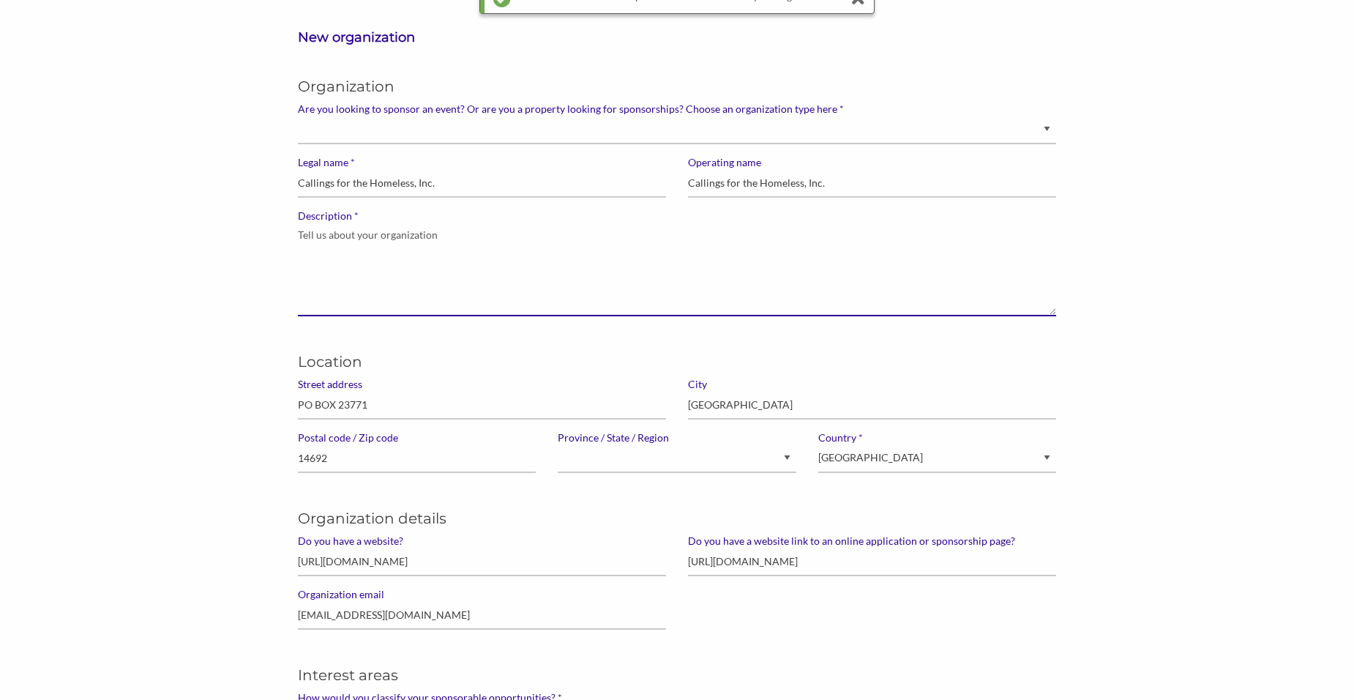
click at [348, 301] on textarea "* Description" at bounding box center [677, 269] width 759 height 94
paste textarea "At Callings for the Homeless, Inc., we are dedicated to providing hope, support…"
type textarea "At Callings for the Homeless, Inc., we are dedicated to providing hope, support…"
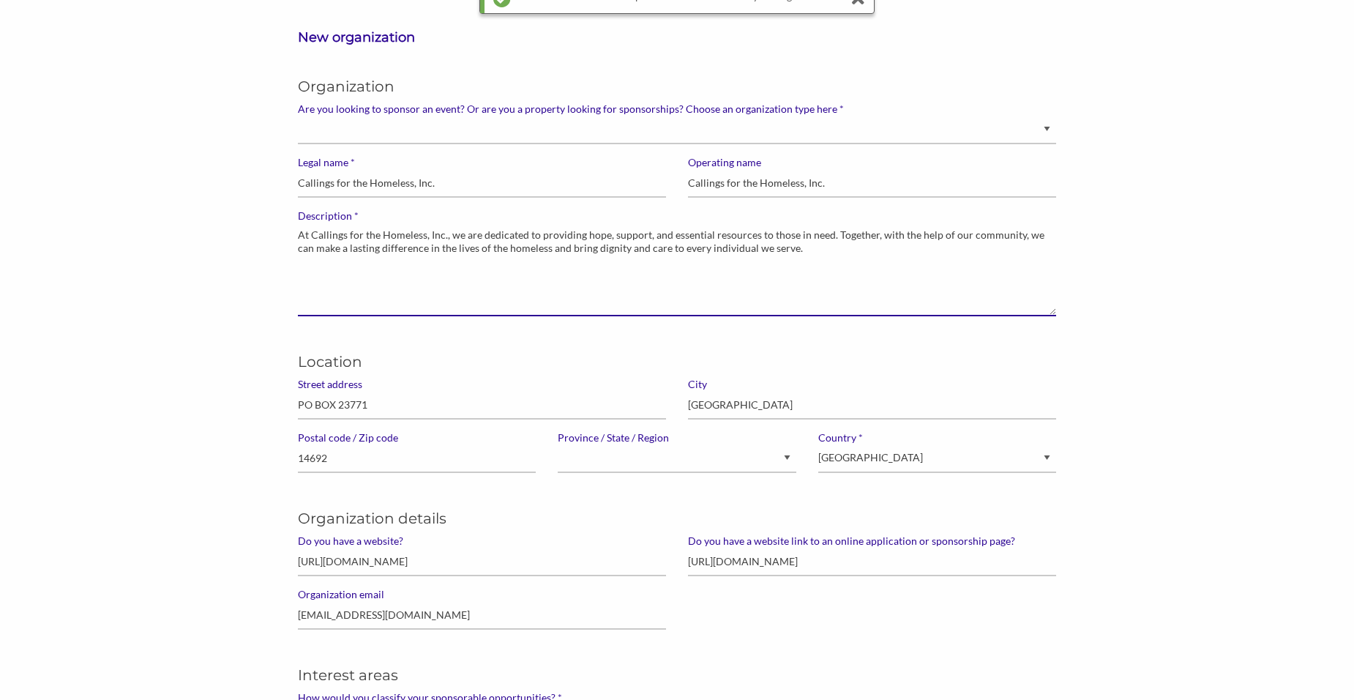
drag, startPoint x: 759, startPoint y: 249, endPoint x: 120, endPoint y: 201, distance: 640.6
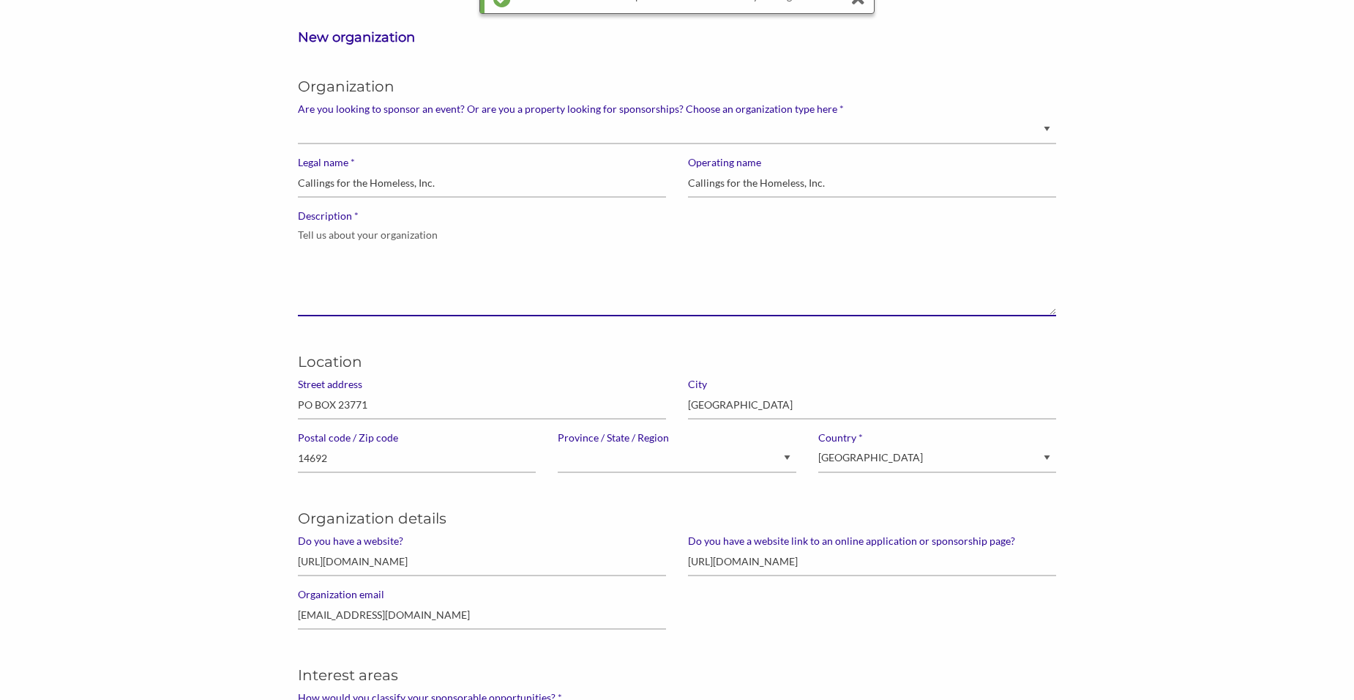
drag, startPoint x: 430, startPoint y: 233, endPoint x: 351, endPoint y: 234, distance: 78.3
click at [348, 234] on textarea "* Description" at bounding box center [677, 269] width 759 height 94
drag, startPoint x: 396, startPoint y: 237, endPoint x: 291, endPoint y: 237, distance: 104.6
click at [291, 237] on div "* Description" at bounding box center [677, 268] width 781 height 119
drag, startPoint x: 301, startPoint y: 236, endPoint x: 457, endPoint y: 236, distance: 155.1
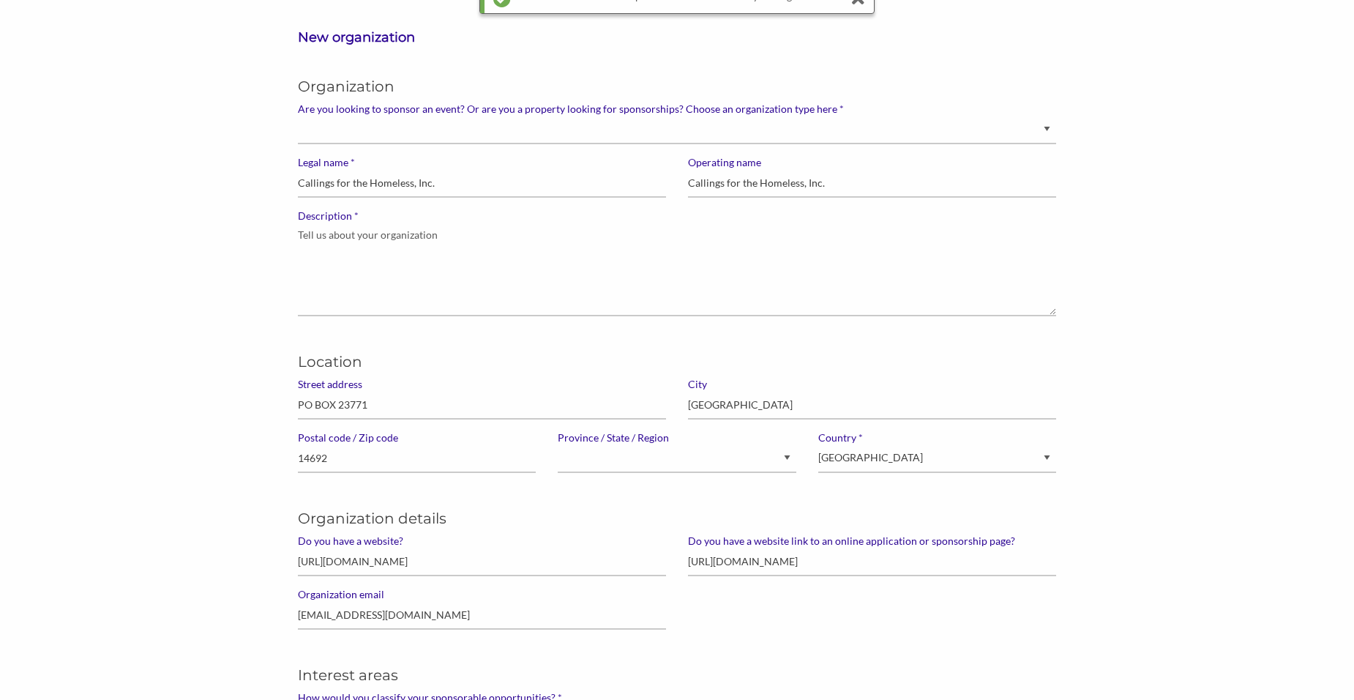
click at [457, 236] on div "* Description" at bounding box center [677, 268] width 781 height 119
click at [386, 270] on textarea "* Description" at bounding box center [677, 269] width 759 height 94
paste textarea "Callings for the Homeless, Inc. is a nonprofit organization based in Rochester,…"
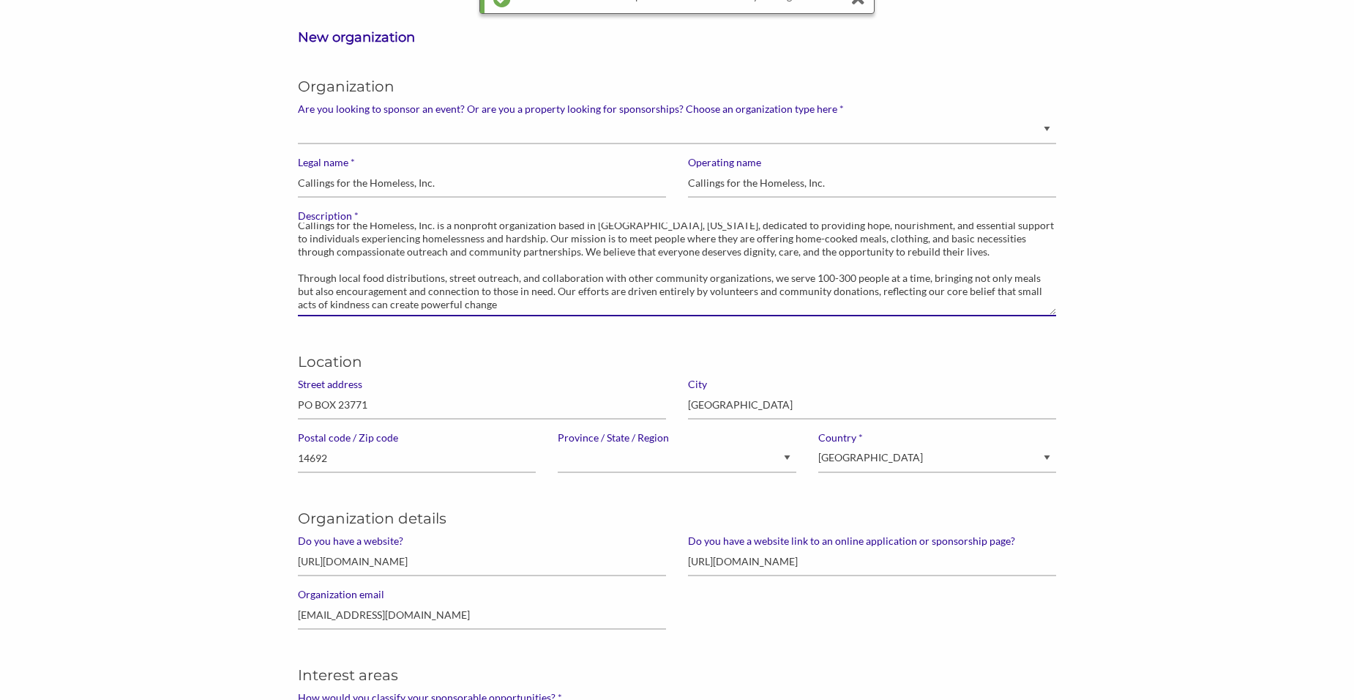
scroll to position [12, 0]
type textarea "Callings for the Homeless, Inc. is a nonprofit organization based in Rochester,…"
click at [689, 623] on div "Organization details Do you have a website? https://www.callingsforthehomeless.…" at bounding box center [677, 562] width 781 height 157
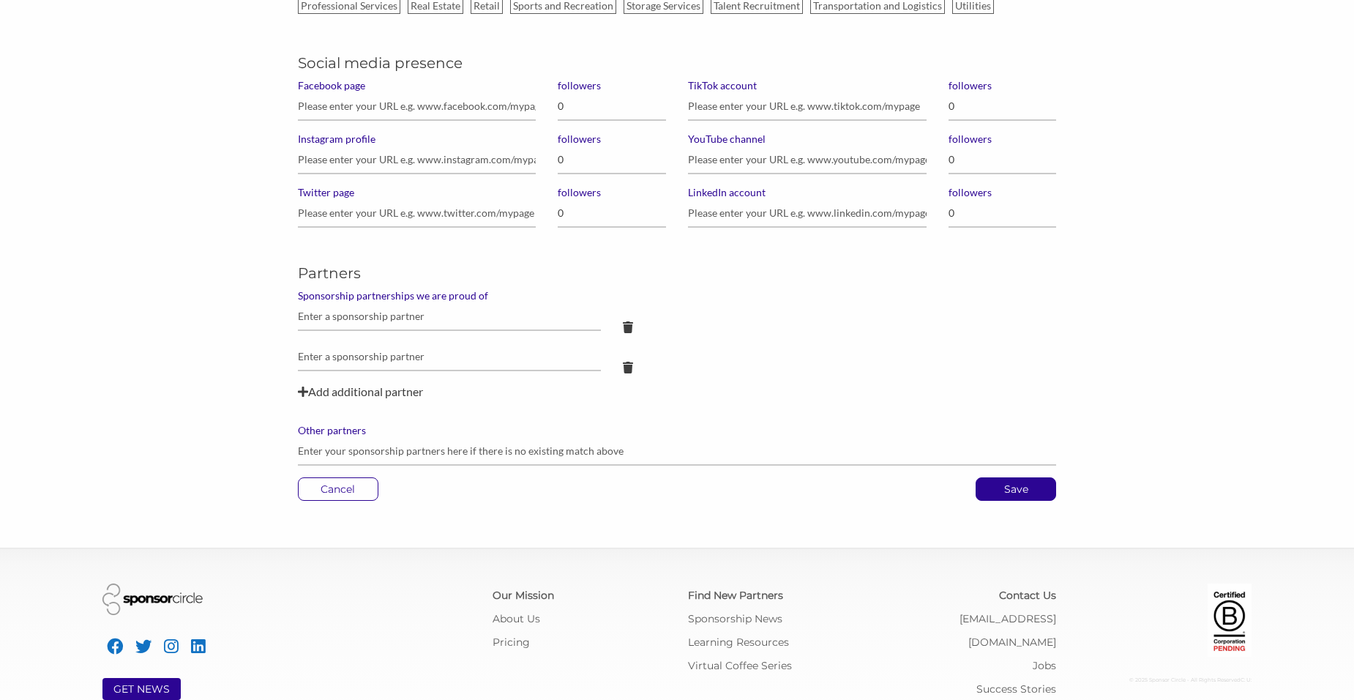
scroll to position [1136, 0]
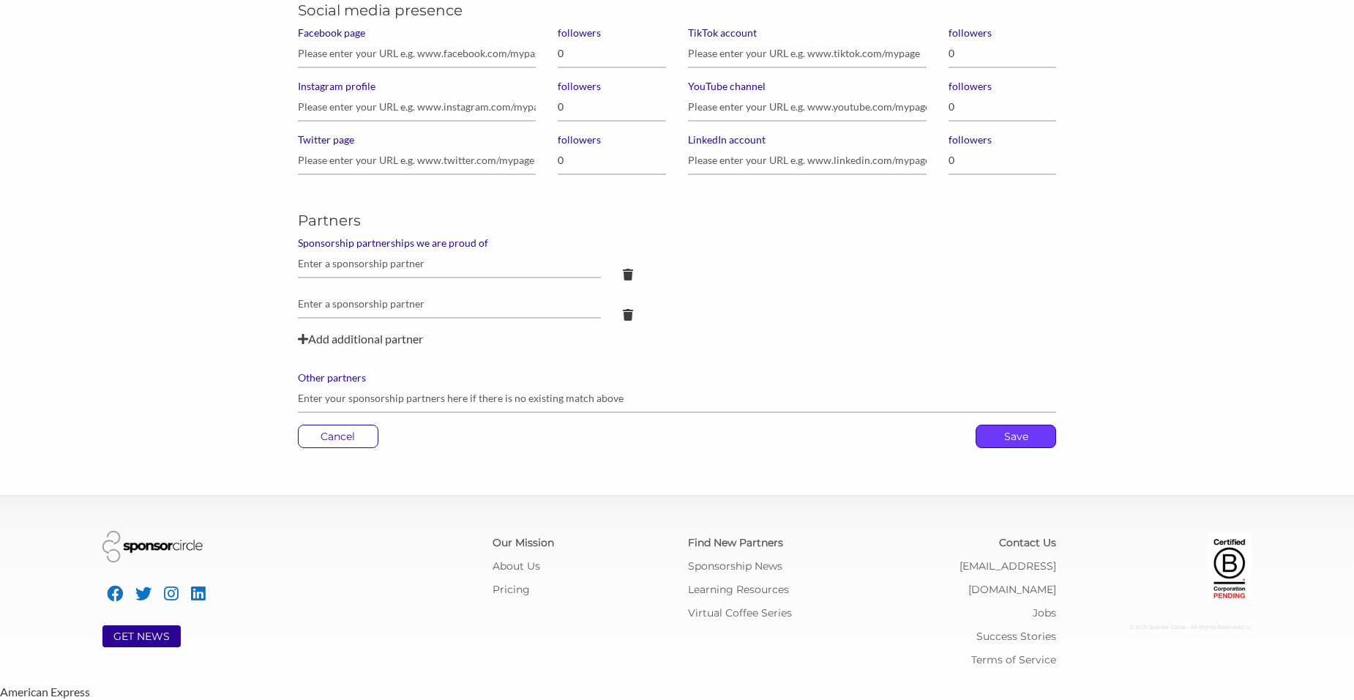
click at [1020, 427] on p "Save" at bounding box center [1015, 436] width 79 height 22
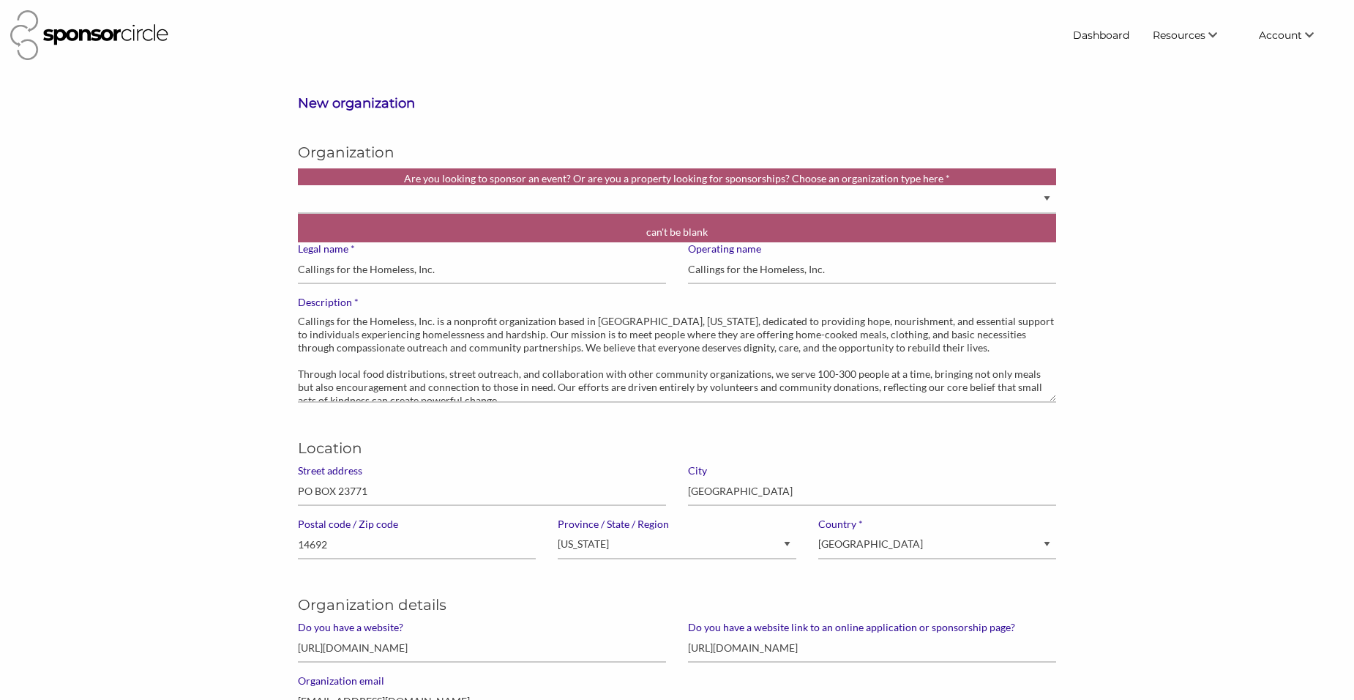
click at [839, 222] on div "* Are you looking to sponsor an event? Or are you a property looking for sponso…" at bounding box center [677, 205] width 759 height 74
click at [1037, 206] on select "Brand manager looking to sell to or sponsor events and sports teams Event organ…" at bounding box center [677, 199] width 759 height 29
select select "Property"
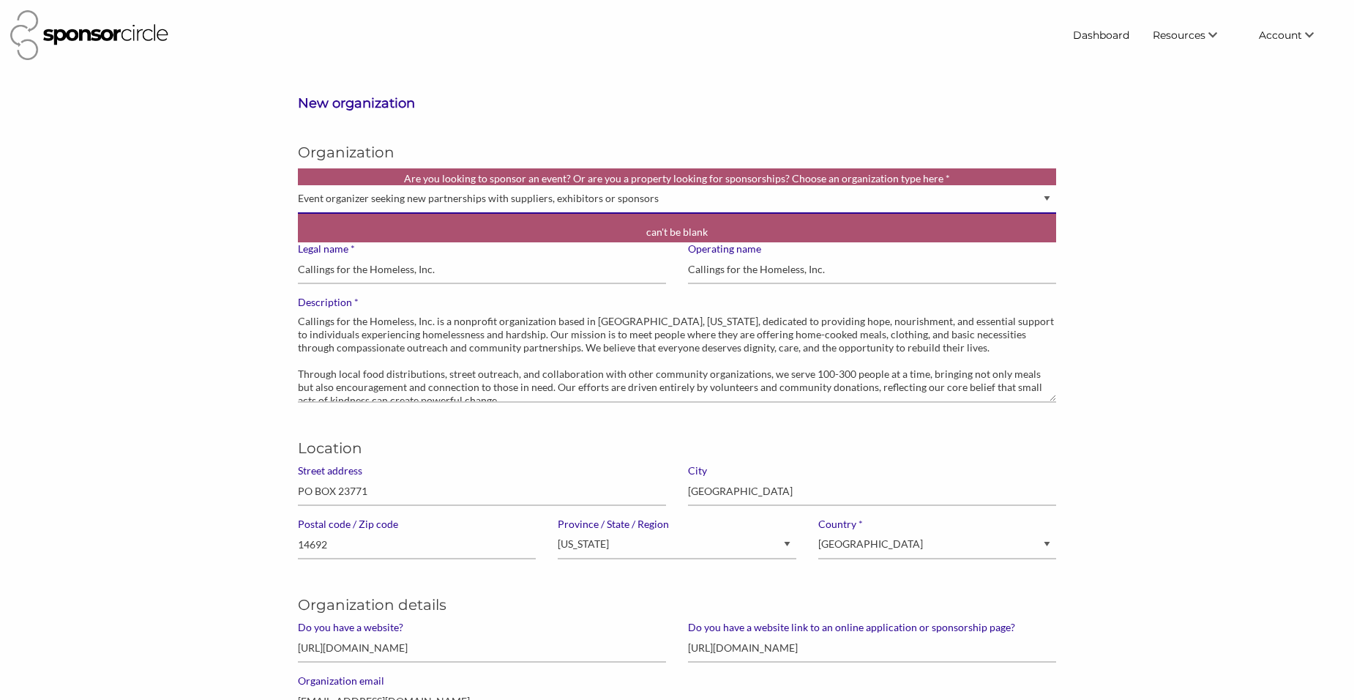
click at [298, 185] on select "Brand manager looking to sell to or sponsor events and sports teams Event organ…" at bounding box center [677, 199] width 759 height 29
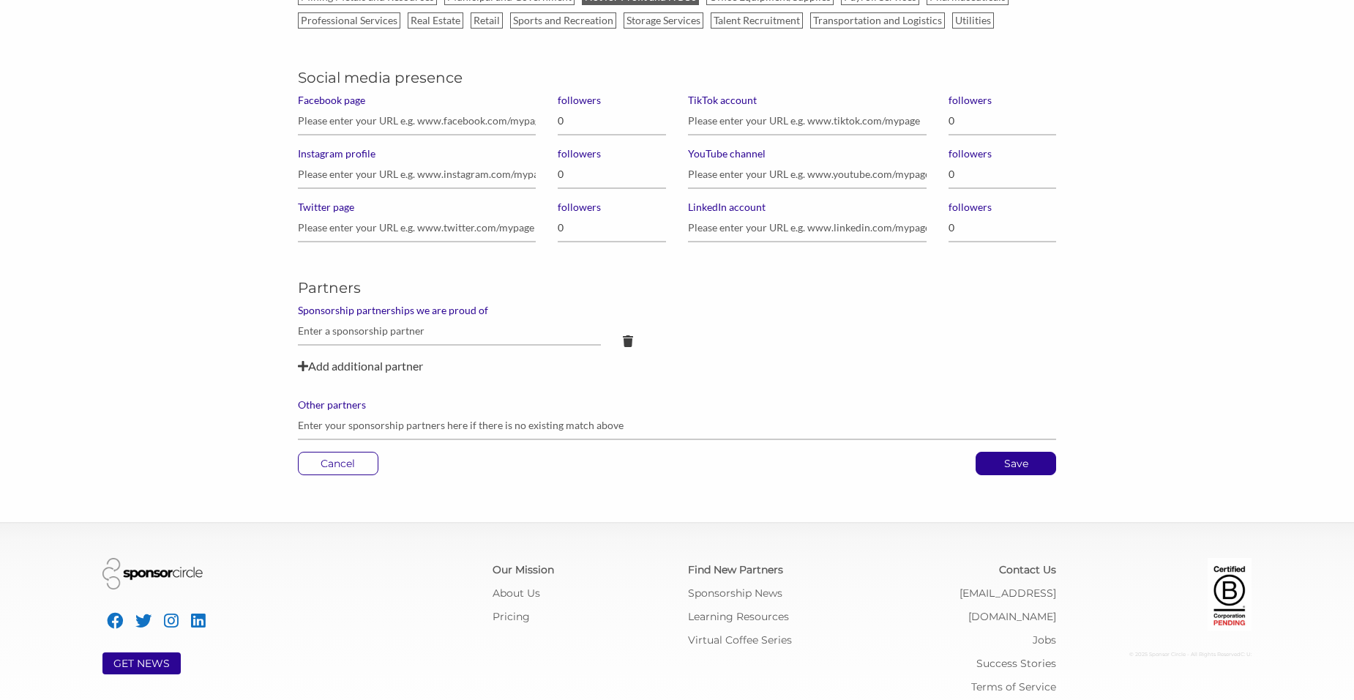
scroll to position [1053, 0]
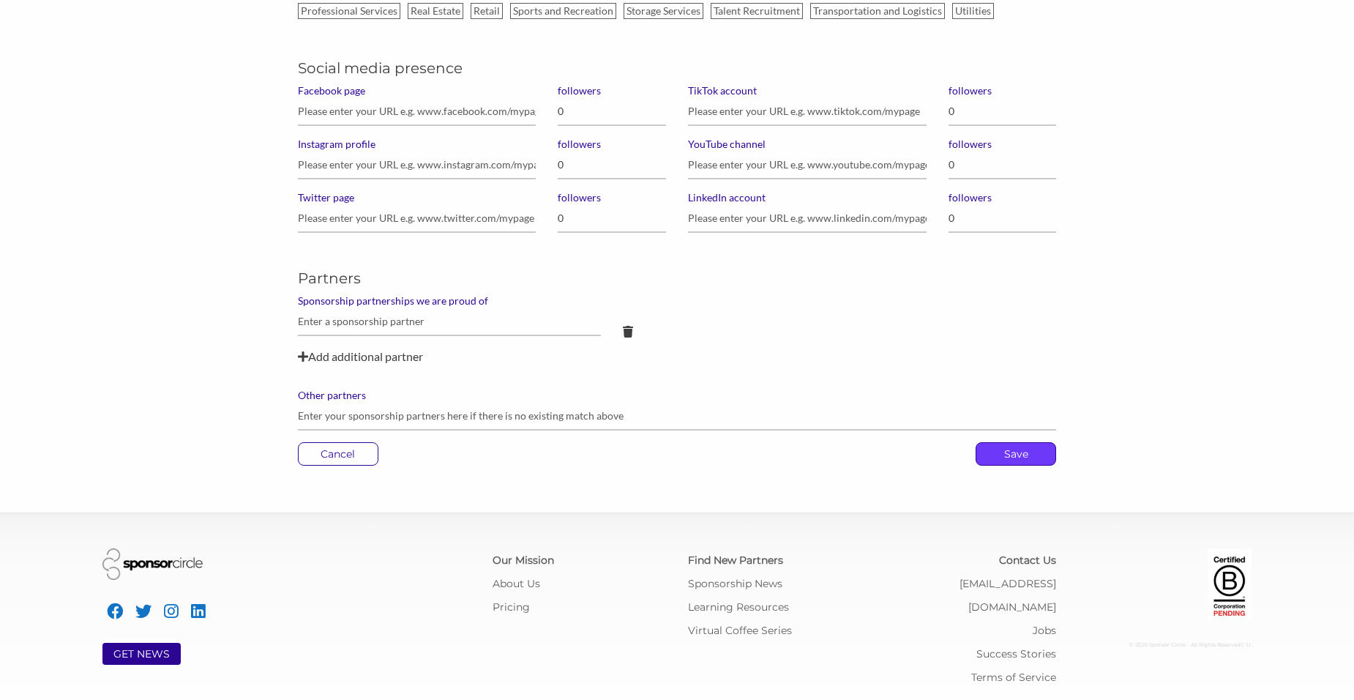
click at [1012, 451] on p "Save" at bounding box center [1015, 454] width 79 height 22
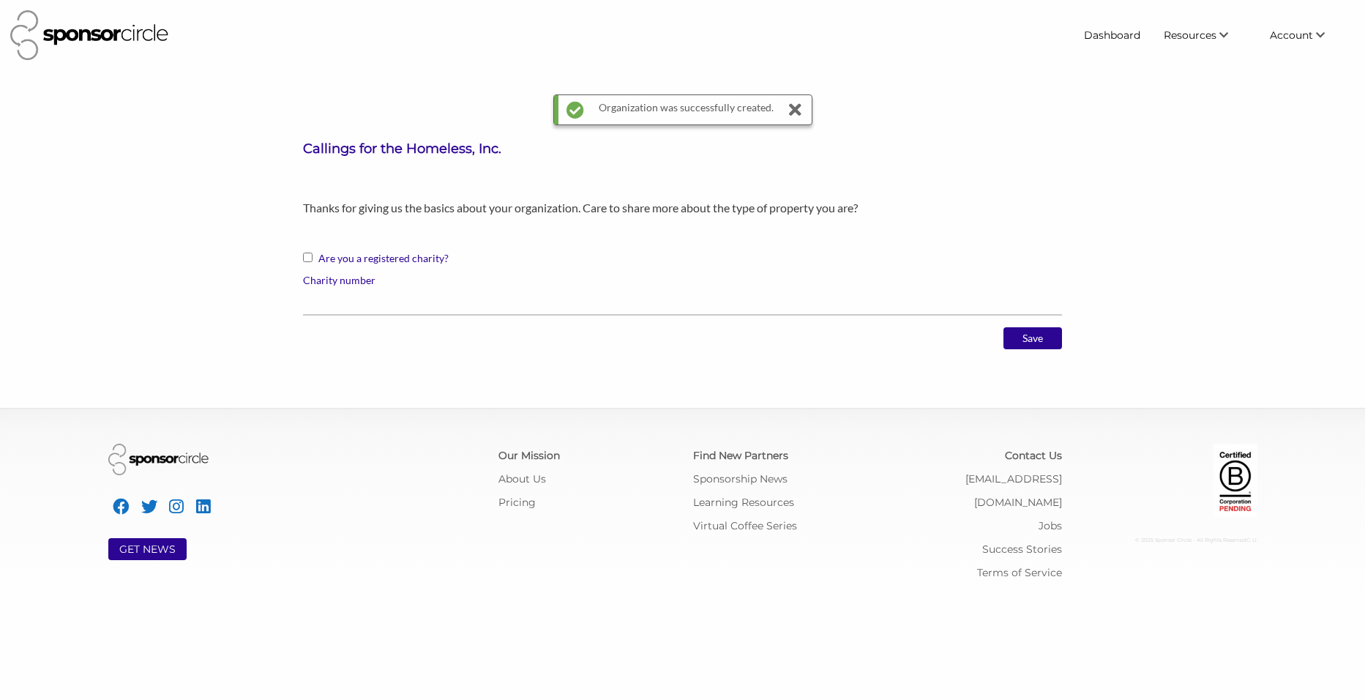
click at [315, 257] on label "Are you a registered charity?" at bounding box center [682, 263] width 759 height 22
click at [312, 257] on input "Are you a registered charity?" at bounding box center [308, 257] width 10 height 10
checkbox input "true"
click at [370, 275] on label "Charity number" at bounding box center [682, 280] width 759 height 13
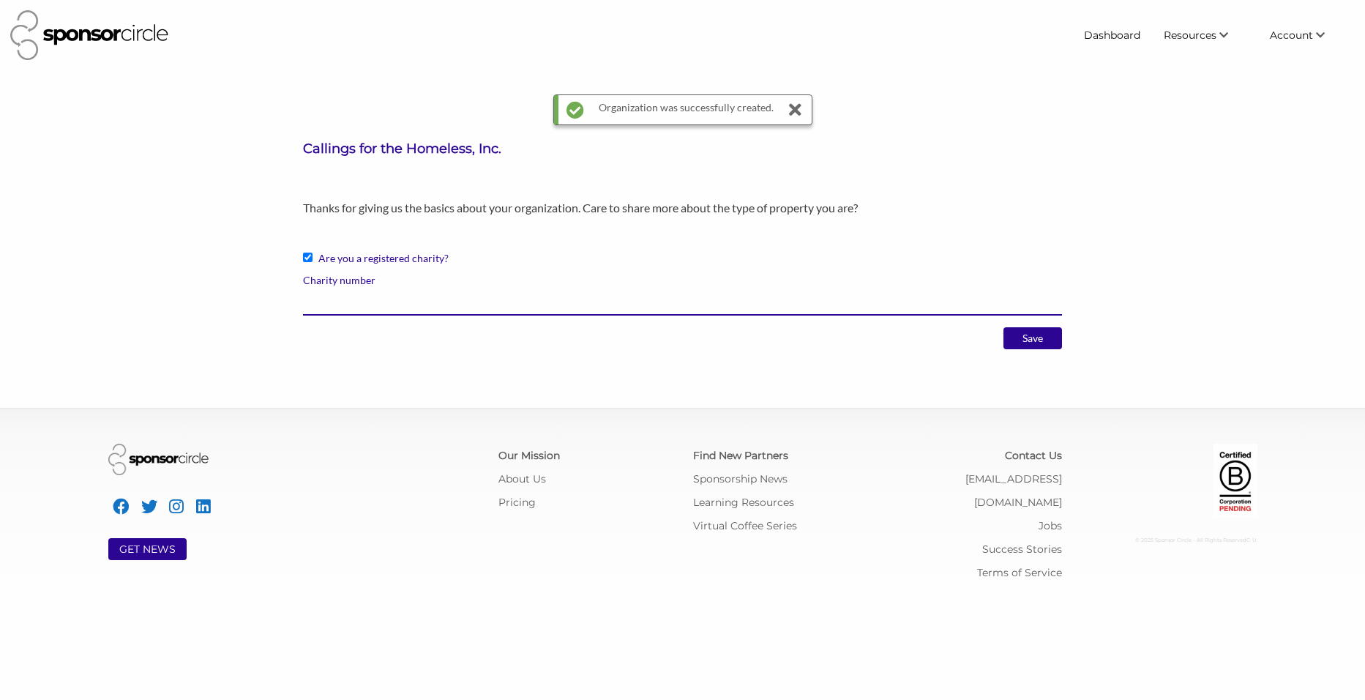
click at [370, 287] on input "Charity number" at bounding box center [682, 301] width 759 height 29
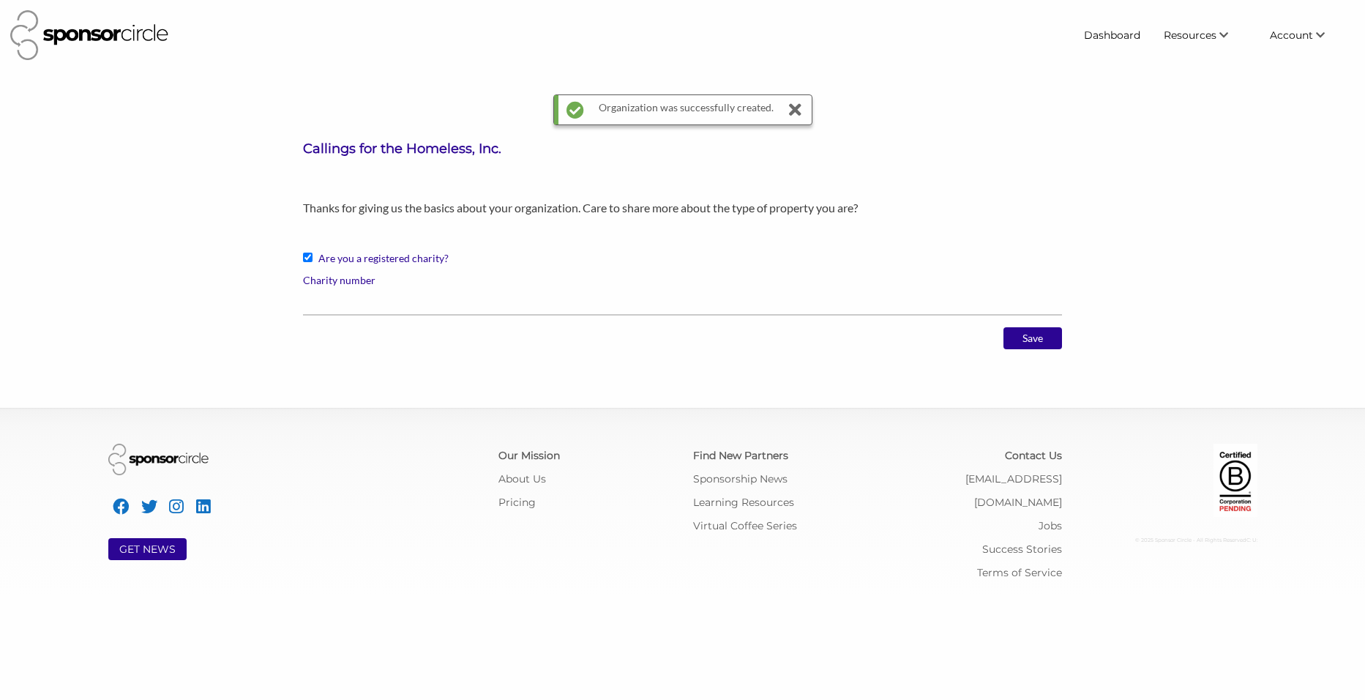
click at [355, 278] on label "Charity number" at bounding box center [682, 280] width 759 height 13
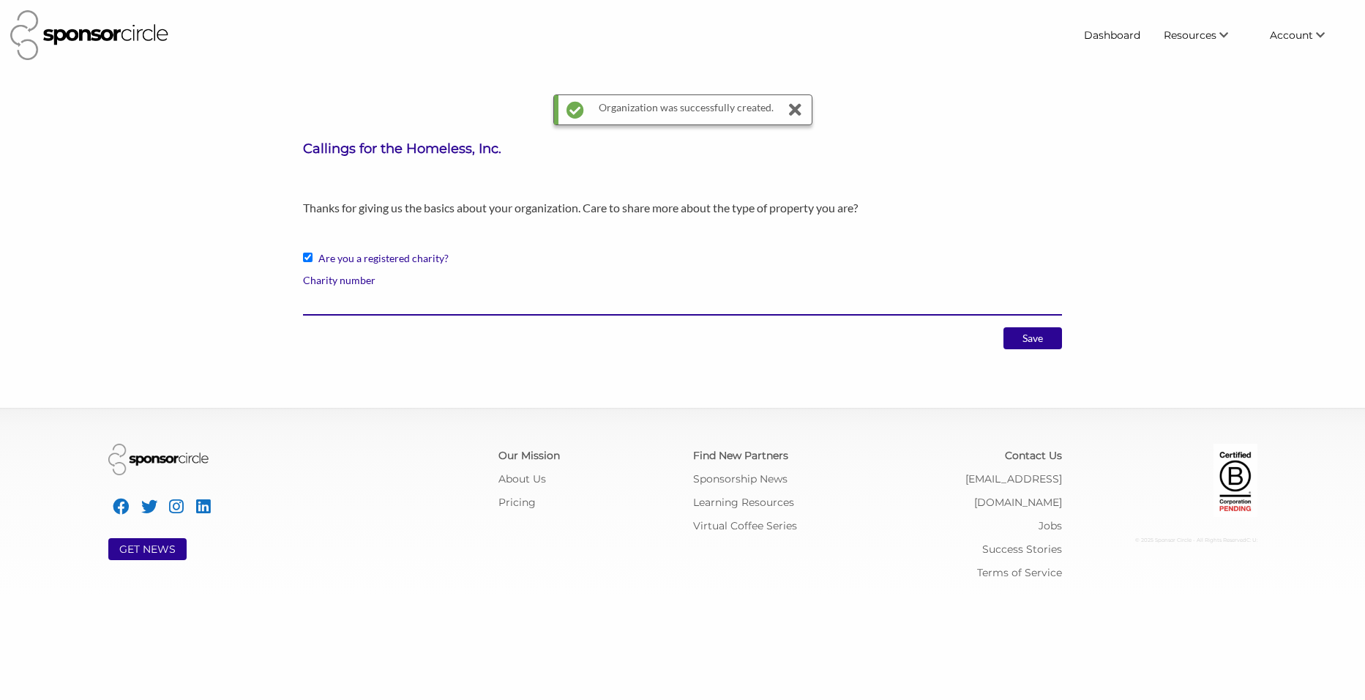
click at [355, 287] on input "Charity number" at bounding box center [682, 301] width 759 height 29
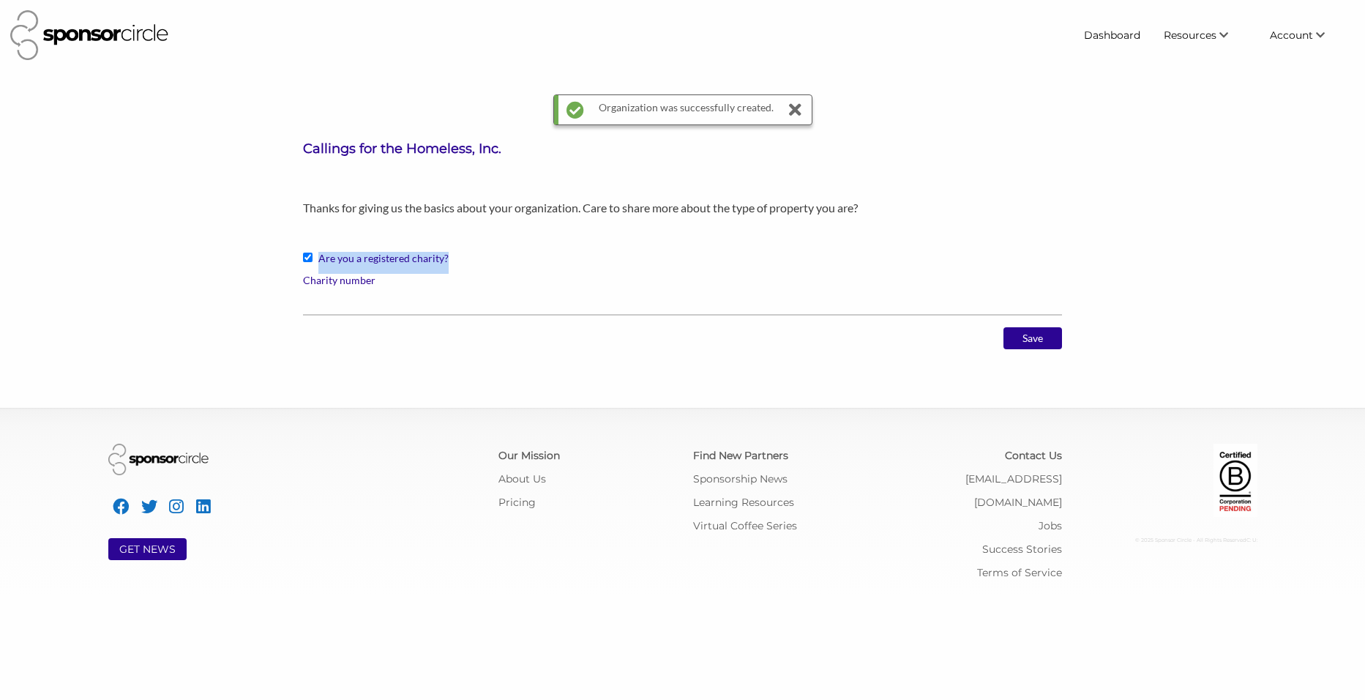
drag, startPoint x: 420, startPoint y: 257, endPoint x: 314, endPoint y: 257, distance: 106.1
click at [314, 257] on label "Are you a registered charity?" at bounding box center [682, 263] width 759 height 22
drag, startPoint x: 314, startPoint y: 257, endPoint x: 356, endPoint y: 285, distance: 50.5
click at [356, 285] on label "Charity number" at bounding box center [682, 280] width 759 height 13
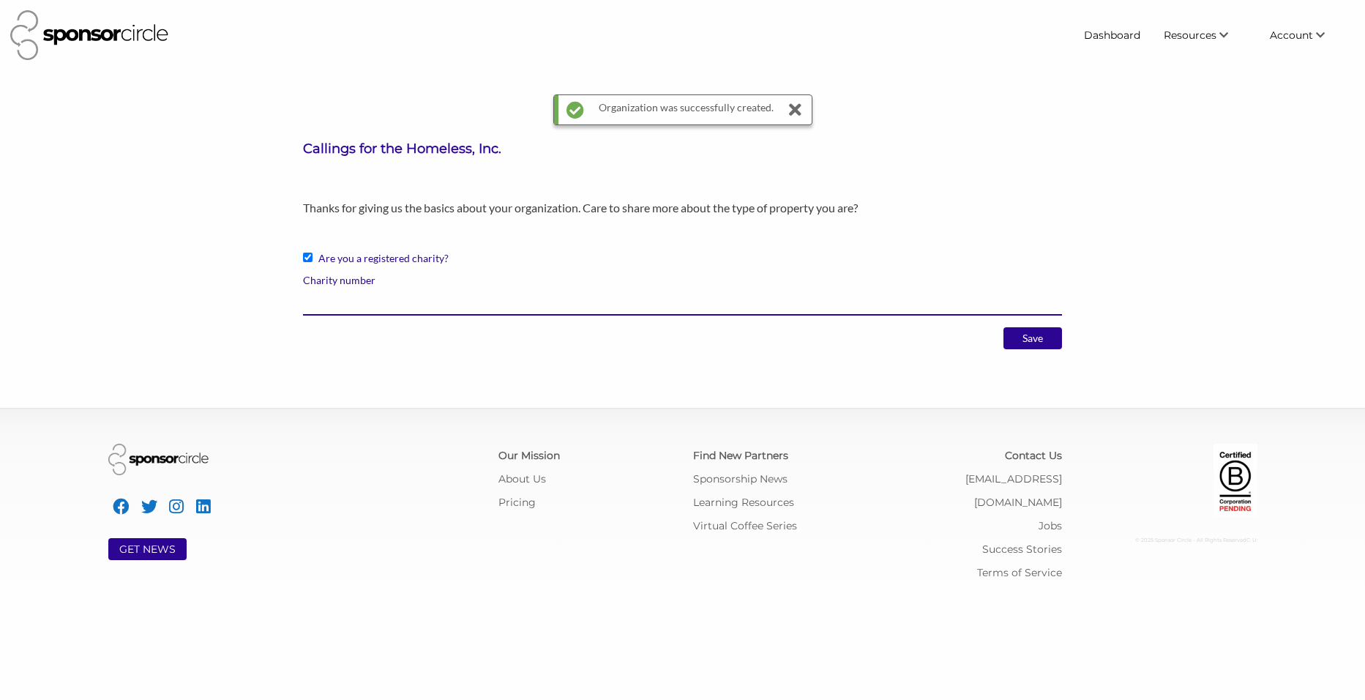
click at [356, 287] on input "Charity number" at bounding box center [682, 301] width 759 height 29
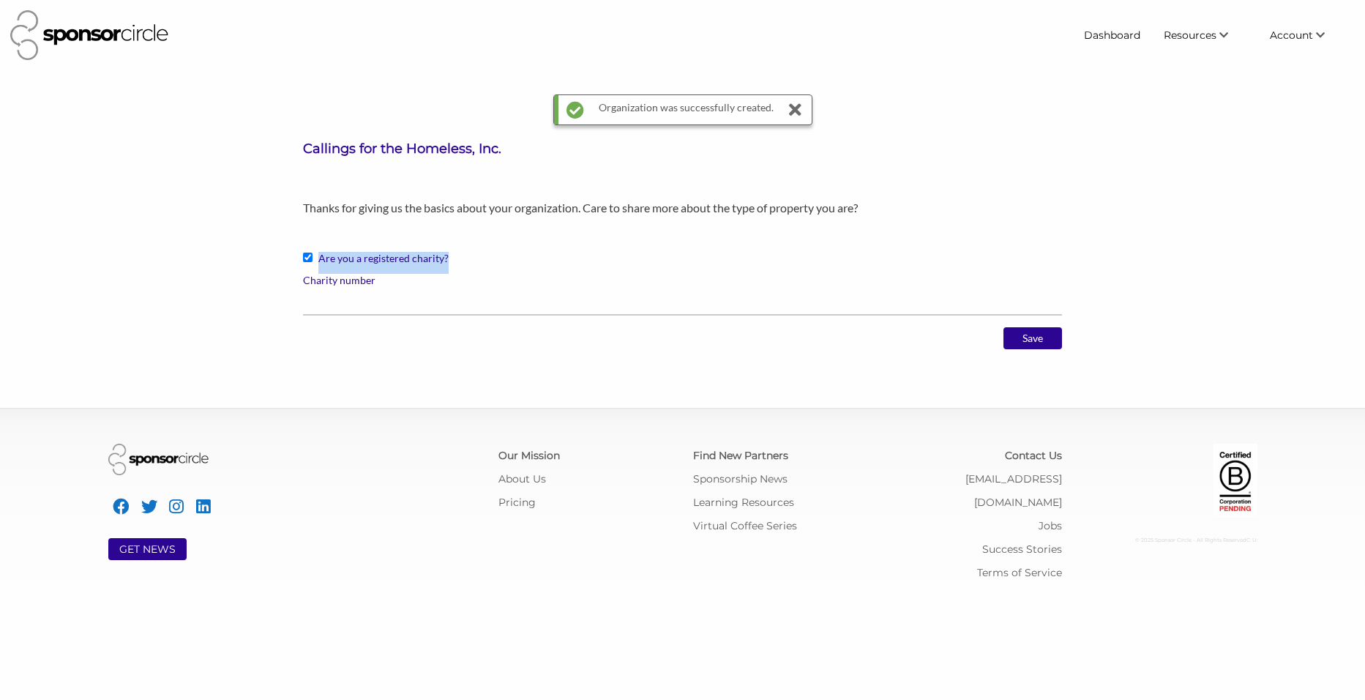
drag, startPoint x: 454, startPoint y: 261, endPoint x: 318, endPoint y: 260, distance: 136.1
click at [318, 260] on label "Are you a registered charity?" at bounding box center [682, 263] width 759 height 22
copy label "Are you a registered charity?"
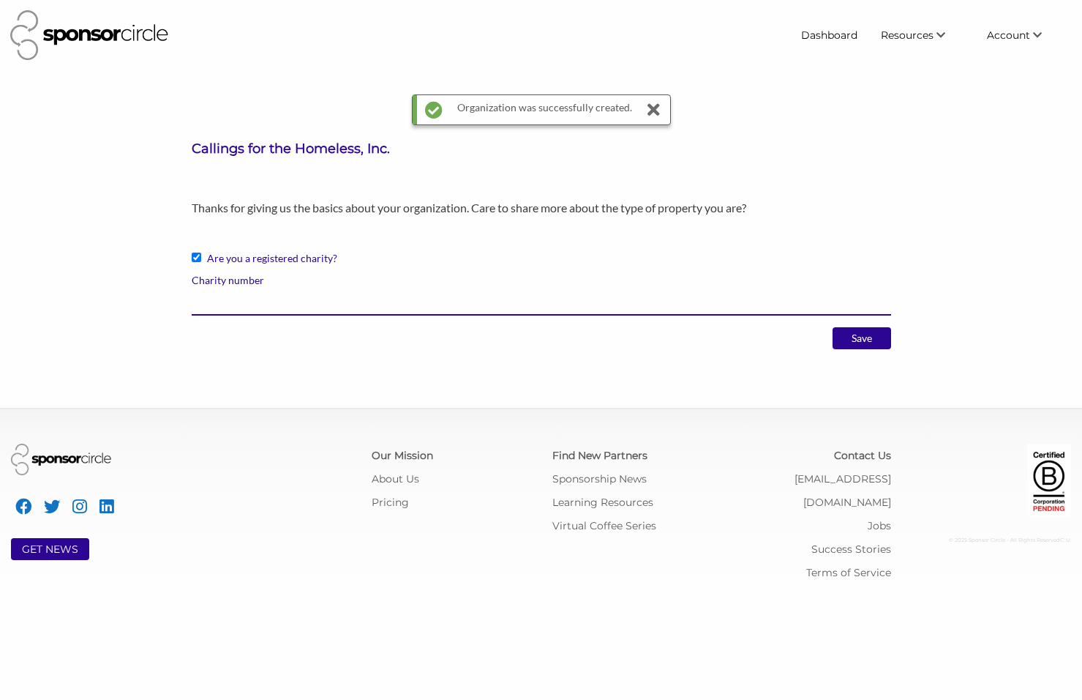
click at [222, 305] on input "Charity number" at bounding box center [542, 301] width 700 height 29
paste input "7711096"
type input "7711096"
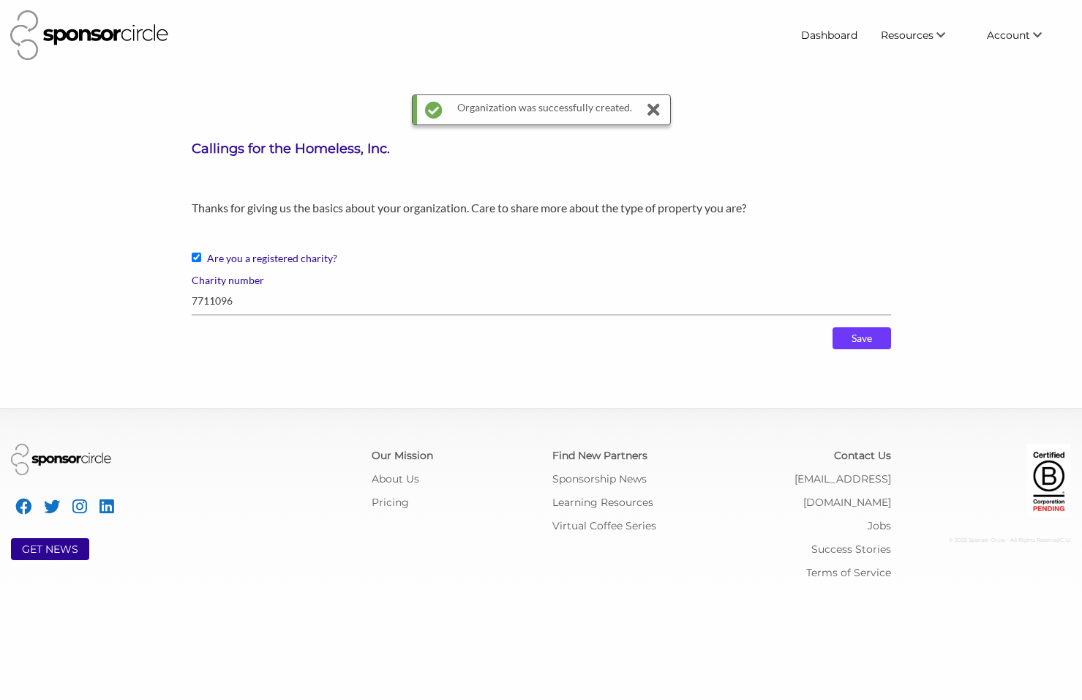
click at [878, 338] on input "Save" at bounding box center [862, 338] width 59 height 22
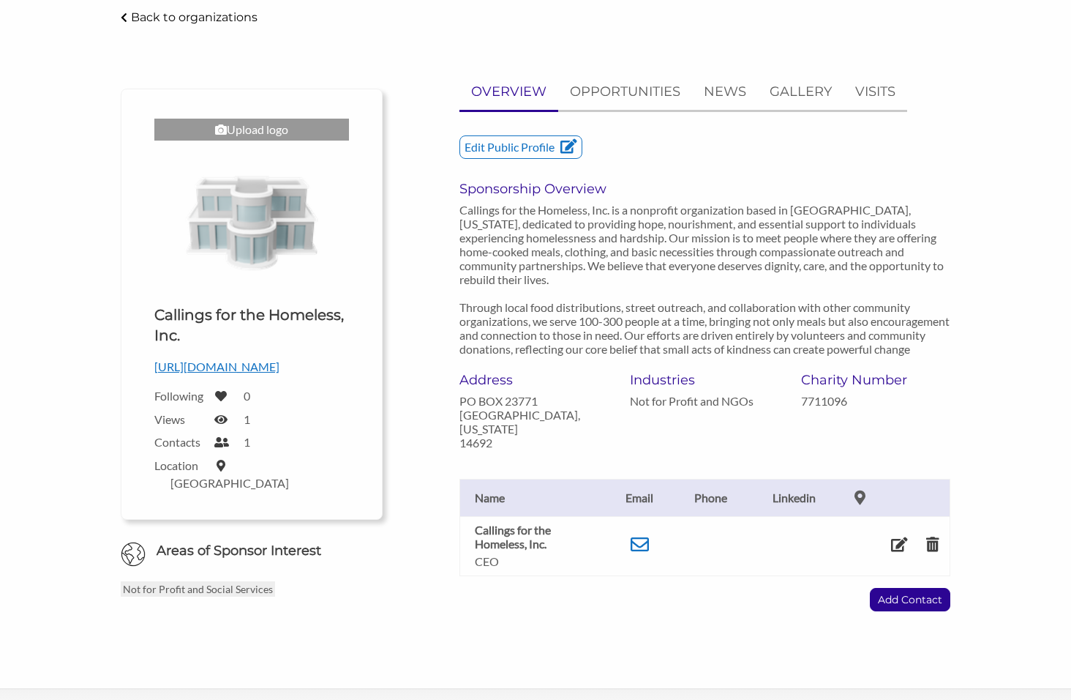
scroll to position [146, 0]
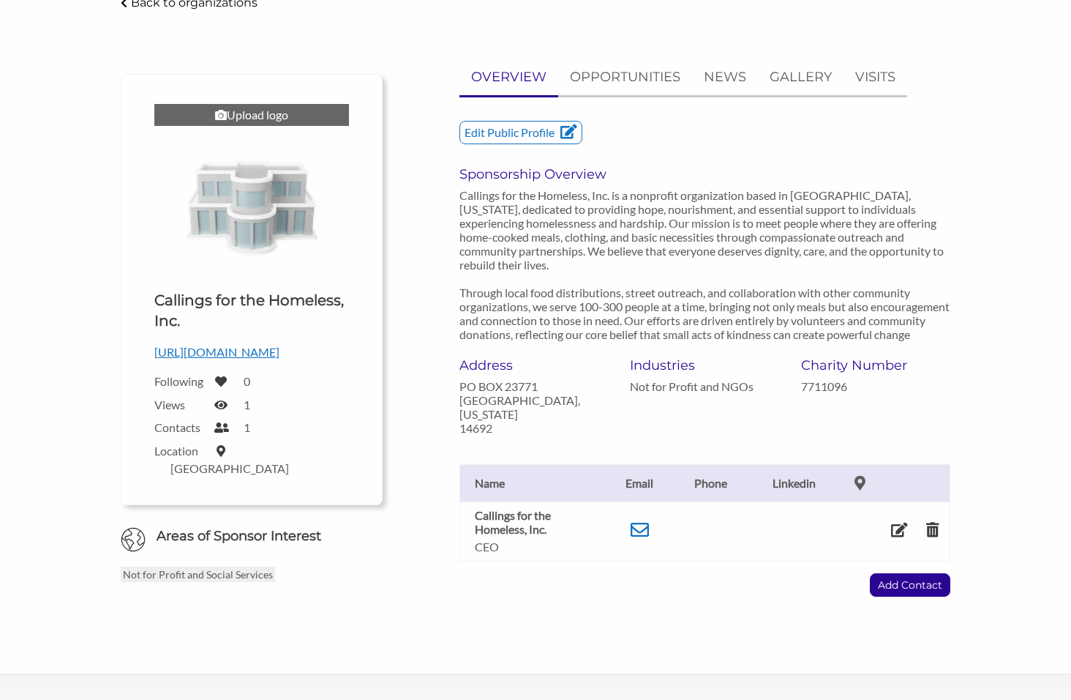
click at [253, 111] on div "Upload logo" at bounding box center [251, 115] width 195 height 22
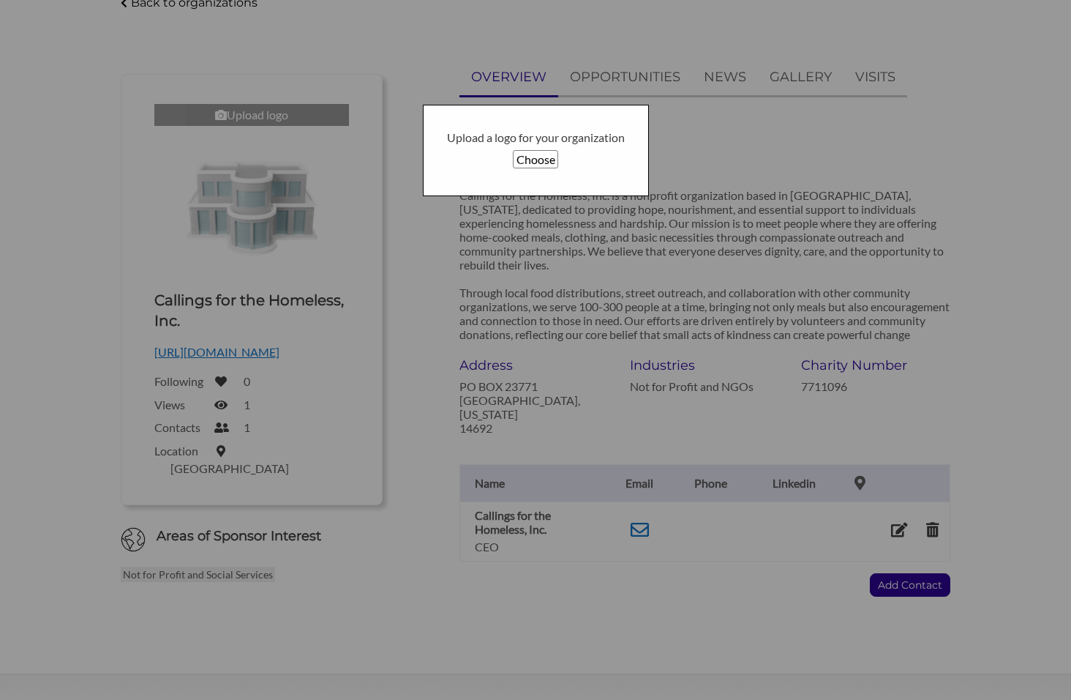
click at [531, 160] on button "Choose" at bounding box center [535, 159] width 45 height 18
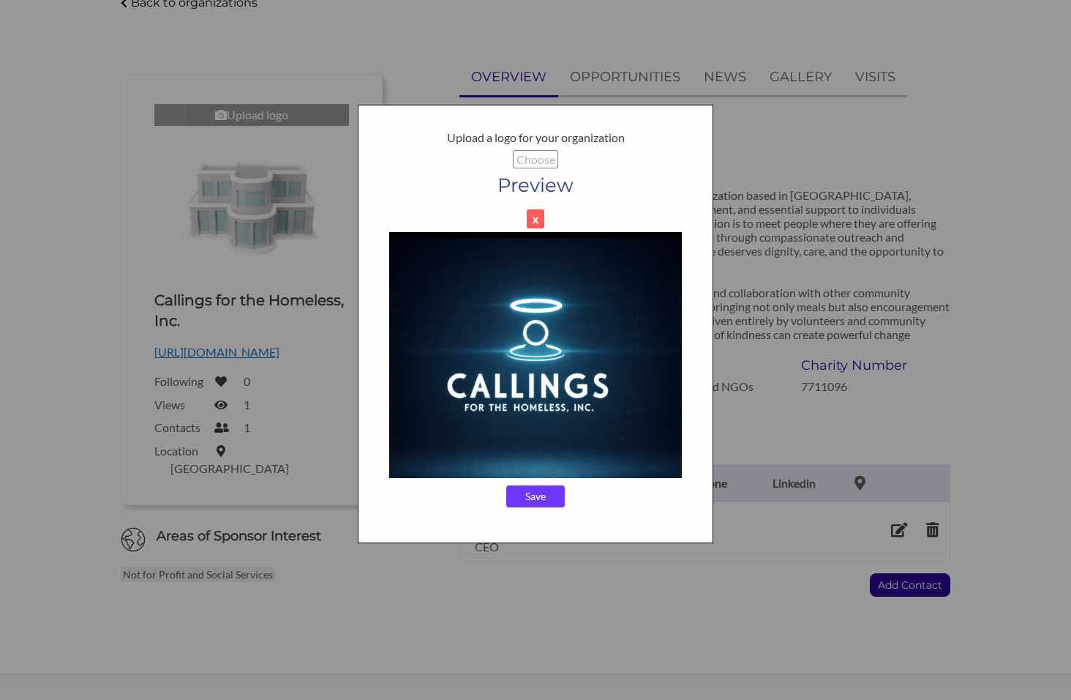
click at [536, 497] on input "Save" at bounding box center [535, 496] width 59 height 22
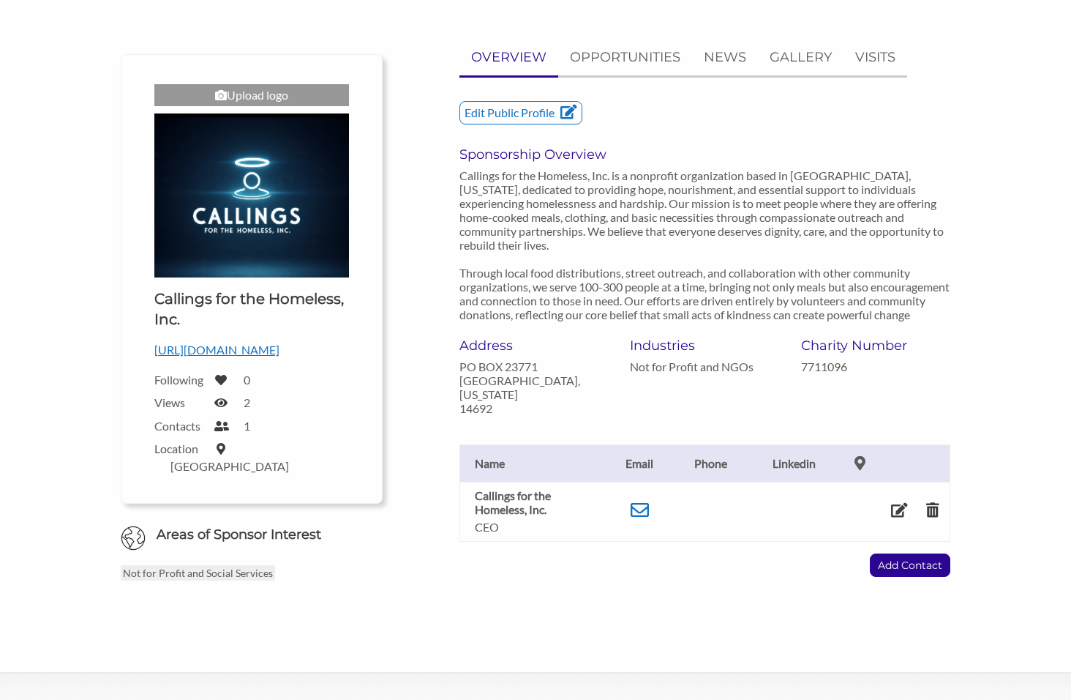
scroll to position [146, 0]
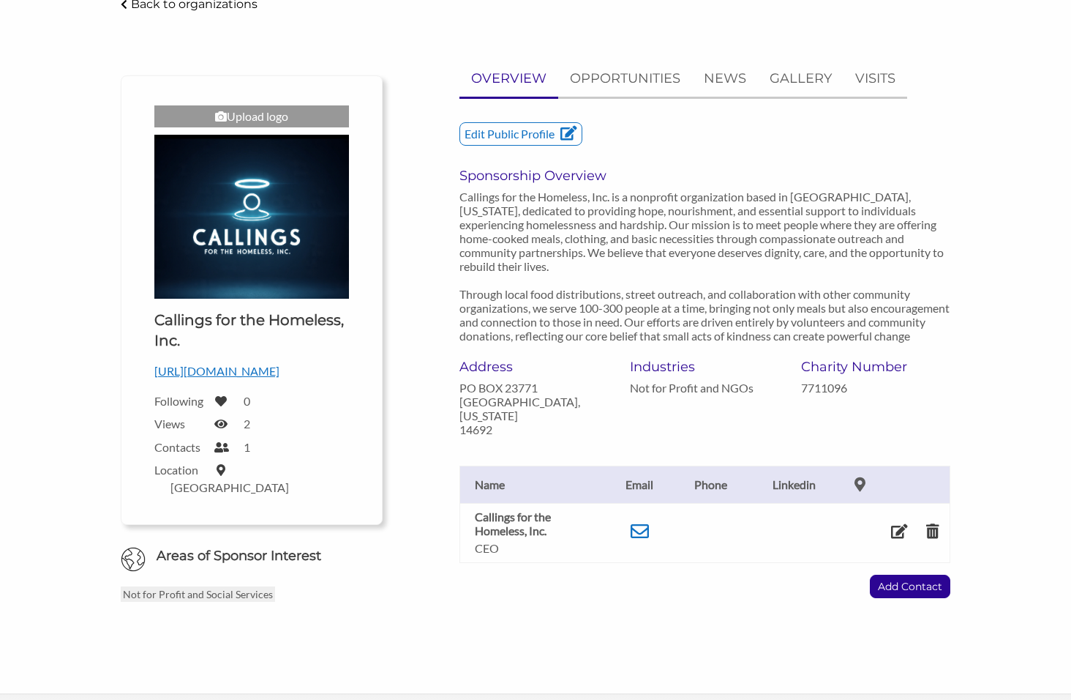
click at [558, 76] on link "OPPORTUNITIES" at bounding box center [625, 79] width 134 height 36
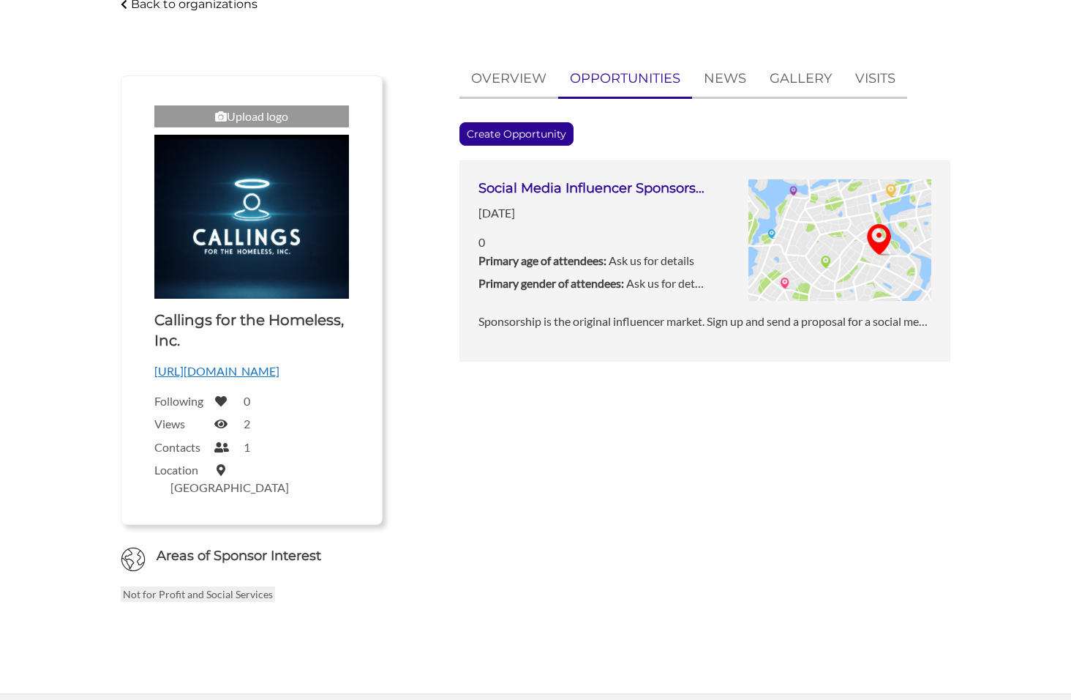
scroll to position [73, 0]
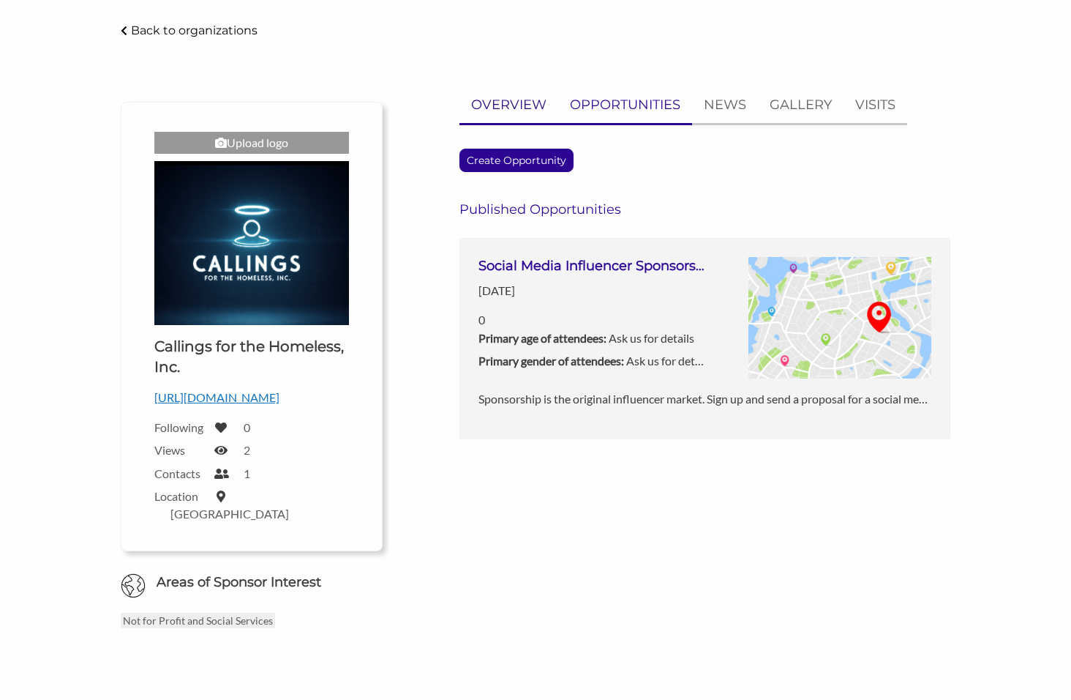
click at [529, 101] on p "OVERVIEW" at bounding box center [508, 104] width 75 height 21
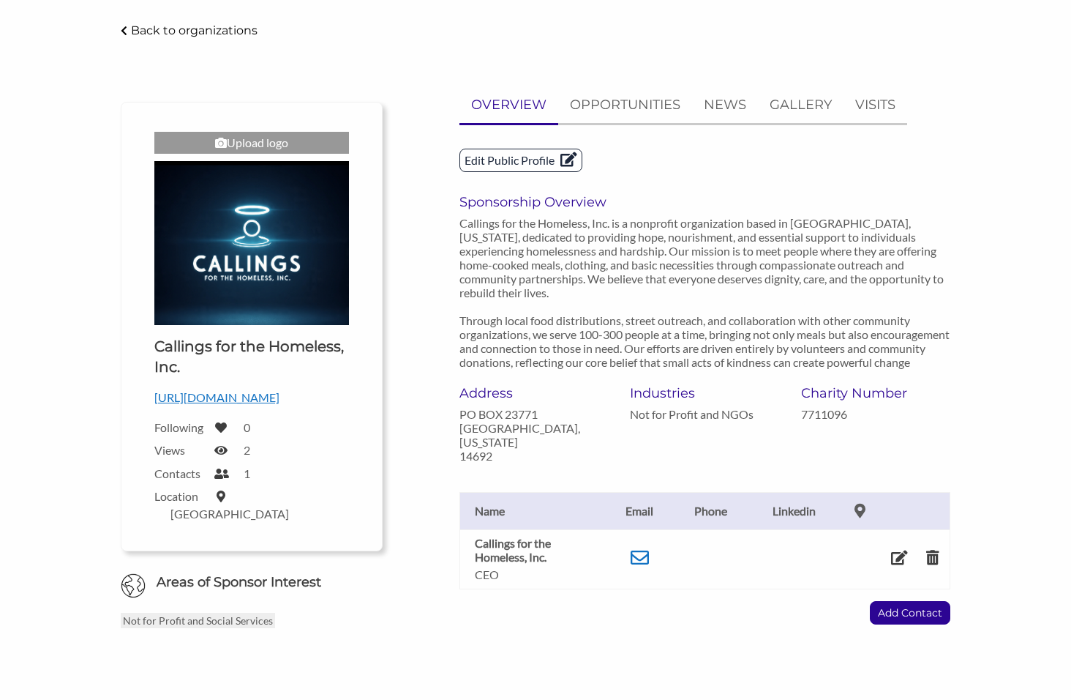
click at [564, 158] on icon at bounding box center [567, 159] width 20 height 15
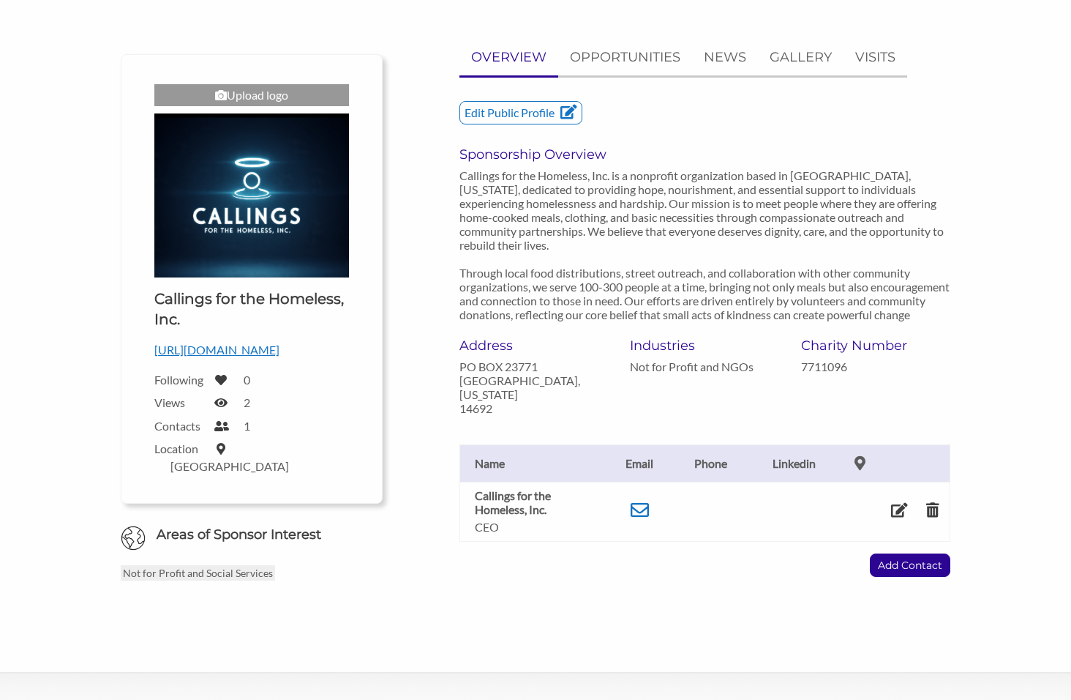
scroll to position [146, 0]
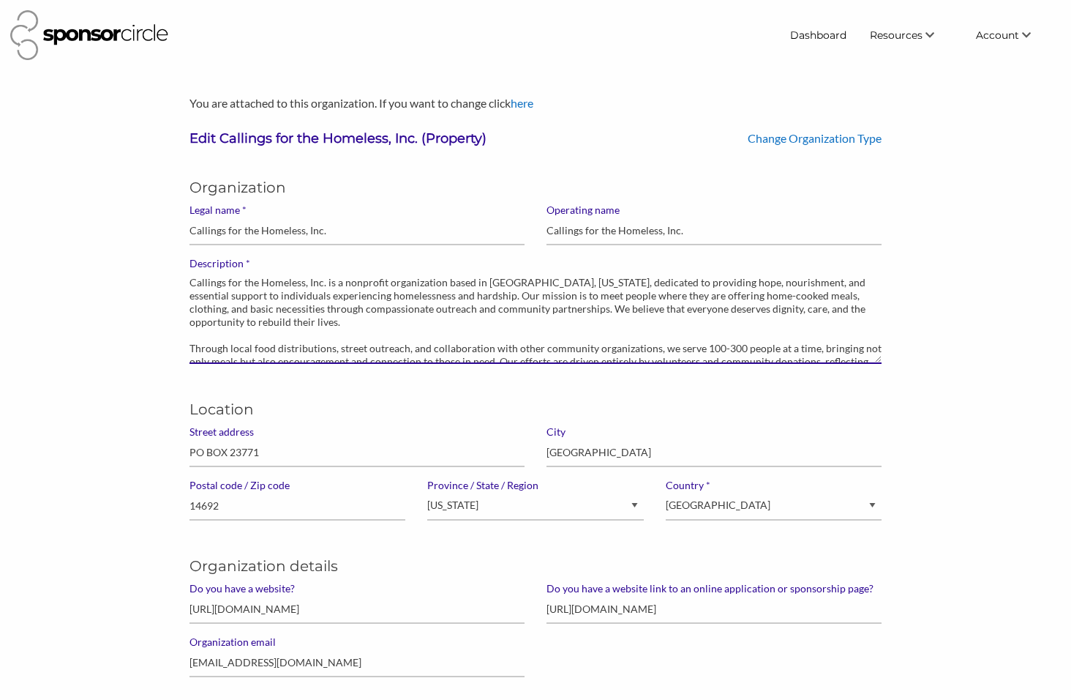
click at [799, 347] on textarea "Callings for the Homeless, Inc. is a nonprofit organization based in Rochester,…" at bounding box center [536, 317] width 692 height 94
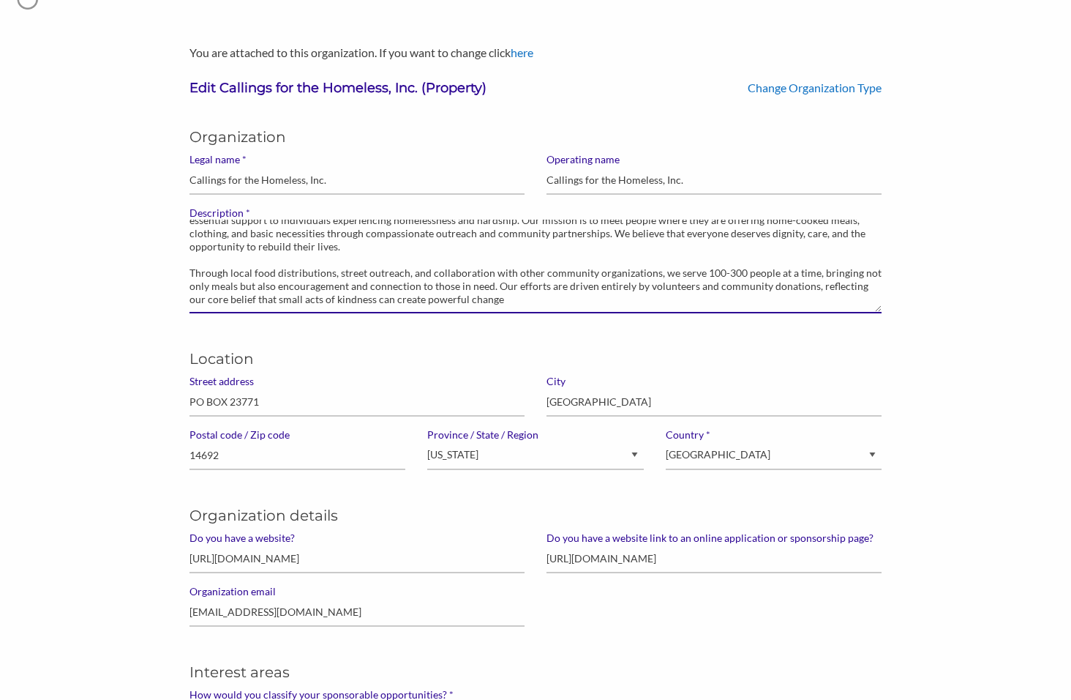
scroll to position [73, 0]
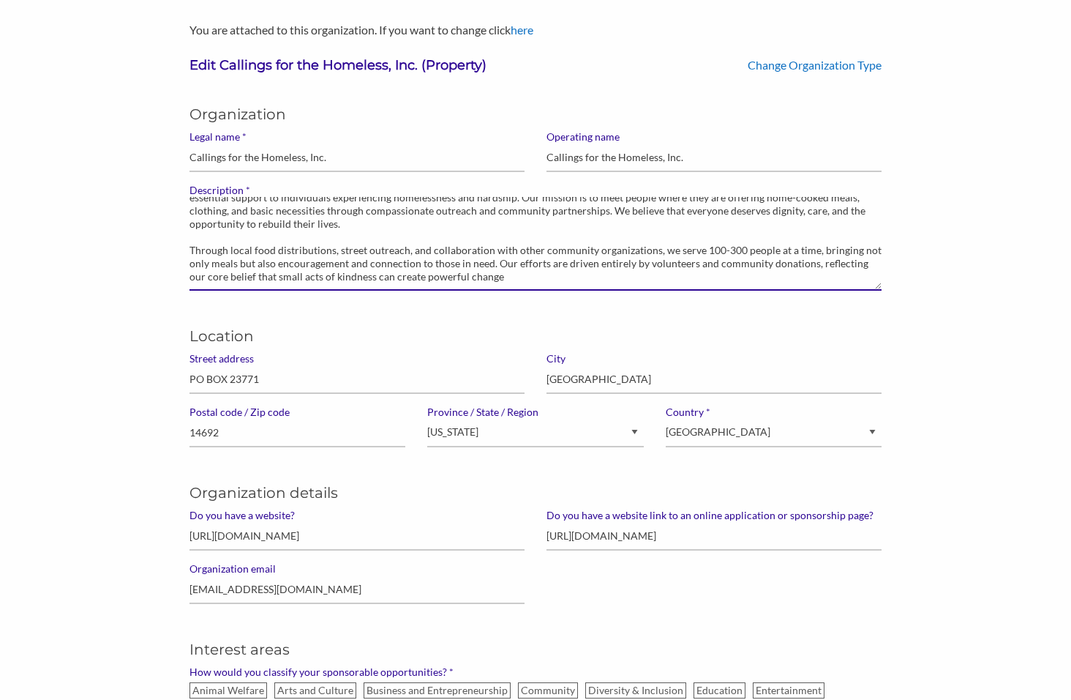
click at [575, 290] on textarea "Callings for the Homeless, Inc. is a nonprofit organization based in Rochester,…" at bounding box center [536, 244] width 692 height 94
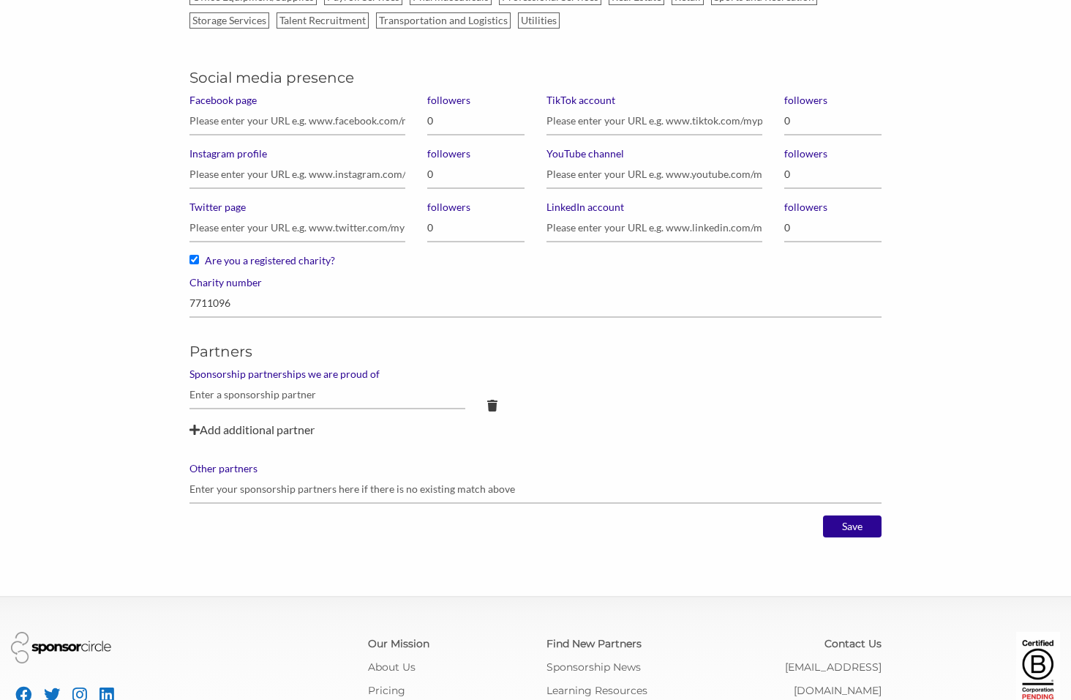
scroll to position [1112, 0]
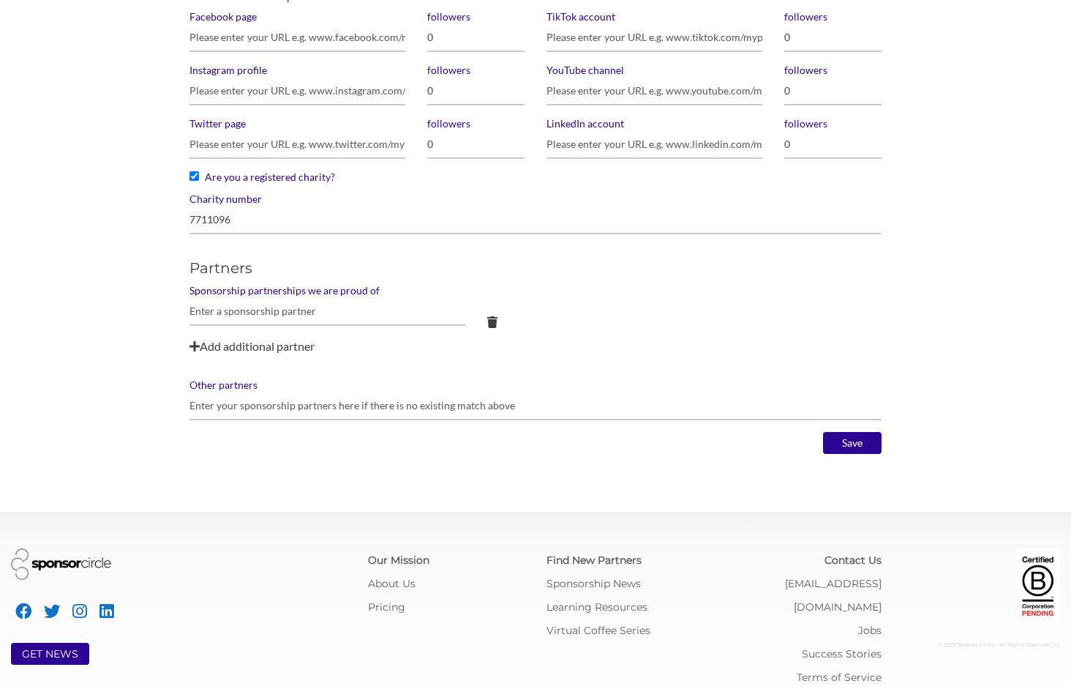
type textarea "Callings for the Homeless, Inc. is a nonprofit organization based in [GEOGRAPHI…"
drag, startPoint x: 850, startPoint y: 456, endPoint x: 854, endPoint y: 449, distance: 7.5
click at [852, 454] on div "Save" at bounding box center [852, 449] width 59 height 34
click at [855, 439] on input "Save" at bounding box center [852, 443] width 59 height 22
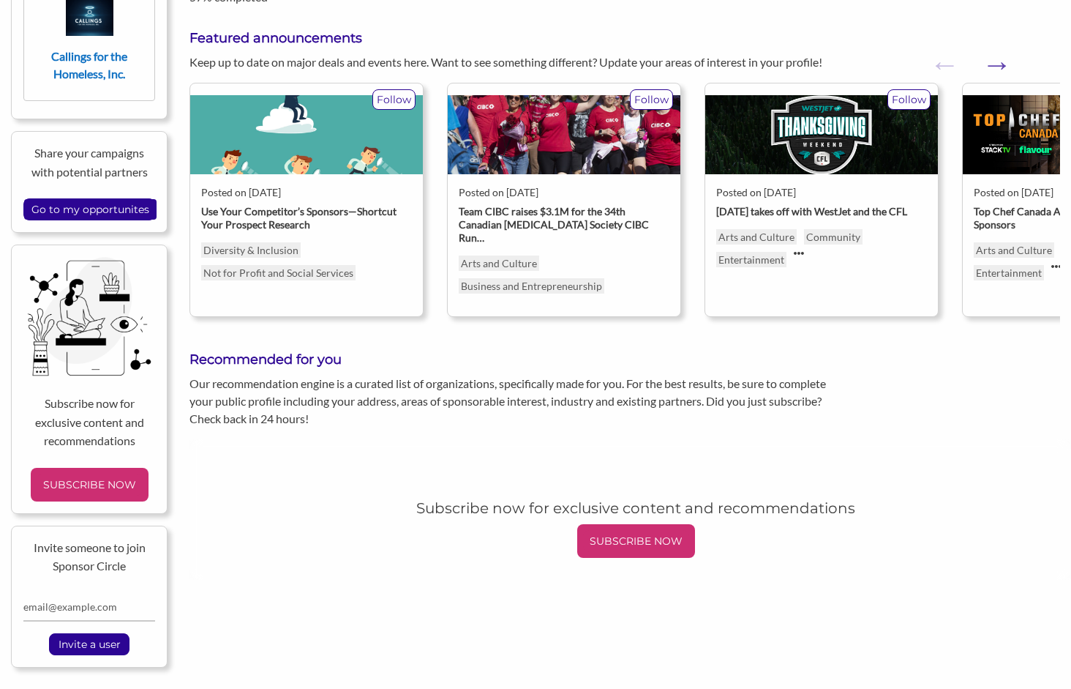
scroll to position [146, 0]
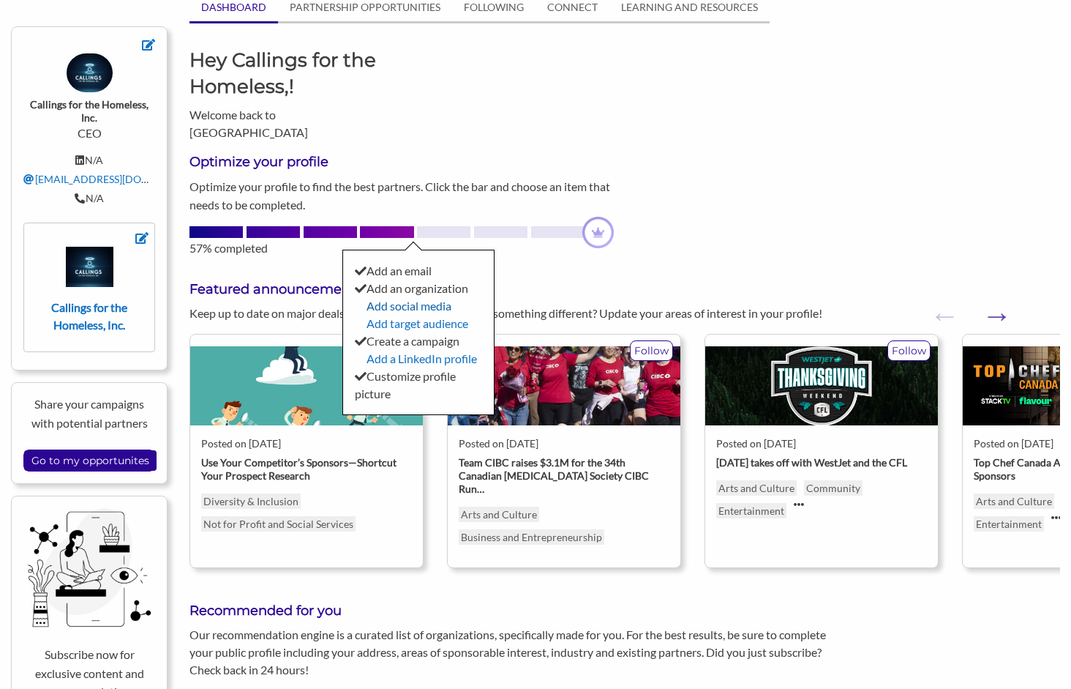
click at [406, 299] on link "Add social media" at bounding box center [409, 306] width 85 height 14
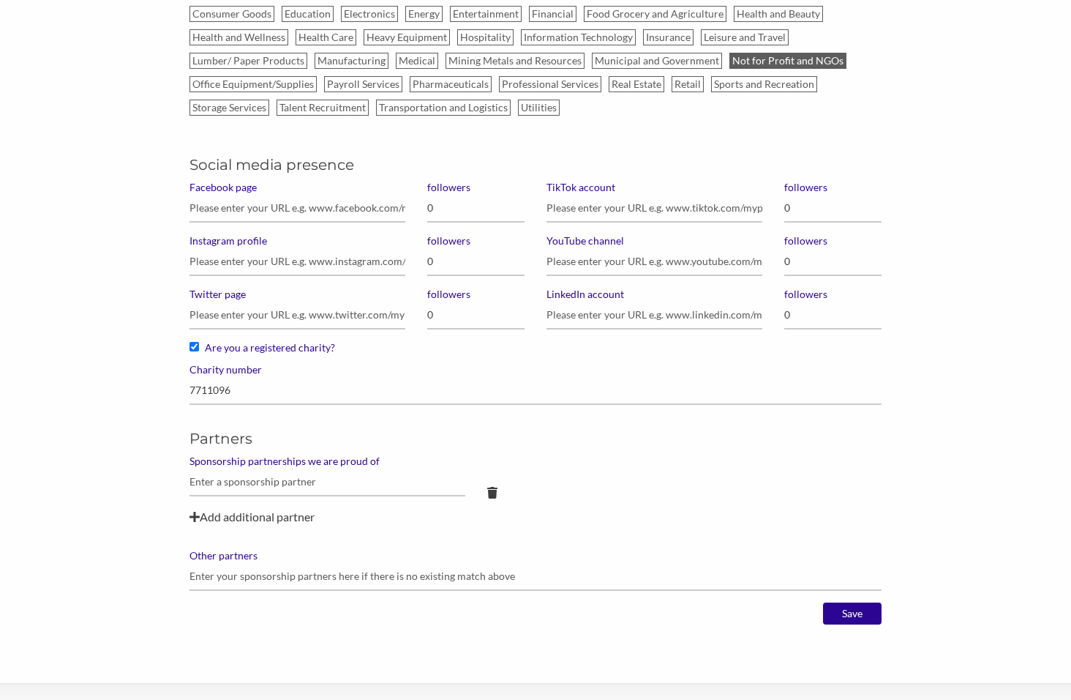
scroll to position [951, 0]
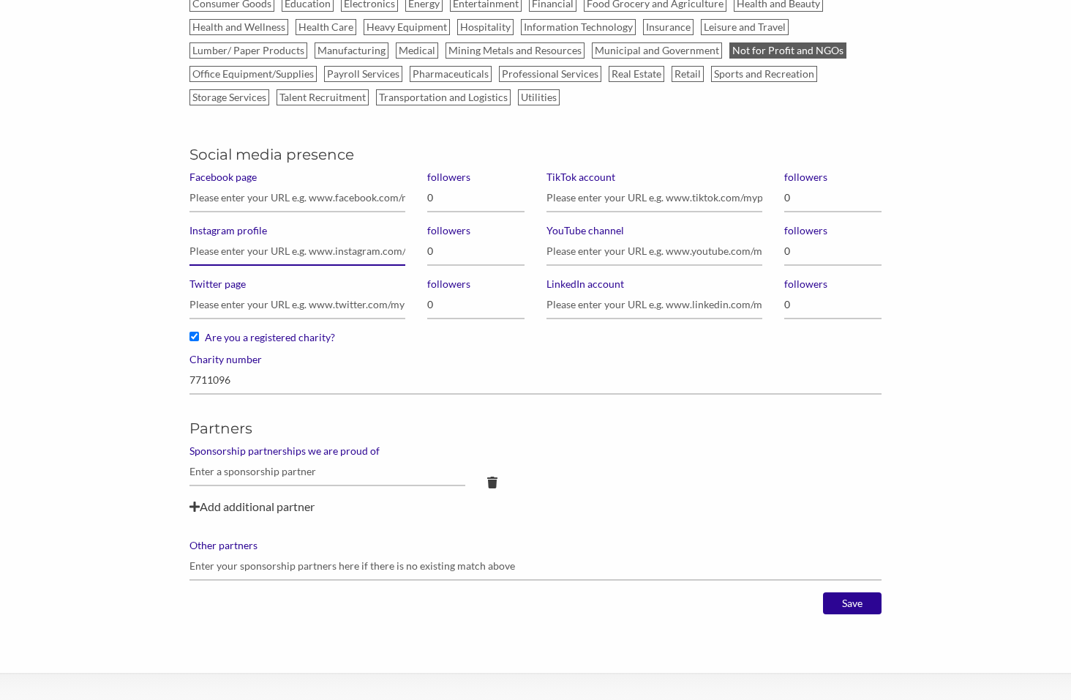
click at [342, 252] on input "Instagram profile" at bounding box center [298, 251] width 216 height 29
click at [318, 316] on input "Twitter page" at bounding box center [298, 305] width 216 height 29
drag, startPoint x: 607, startPoint y: 198, endPoint x: 553, endPoint y: 212, distance: 55.4
click at [607, 200] on input "TikTok account" at bounding box center [655, 198] width 216 height 29
paste input "[URL][DOMAIN_NAME]"
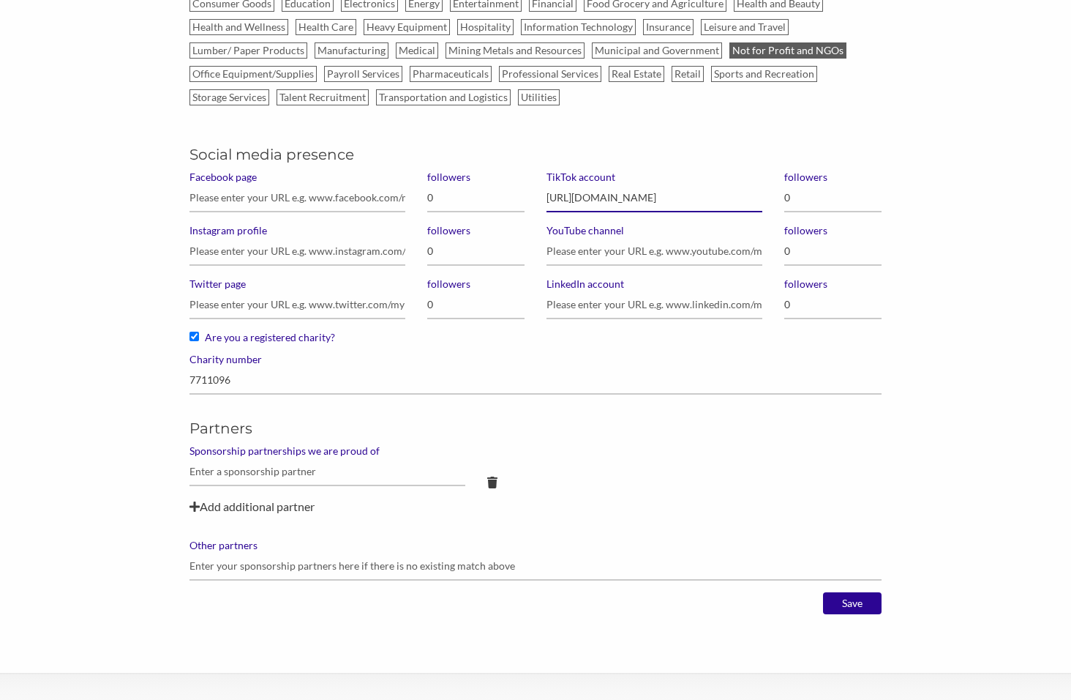
scroll to position [0, 141]
type input "https://www.tiktok.com/@callingsforthehomeless?_t=ZP-901XOsoUkMY&_r=1/"
click at [806, 190] on input "0" at bounding box center [832, 198] width 97 height 29
type input "15"
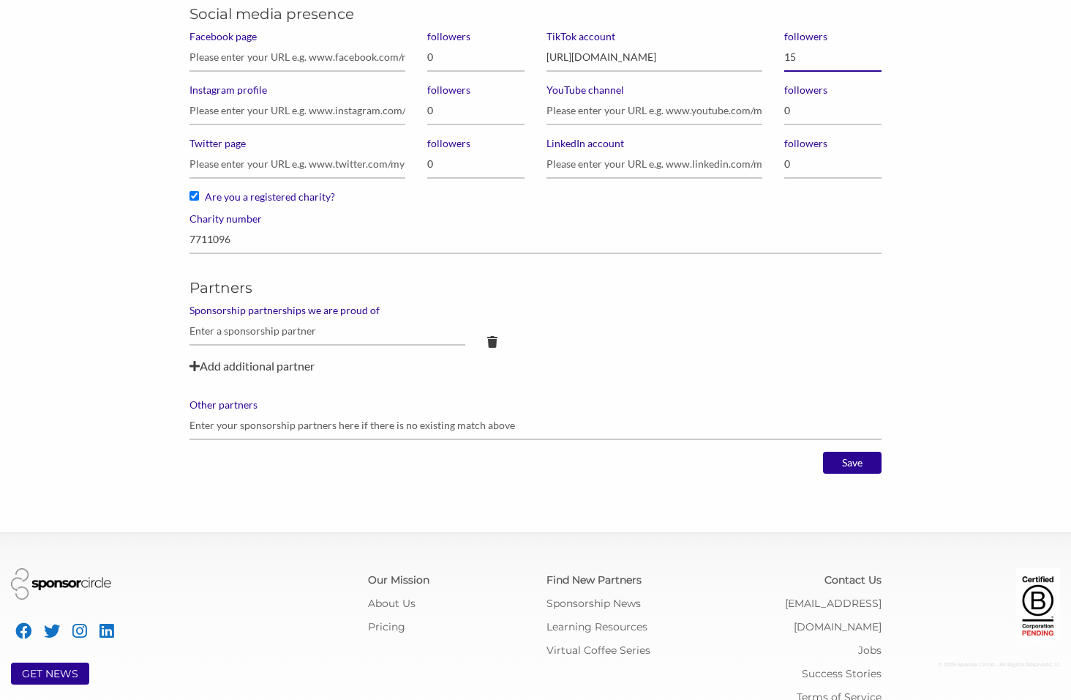
scroll to position [1098, 0]
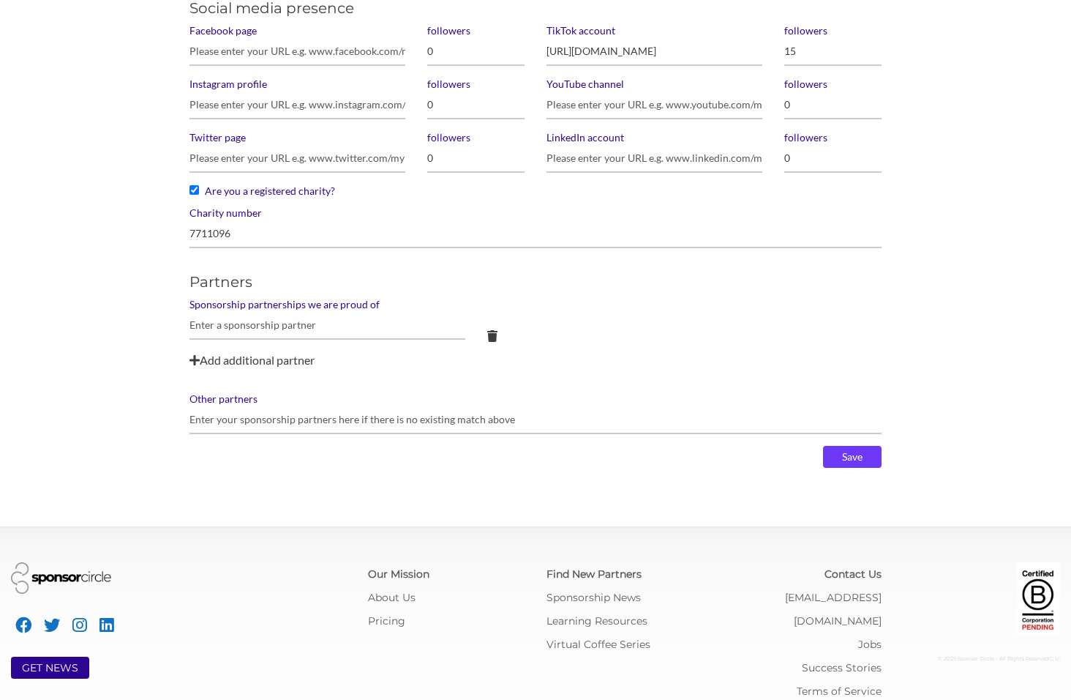
click at [858, 462] on input "Save" at bounding box center [852, 457] width 59 height 22
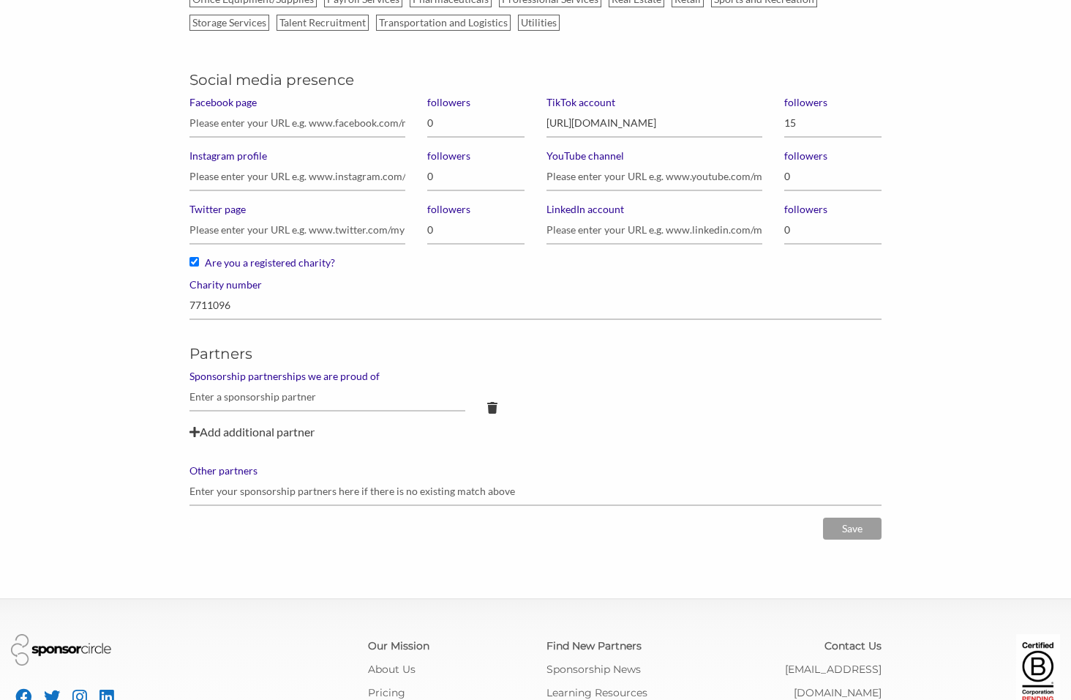
scroll to position [878, 0]
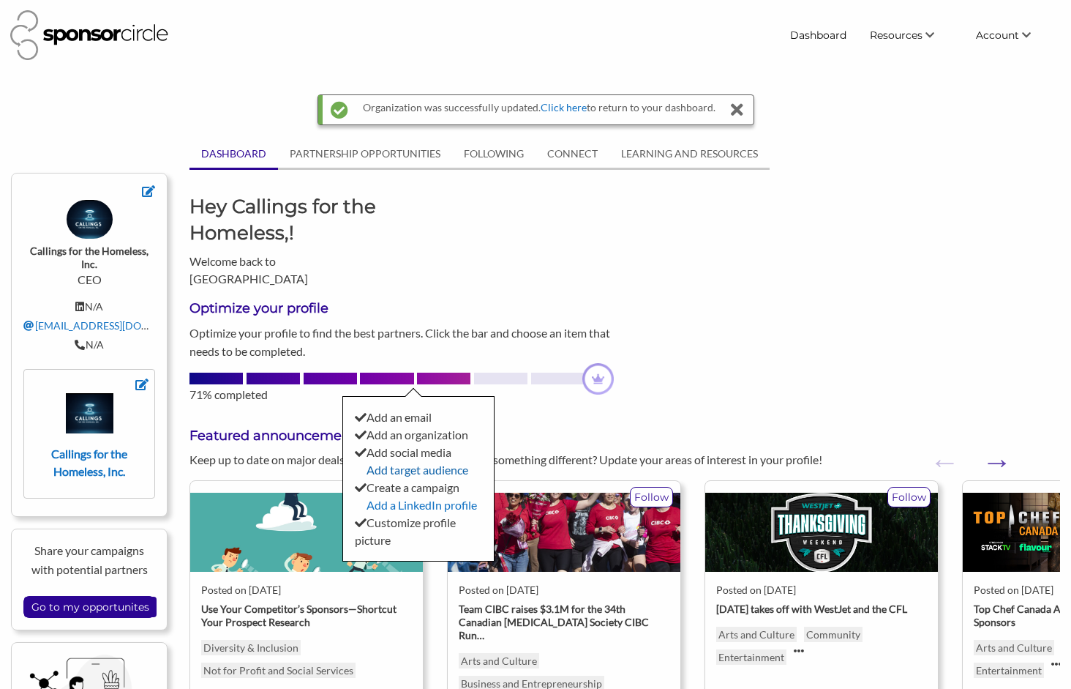
click at [421, 462] on link "Add target audience" at bounding box center [418, 469] width 102 height 14
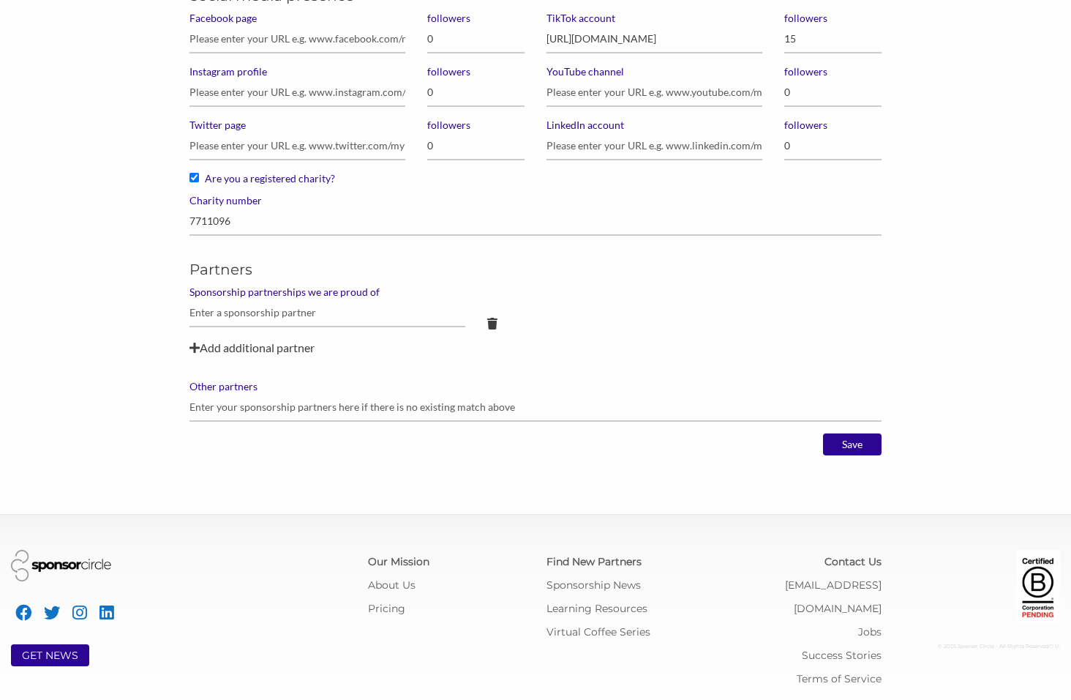
scroll to position [1112, 0]
click at [337, 316] on input "text" at bounding box center [328, 311] width 276 height 29
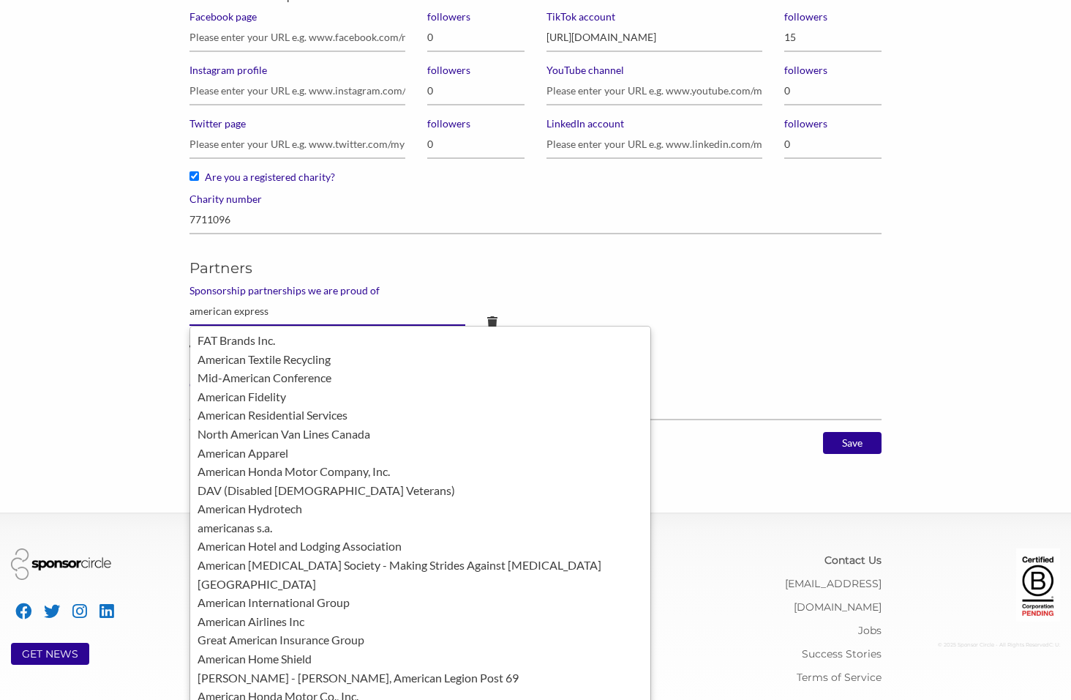
type input "american express"
click at [823, 432] on input "Save" at bounding box center [852, 443] width 59 height 22
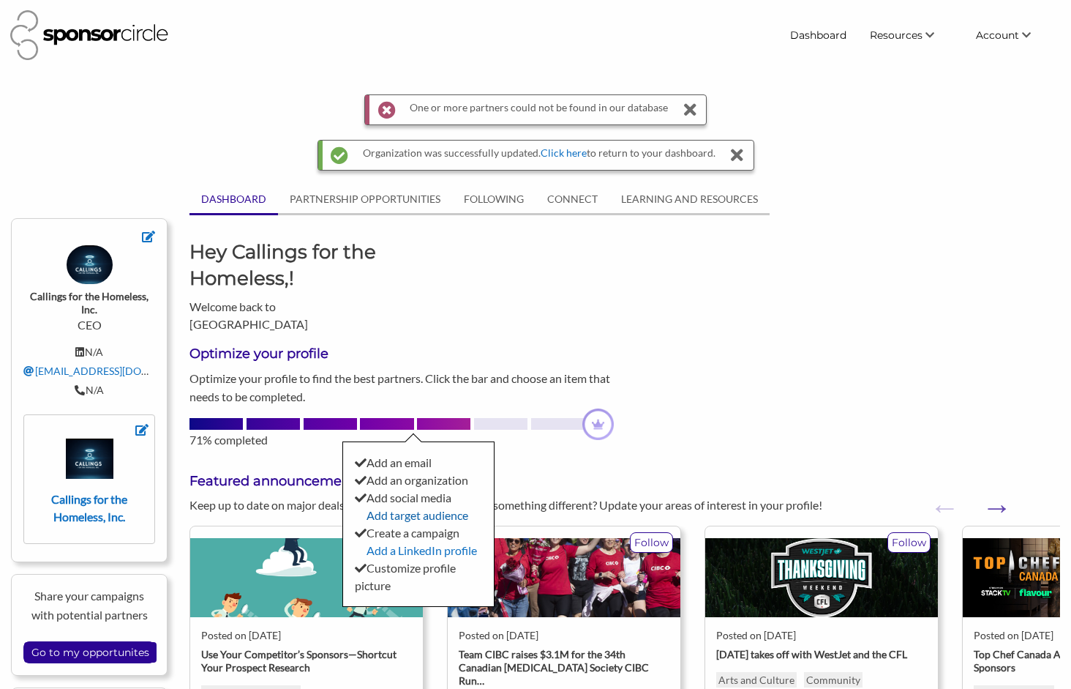
click at [432, 508] on link "Add target audience" at bounding box center [418, 515] width 102 height 14
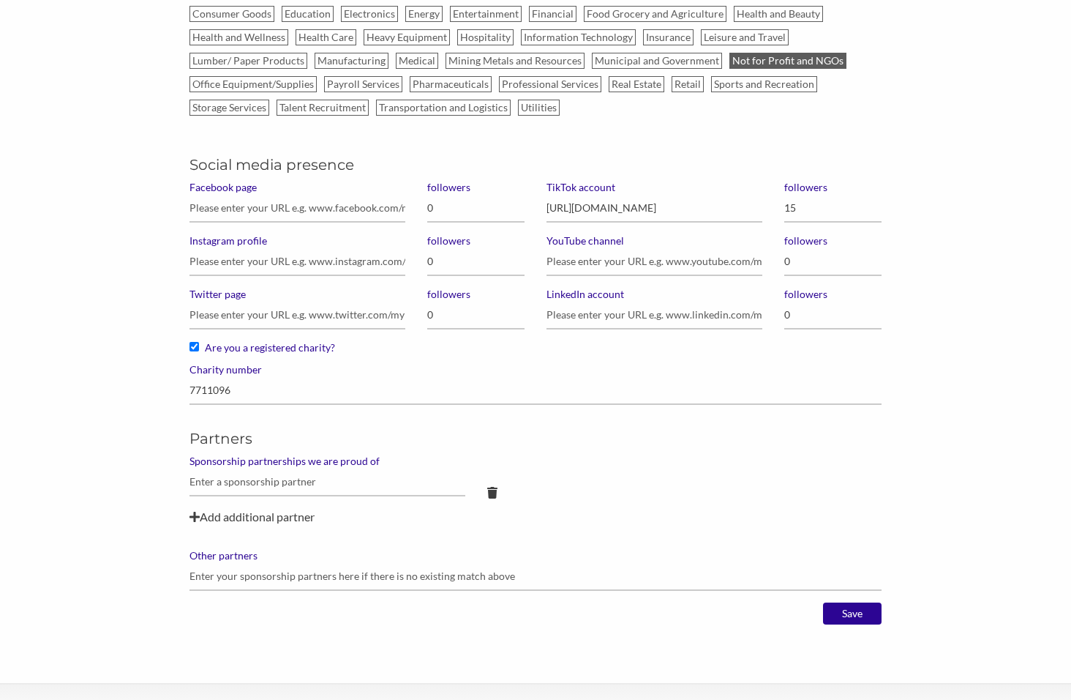
scroll to position [1098, 0]
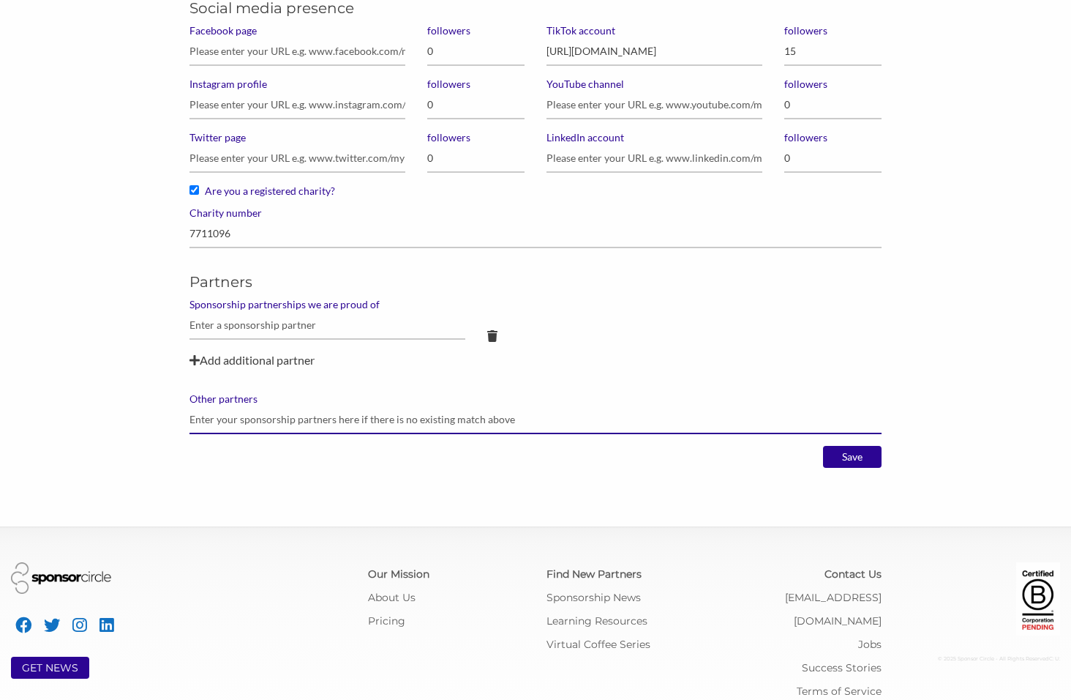
drag, startPoint x: 399, startPoint y: 421, endPoint x: 443, endPoint y: 421, distance: 44.6
click at [443, 421] on input "Other partners" at bounding box center [536, 419] width 692 height 29
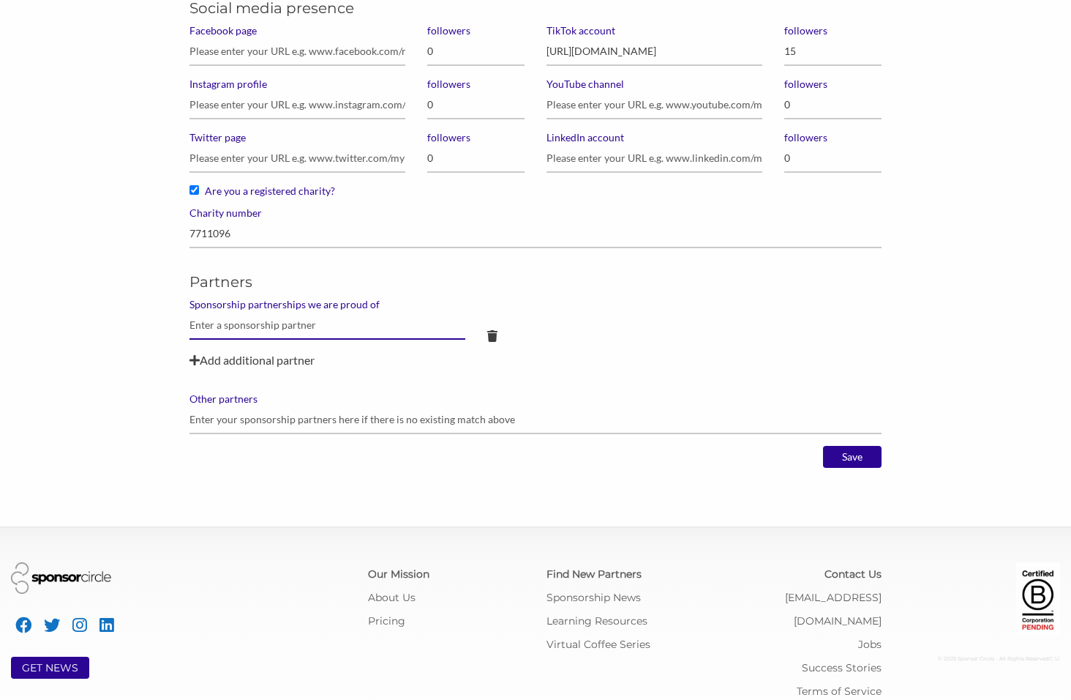
click at [317, 330] on input "text" at bounding box center [328, 325] width 276 height 29
click at [369, 326] on input "text" at bounding box center [328, 325] width 276 height 29
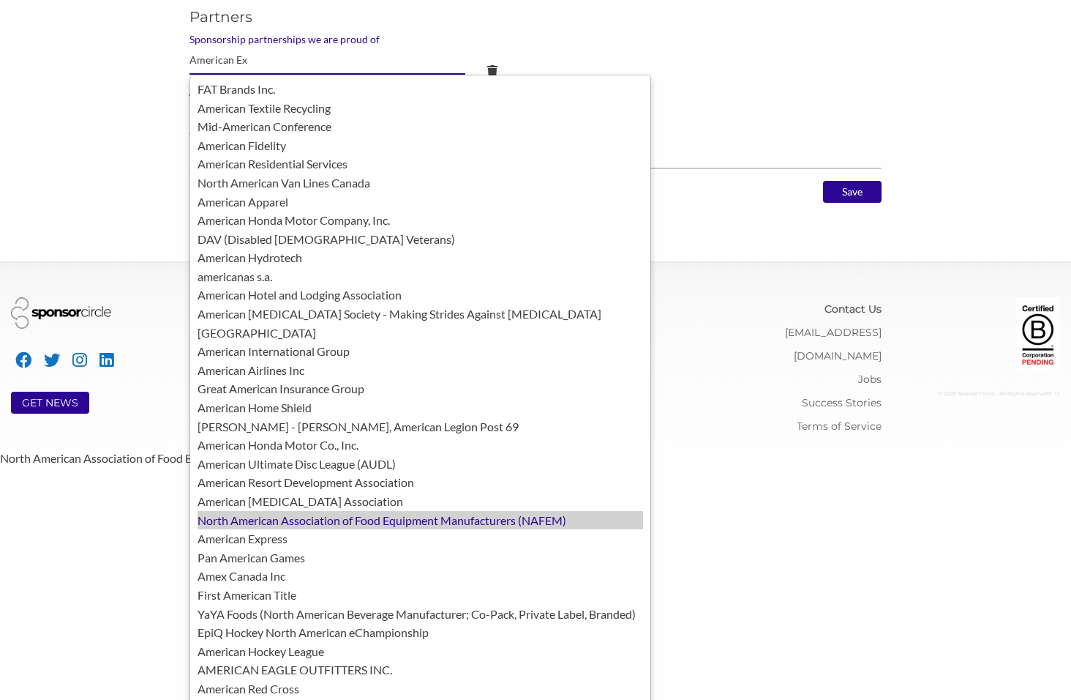
scroll to position [1497, 0]
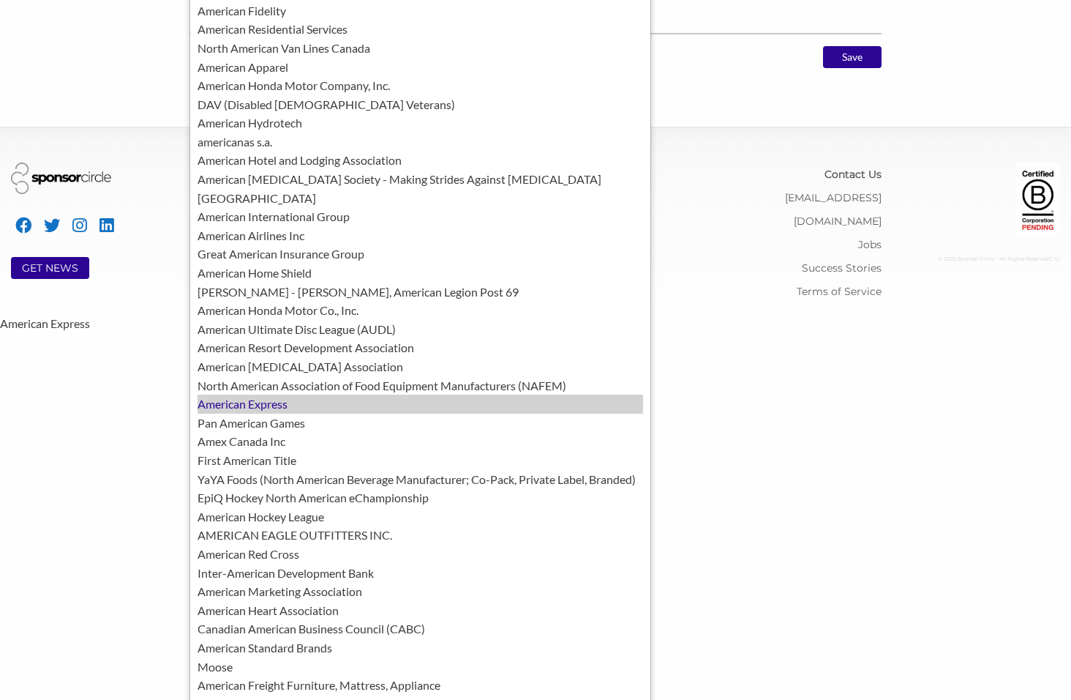
click at [313, 394] on div "American Express" at bounding box center [421, 403] width 446 height 19
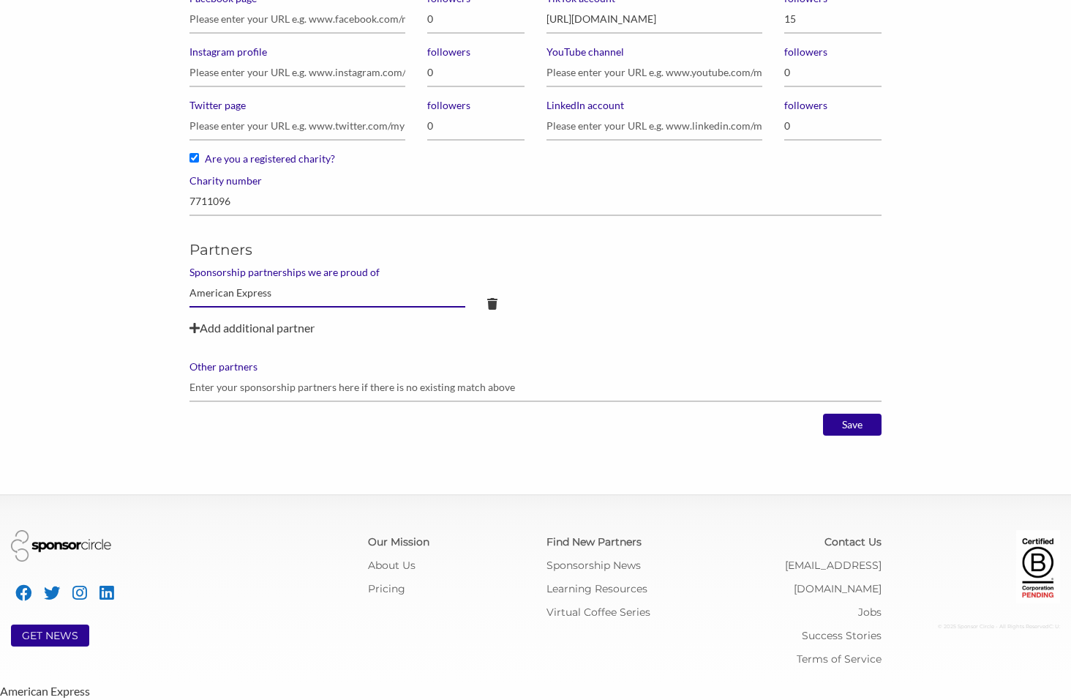
scroll to position [1129, 0]
type input "American Express"
click at [847, 423] on input "Save" at bounding box center [852, 425] width 59 height 22
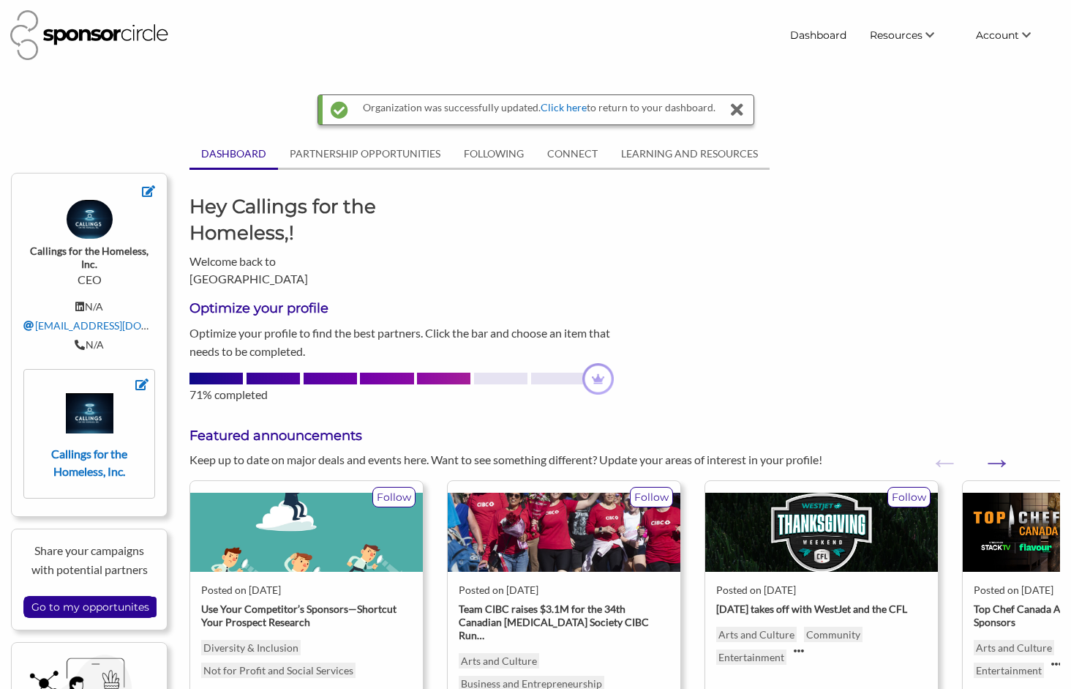
click at [88, 343] on div "N/A" at bounding box center [89, 344] width 132 height 13
click at [155, 193] on div "Callings for the Homeless, Inc. CEO N/A cfth@callingsforthehomeless.org N/A Cal…" at bounding box center [89, 345] width 157 height 344
click at [141, 185] on div at bounding box center [89, 191] width 132 height 18
click at [151, 188] on icon at bounding box center [148, 191] width 13 height 12
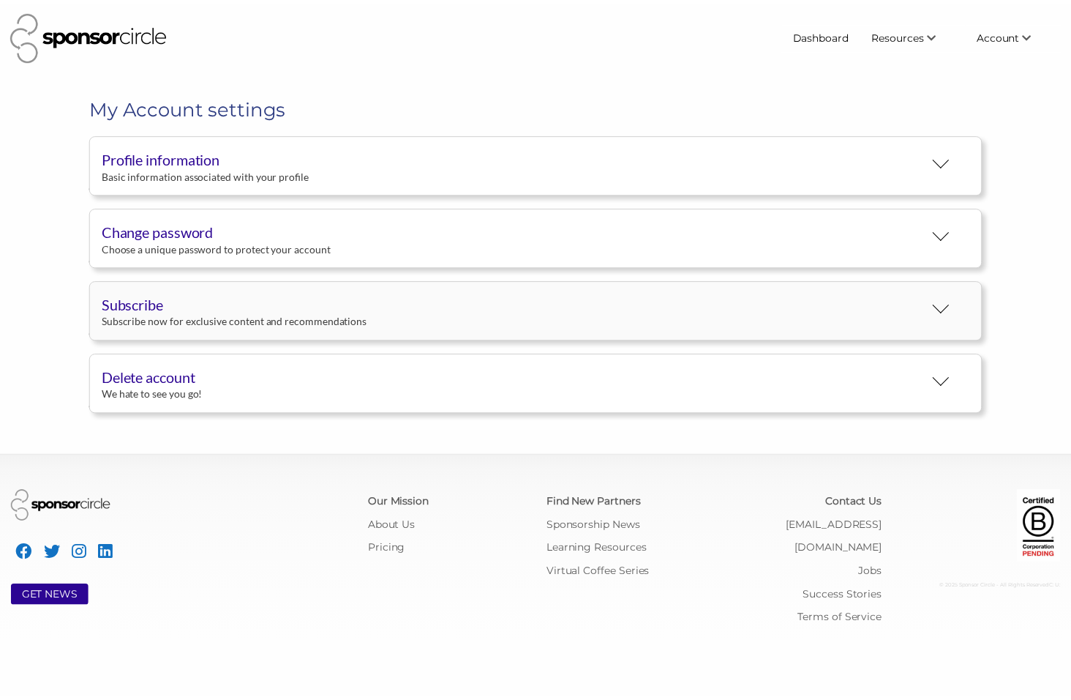
scroll to position [27, 0]
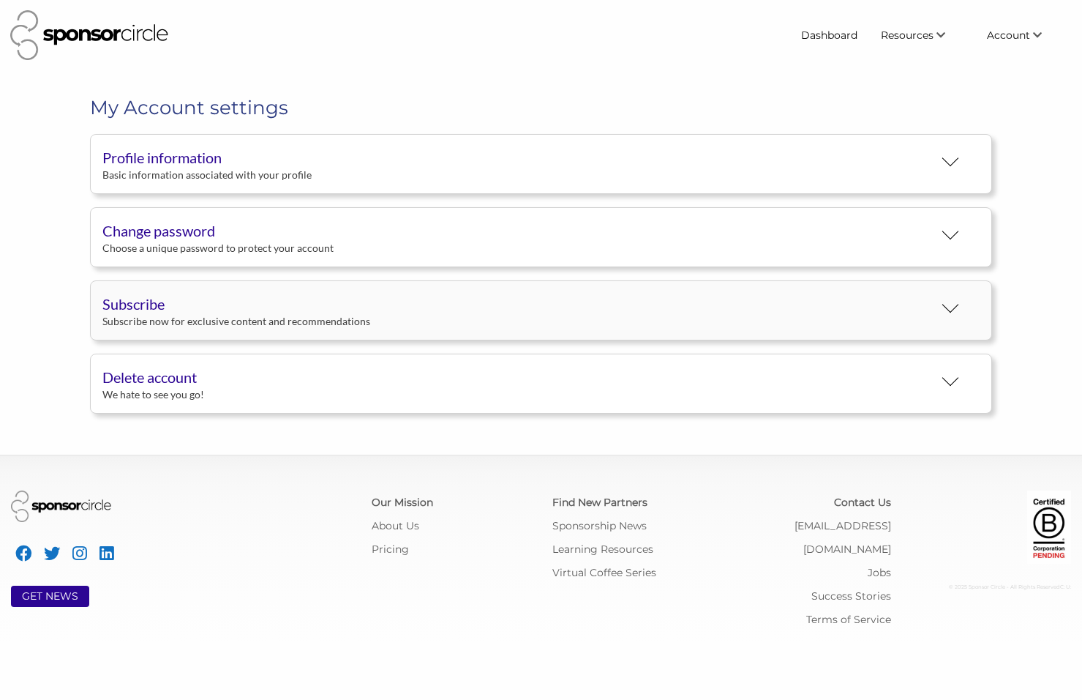
click at [347, 316] on div "Subscribe now for exclusive content and recommendations" at bounding box center [517, 321] width 831 height 13
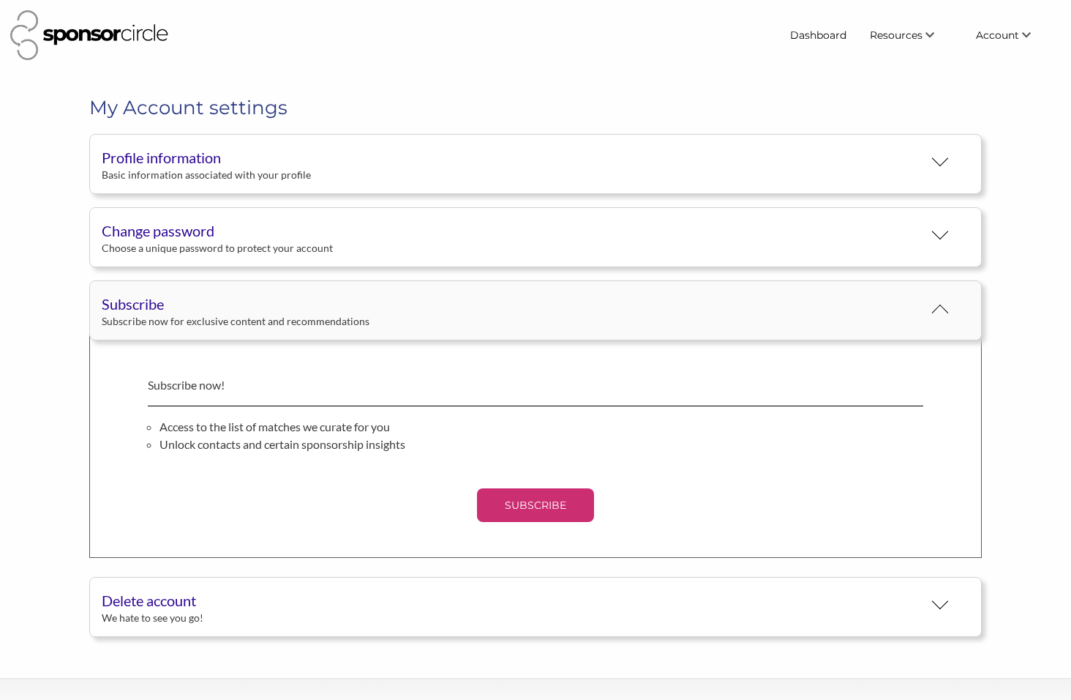
click at [345, 315] on div "Subscribe now for exclusive content and recommendations" at bounding box center [512, 321] width 821 height 13
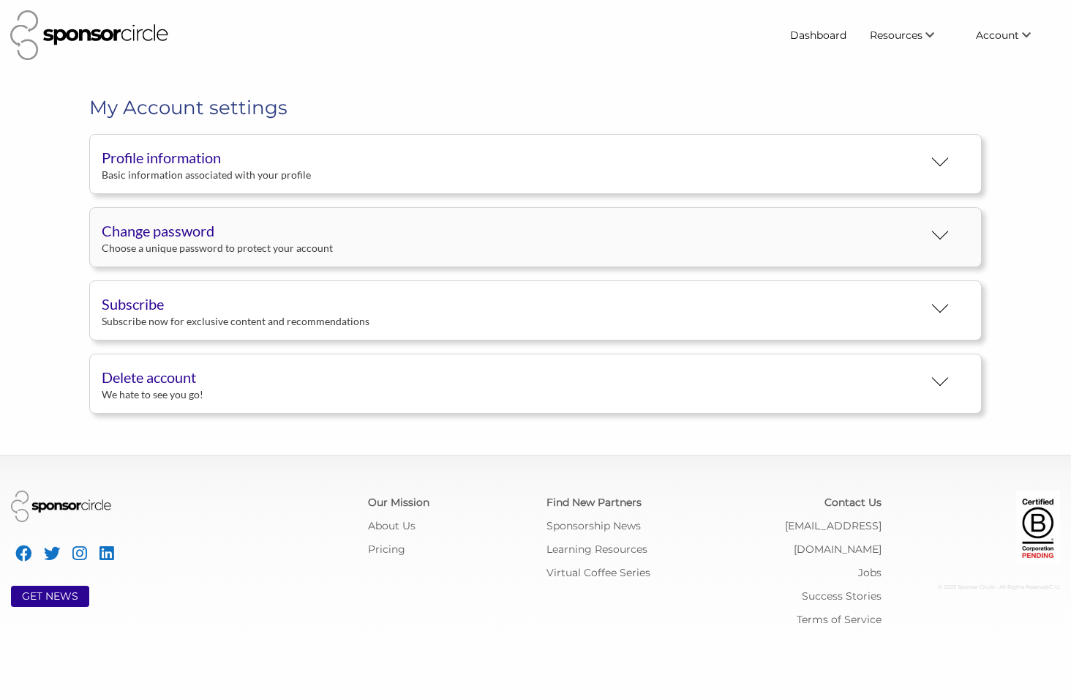
click at [337, 253] on div "Choose a unique password to protect your account" at bounding box center [512, 247] width 821 height 13
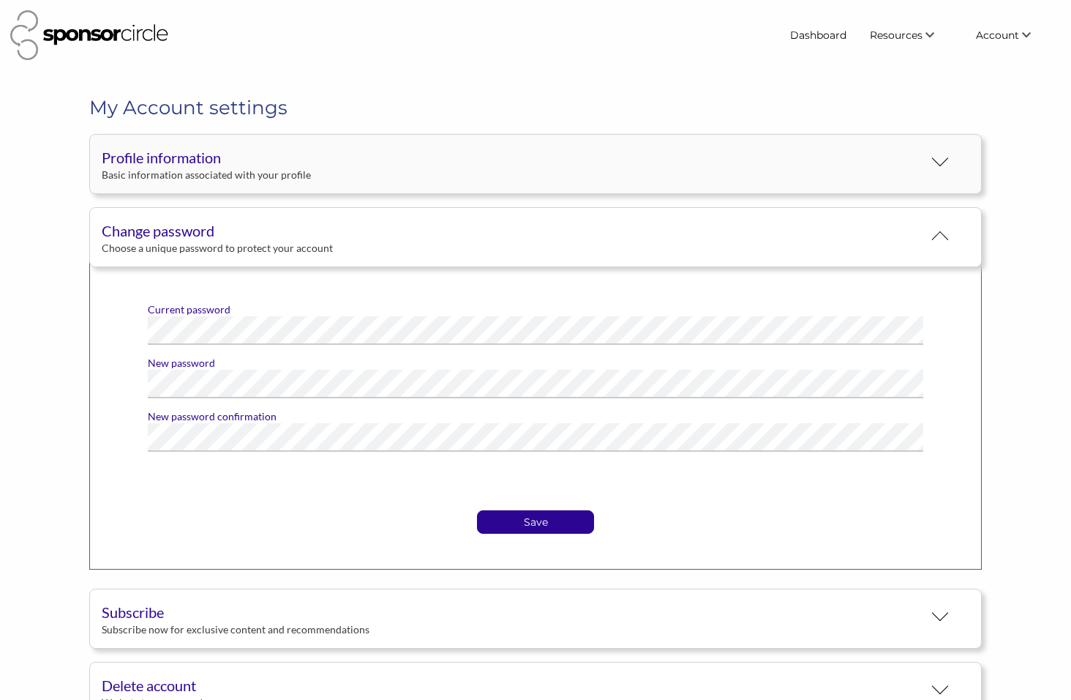
click at [331, 180] on div "Basic information associated with your profile" at bounding box center [512, 174] width 821 height 13
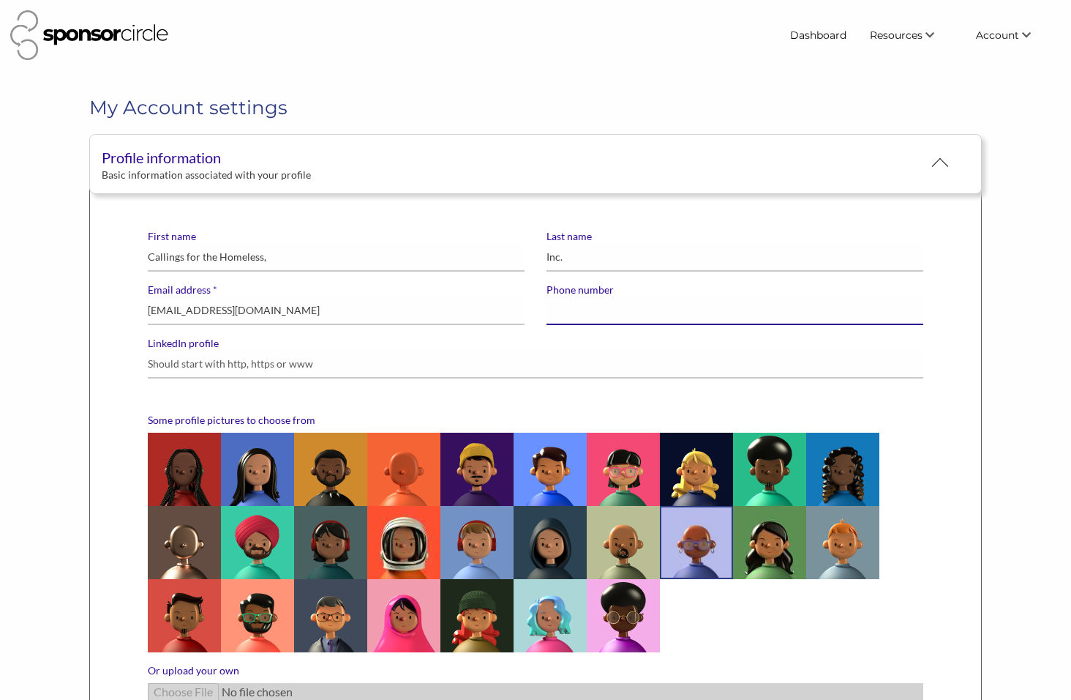
click at [582, 317] on input "Phone number" at bounding box center [735, 310] width 377 height 29
type input "3155849524"
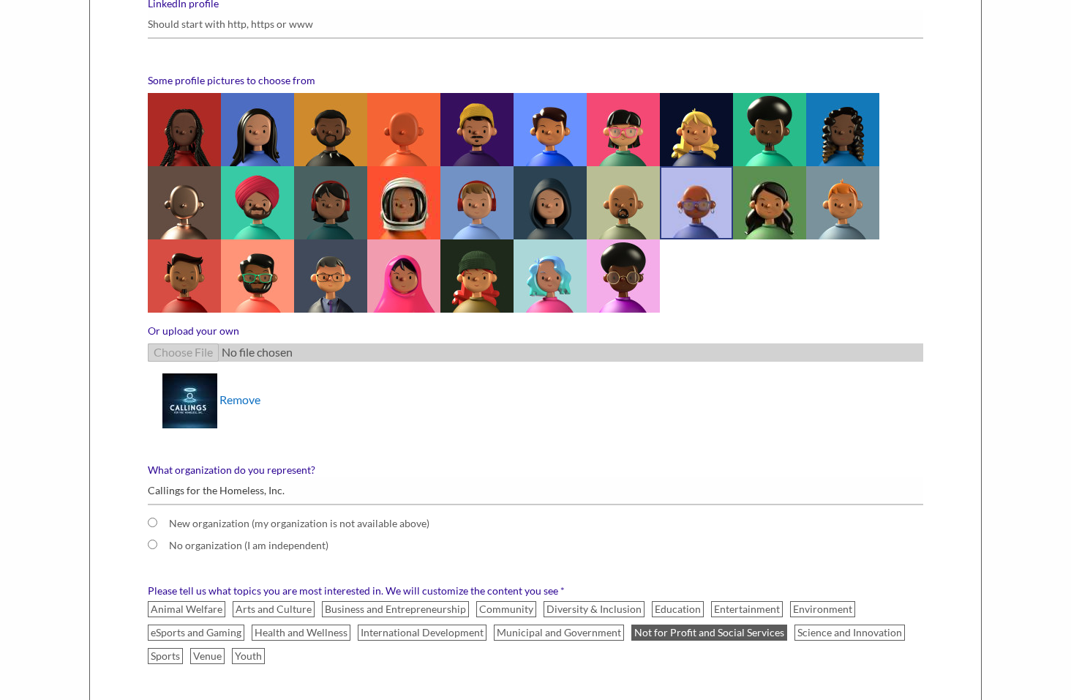
scroll to position [585, 0]
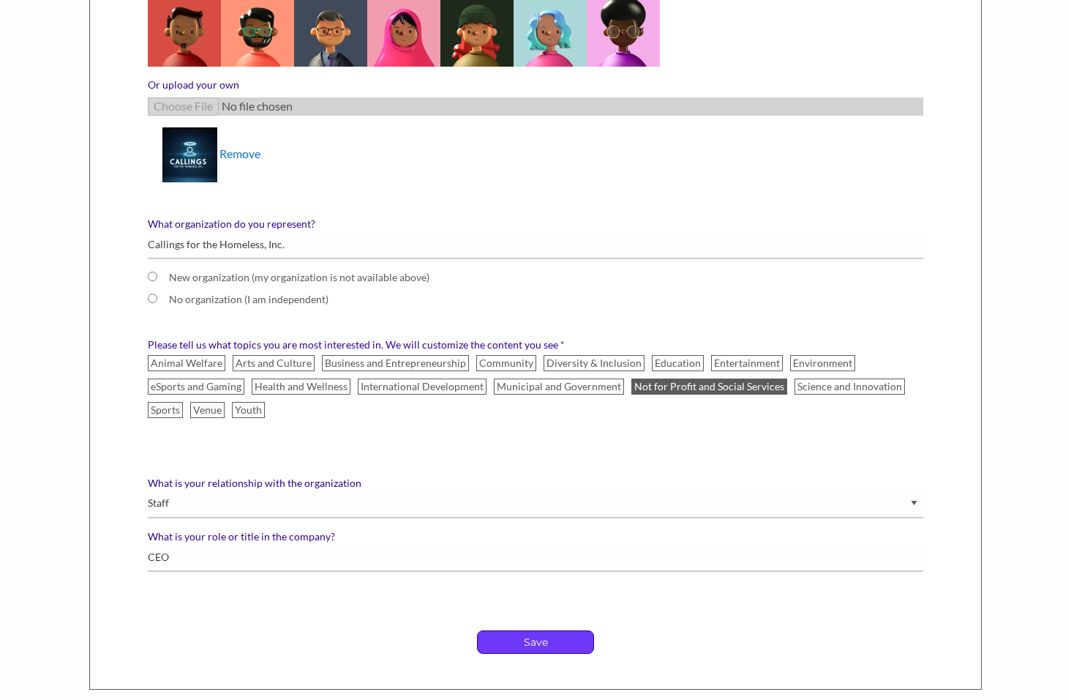
click at [559, 634] on p "Save" at bounding box center [536, 642] width 116 height 22
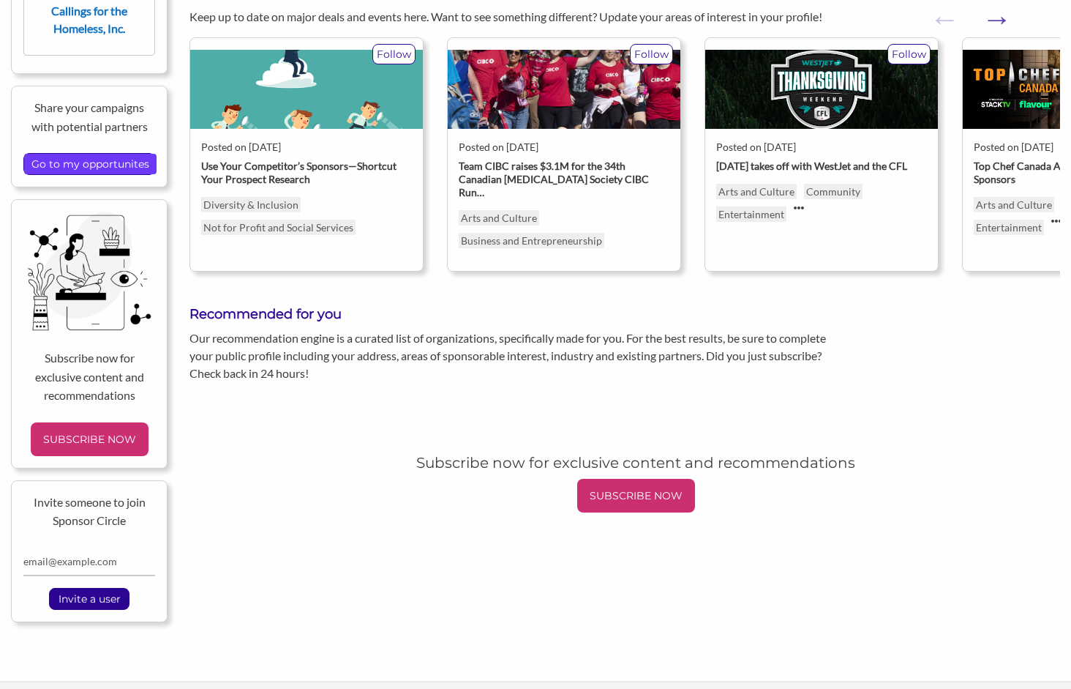
scroll to position [439, 0]
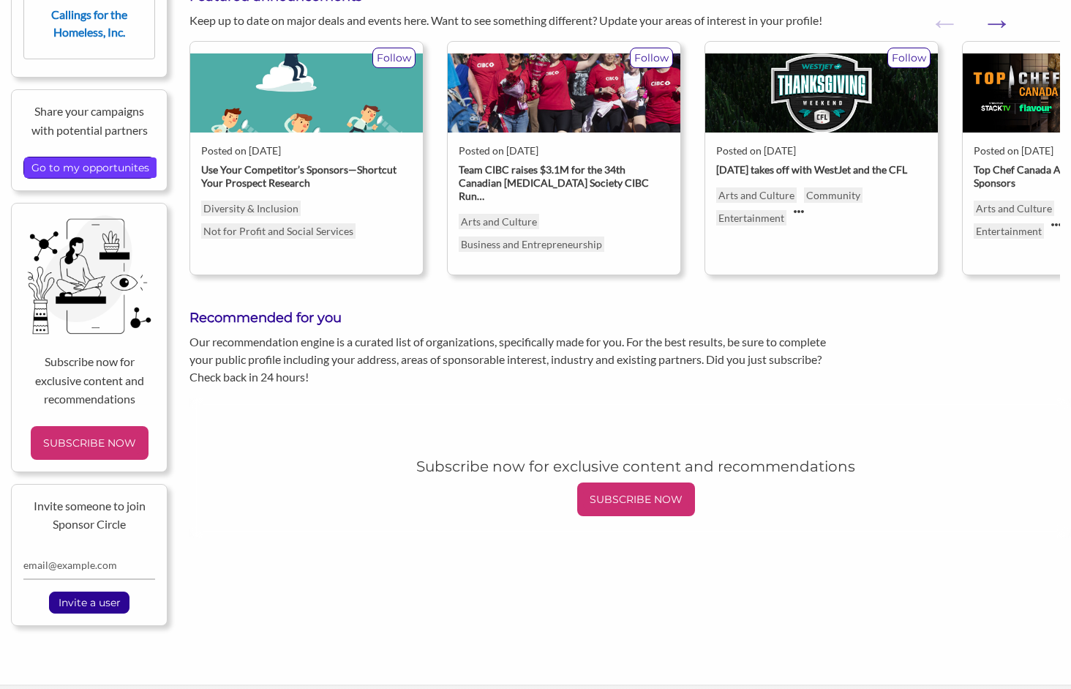
click at [130, 168] on input "Go to my opportunites" at bounding box center [90, 167] width 132 height 20
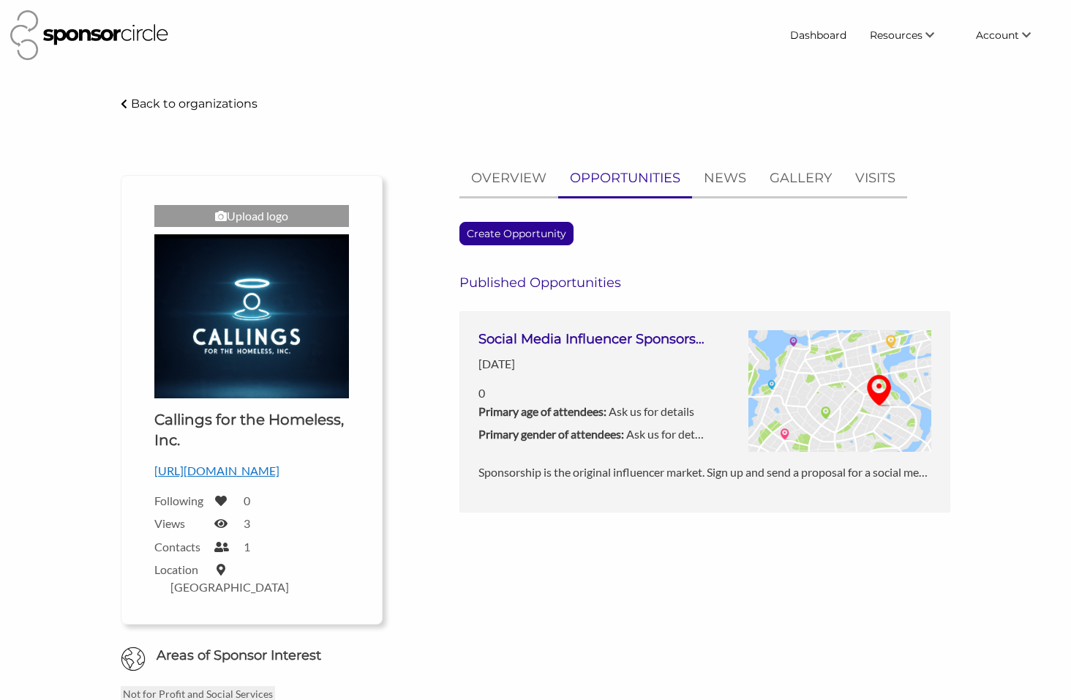
click at [138, 103] on p "Back to organizations" at bounding box center [194, 104] width 127 height 14
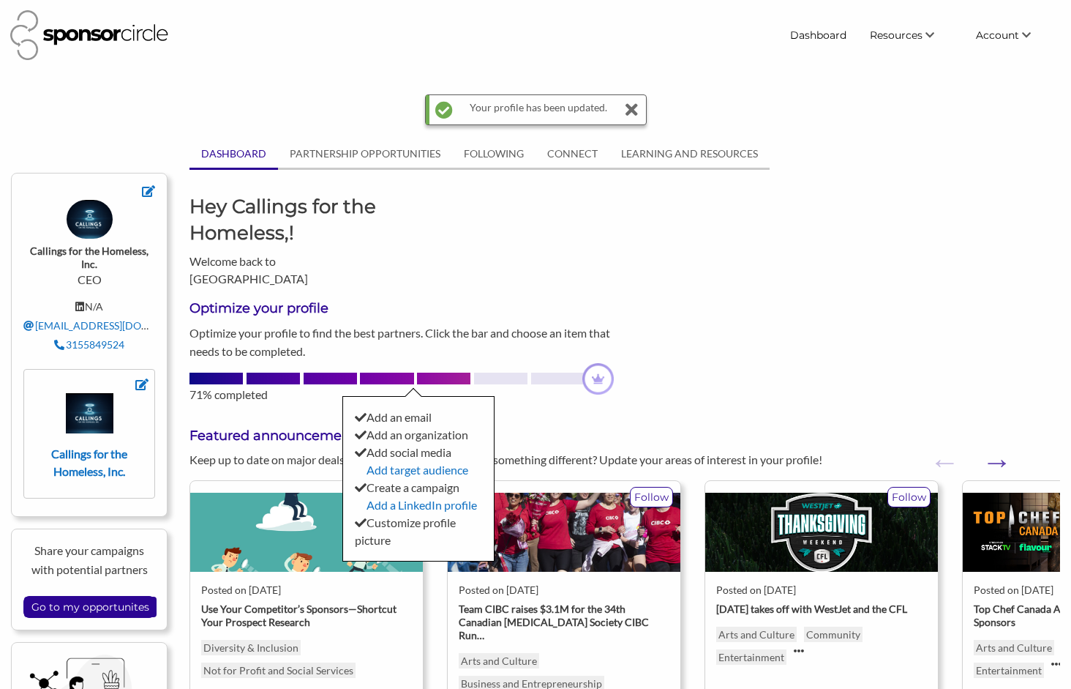
click at [503, 372] on div at bounding box center [500, 378] width 53 height 12
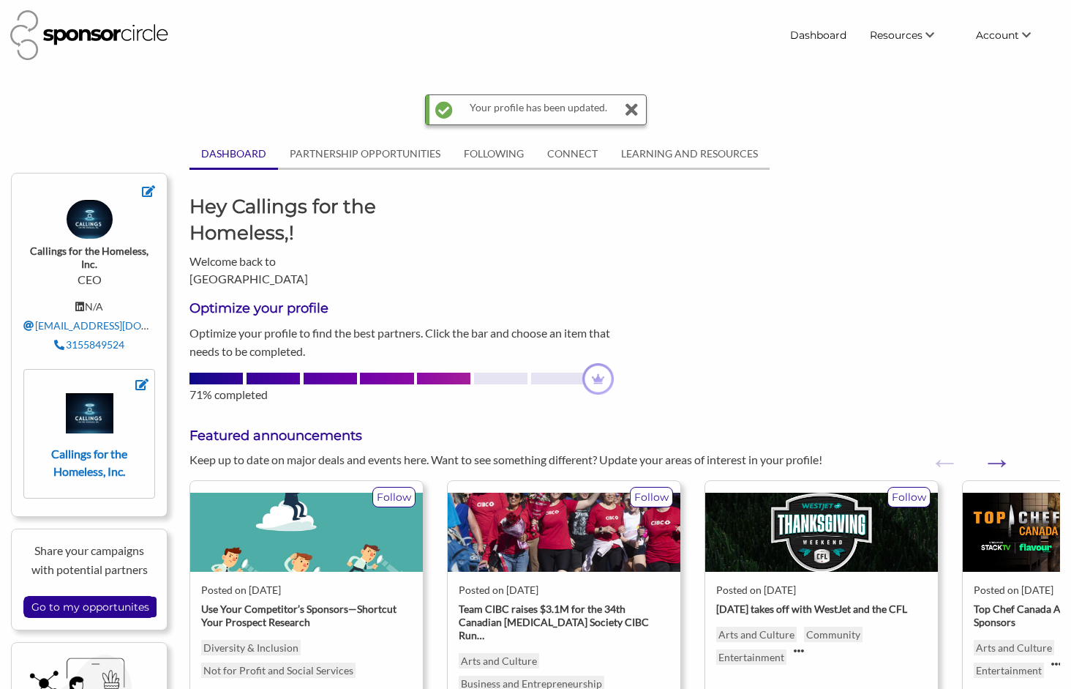
click at [438, 372] on div at bounding box center [443, 378] width 53 height 12
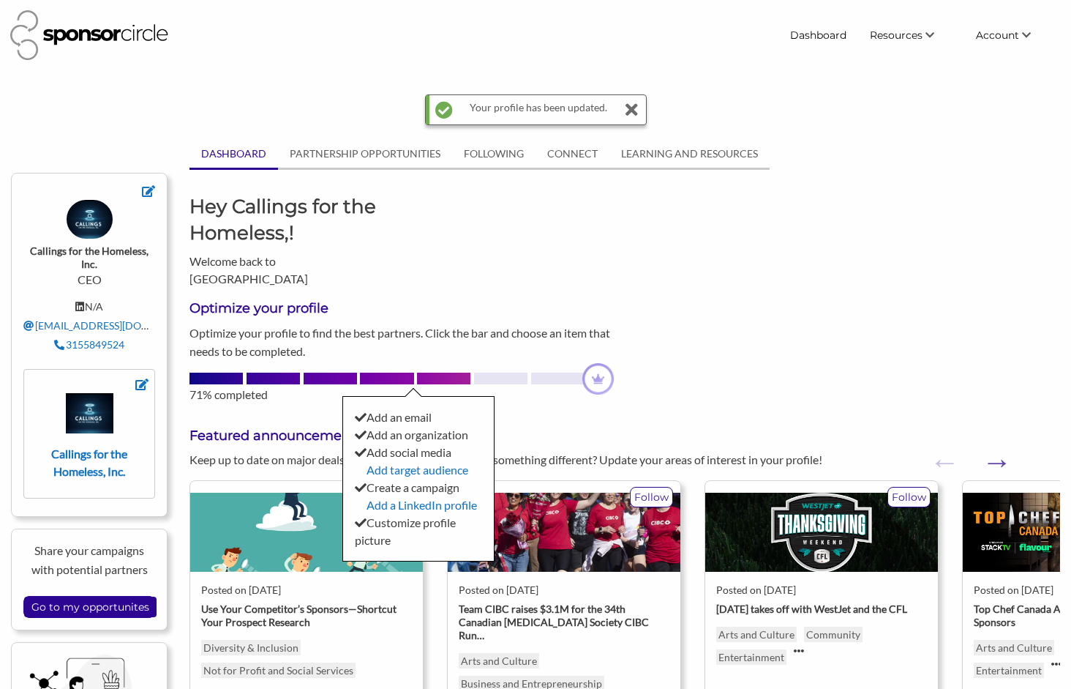
click at [385, 461] on div "Add target audience" at bounding box center [418, 470] width 127 height 18
click at [397, 462] on link "Add target audience" at bounding box center [418, 469] width 102 height 14
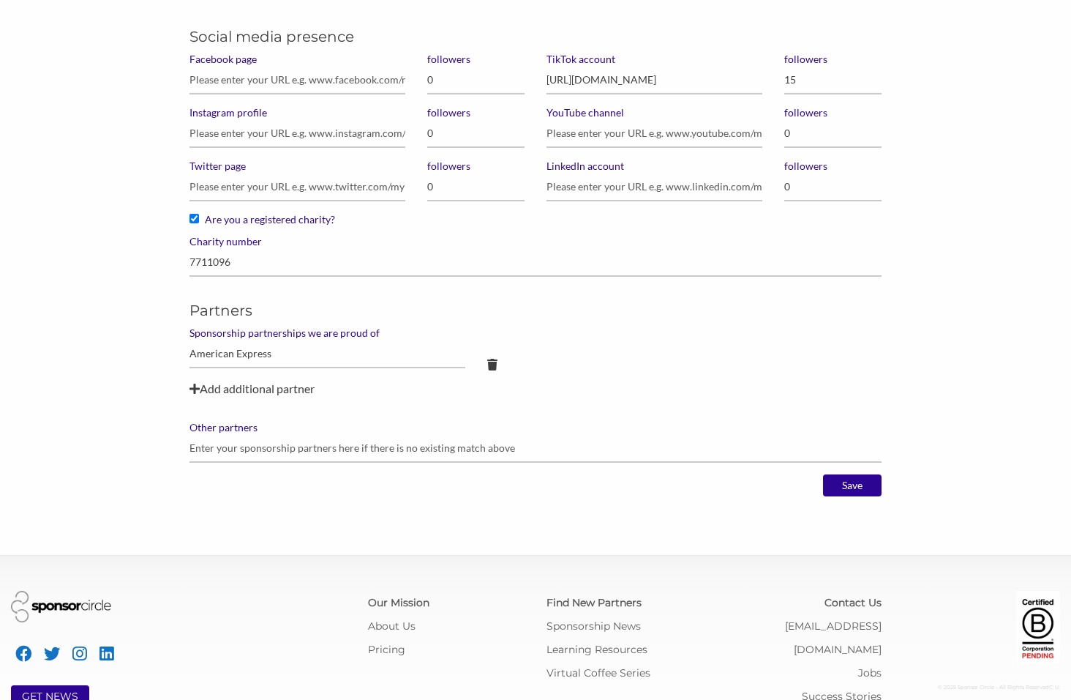
scroll to position [805, 0]
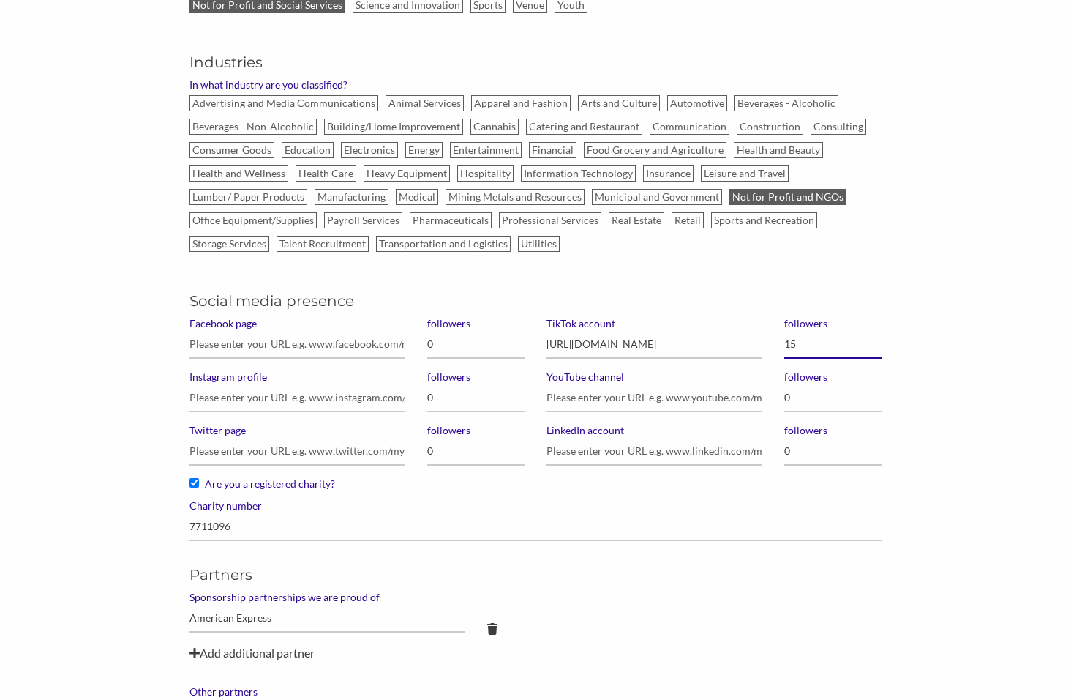
click at [767, 342] on div "Social media presence Facebook page Instagram profile Twitter page followers 0 …" at bounding box center [536, 372] width 714 height 210
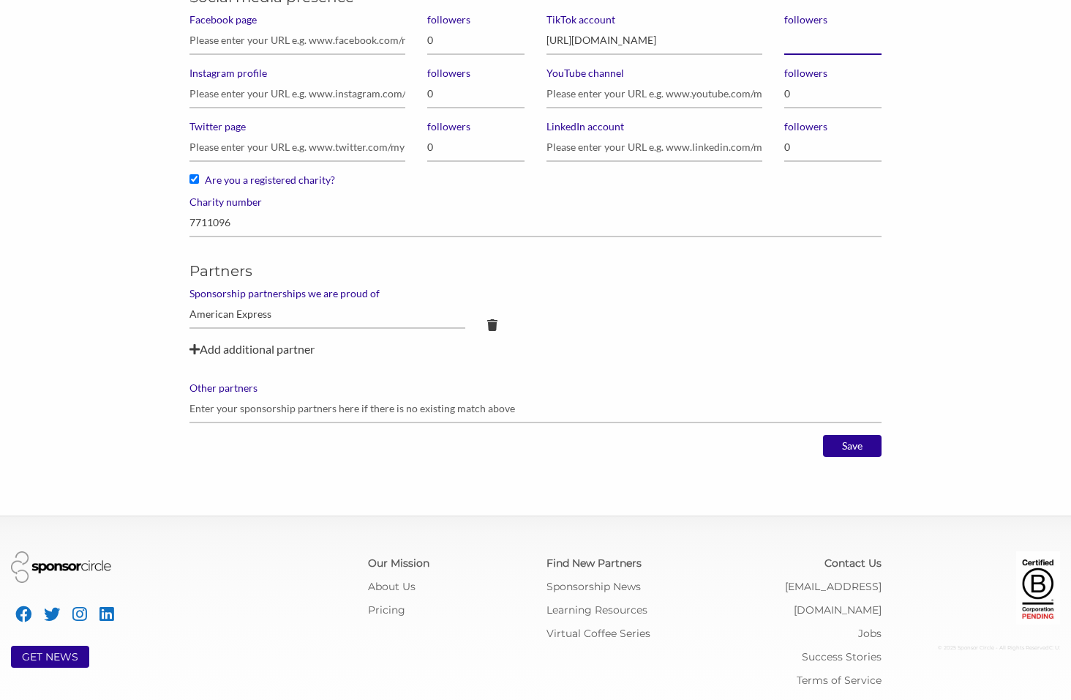
scroll to position [1112, 0]
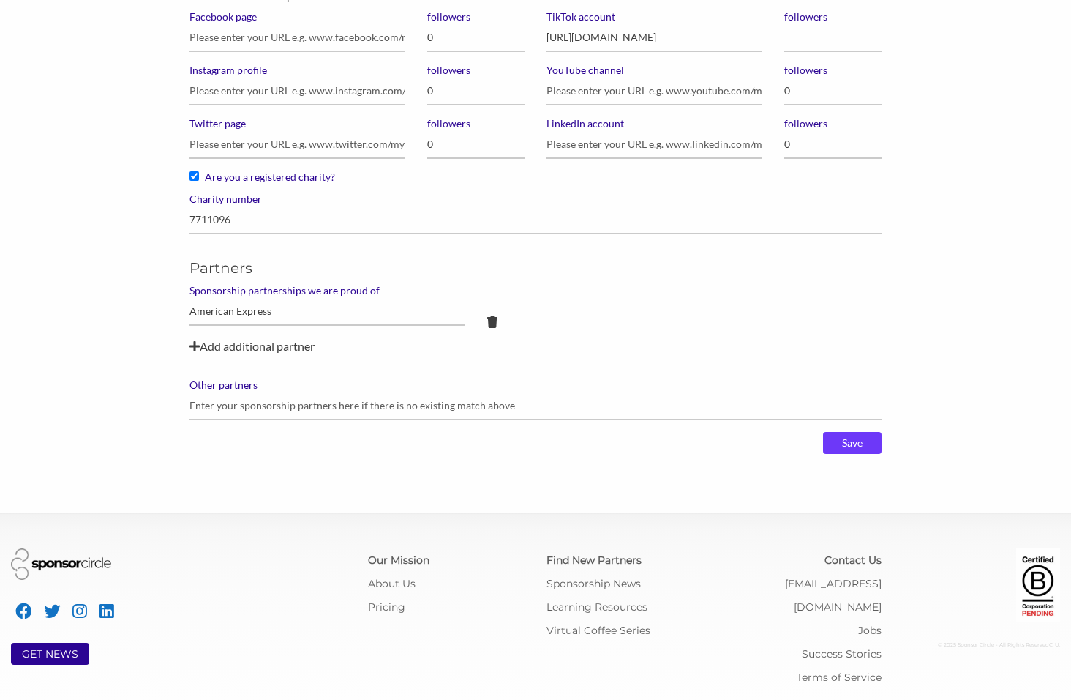
click at [868, 442] on input "Save" at bounding box center [852, 443] width 59 height 22
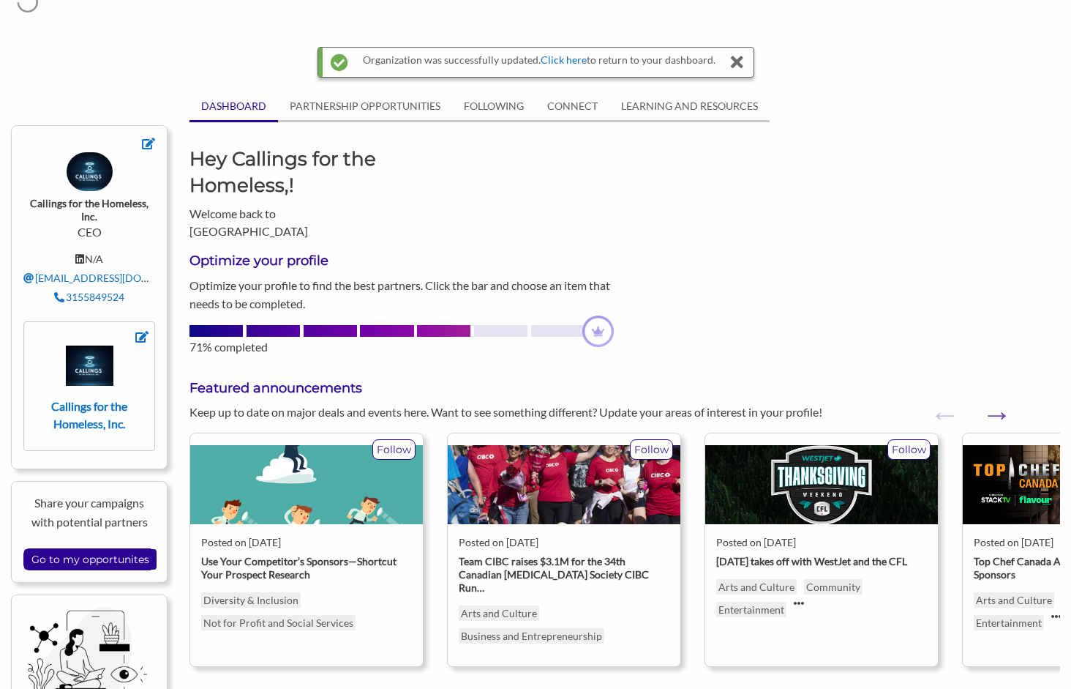
scroll to position [73, 0]
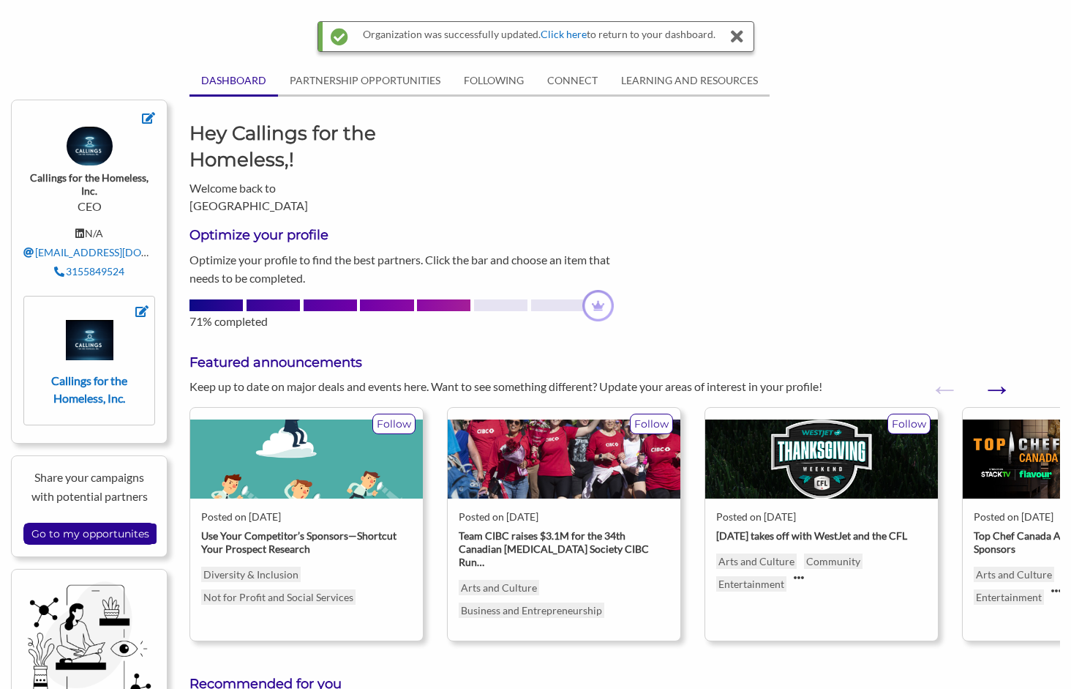
click at [992, 374] on button "Next" at bounding box center [989, 381] width 15 height 15
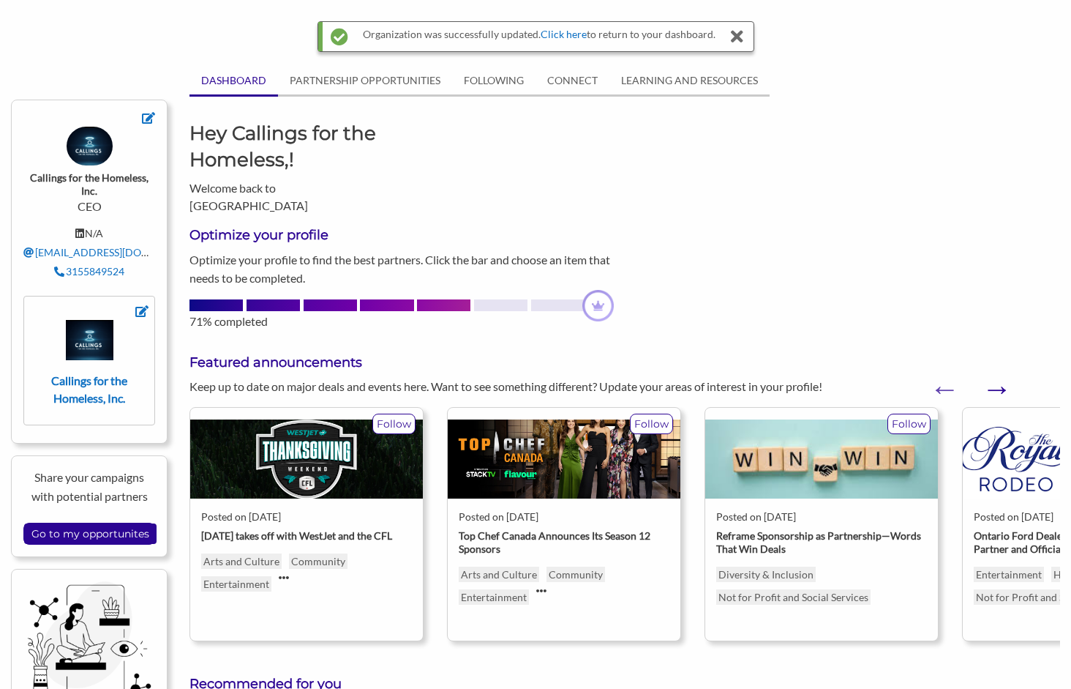
click at [992, 374] on button "Next" at bounding box center [989, 381] width 15 height 15
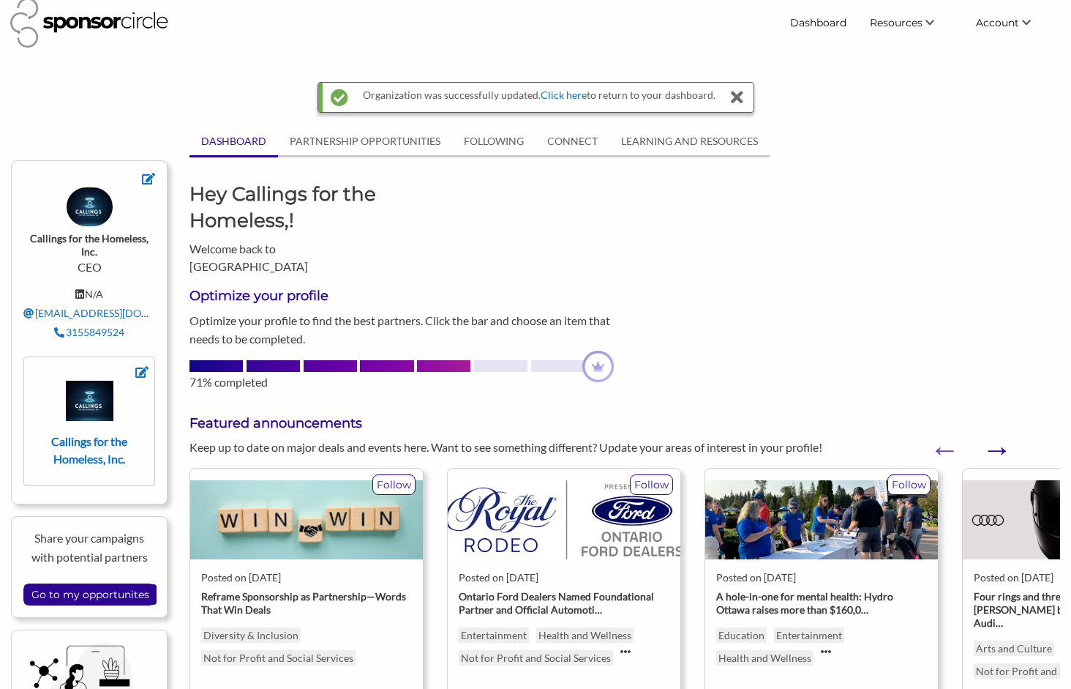
scroll to position [0, 0]
